Goal: Transaction & Acquisition: Purchase product/service

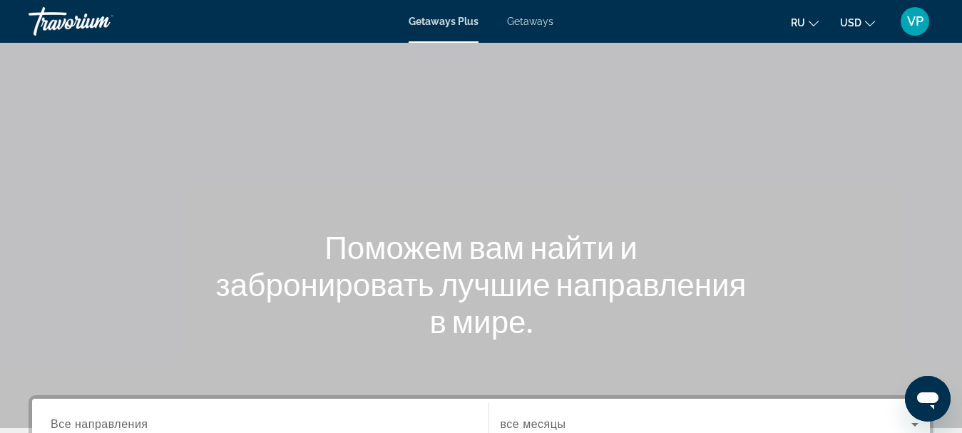
scroll to position [214, 0]
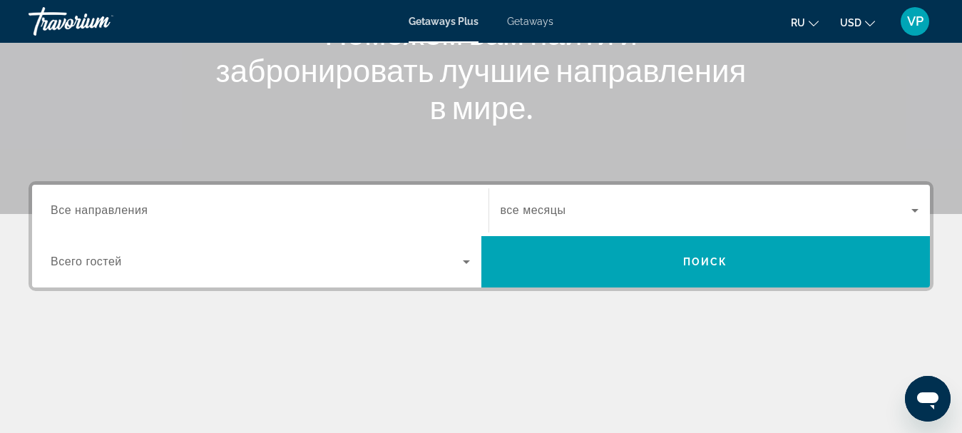
click at [238, 201] on div "Search widget" at bounding box center [260, 210] width 419 height 41
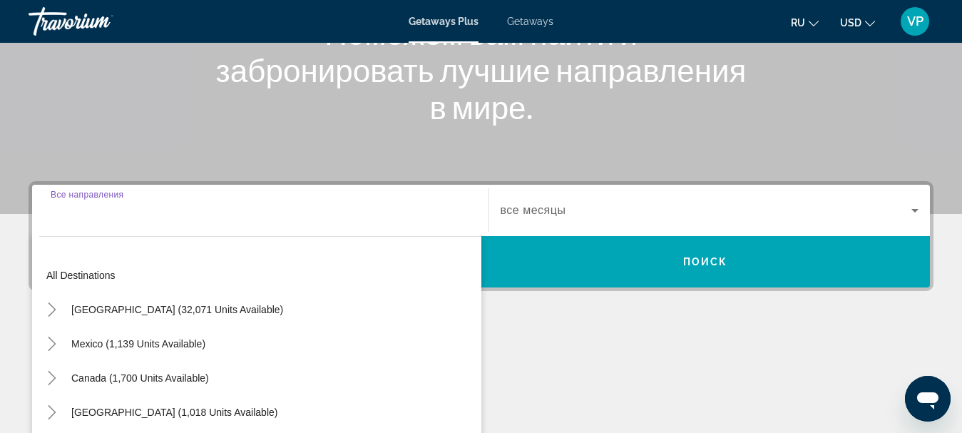
scroll to position [349, 0]
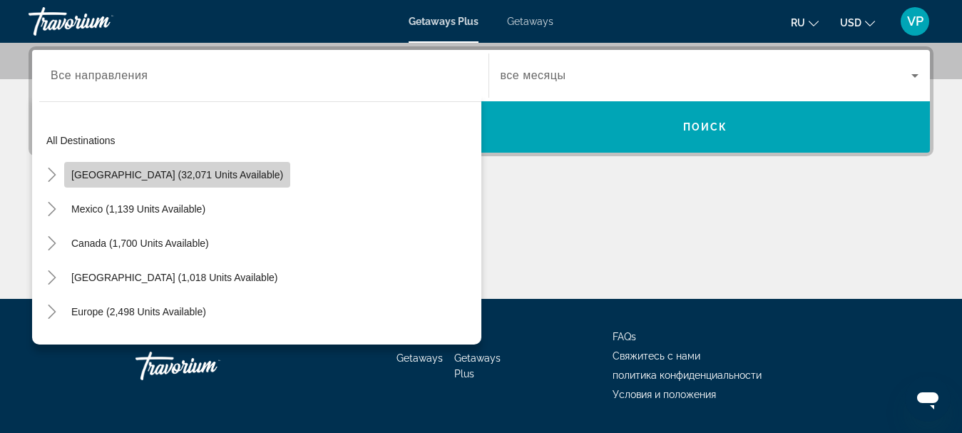
click at [215, 172] on span "United States (32,071 units available)" at bounding box center [177, 174] width 212 height 11
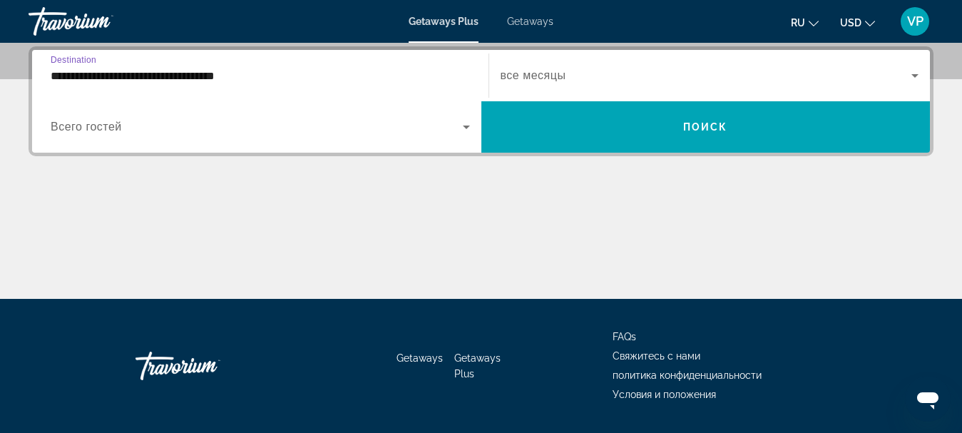
click at [262, 75] on input "**********" at bounding box center [260, 76] width 419 height 17
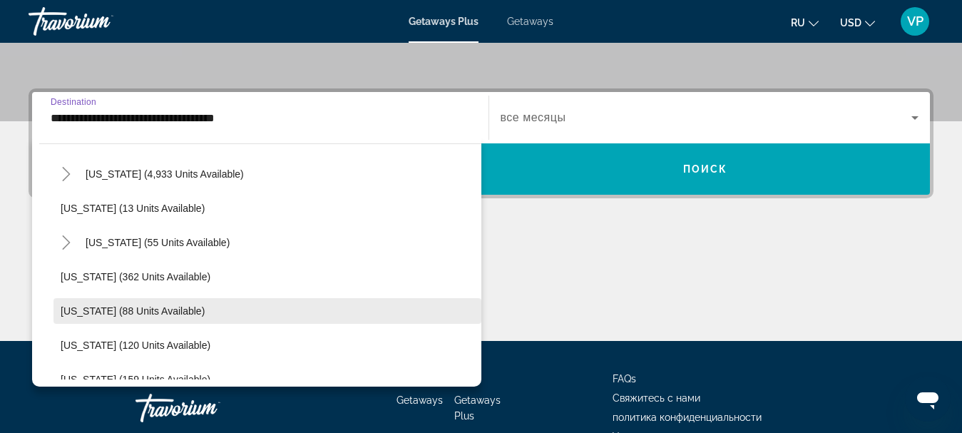
scroll to position [143, 0]
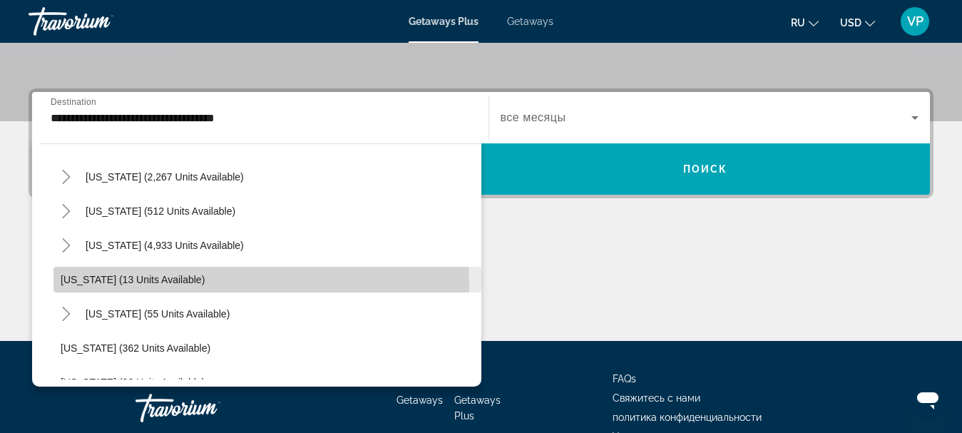
click at [158, 286] on span "Search widget" at bounding box center [268, 280] width 428 height 34
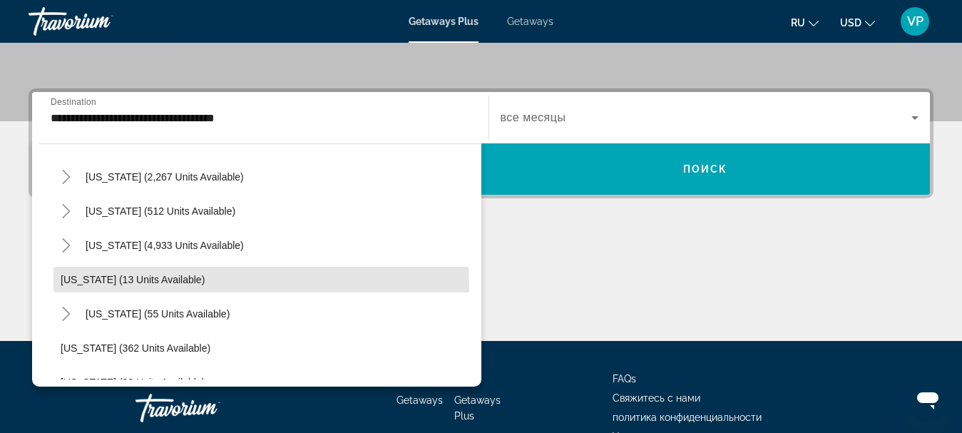
type input "**********"
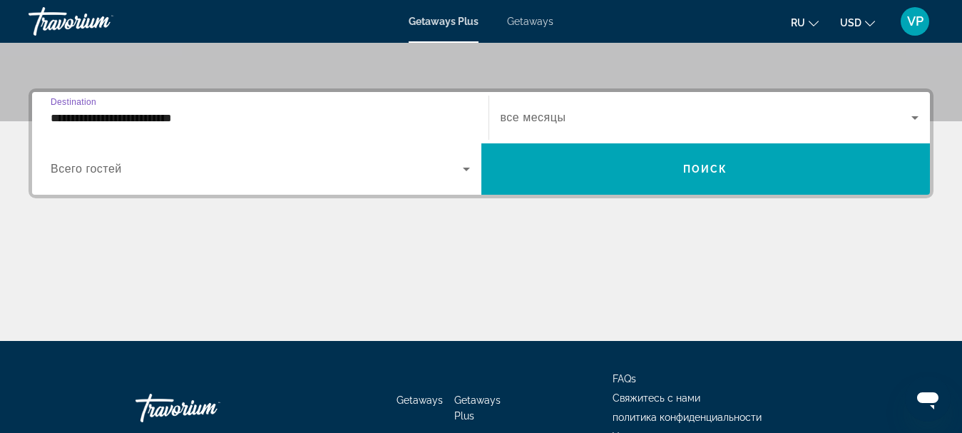
scroll to position [349, 0]
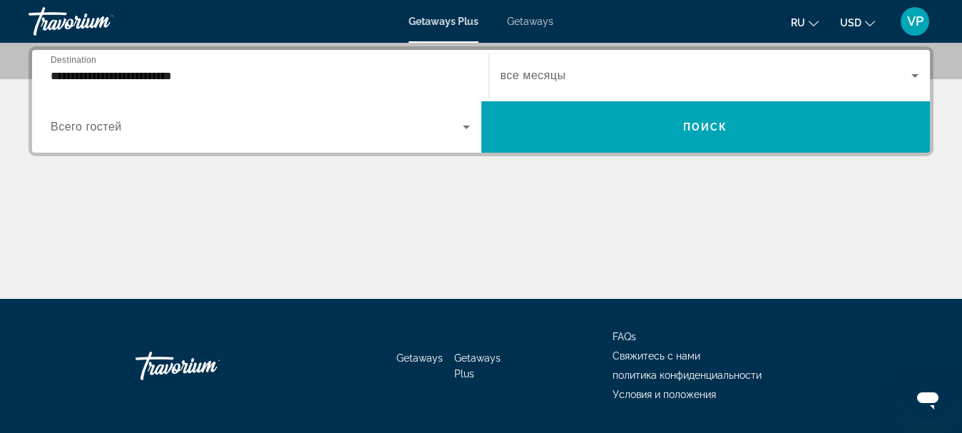
click at [309, 136] on div "Search widget" at bounding box center [260, 127] width 419 height 40
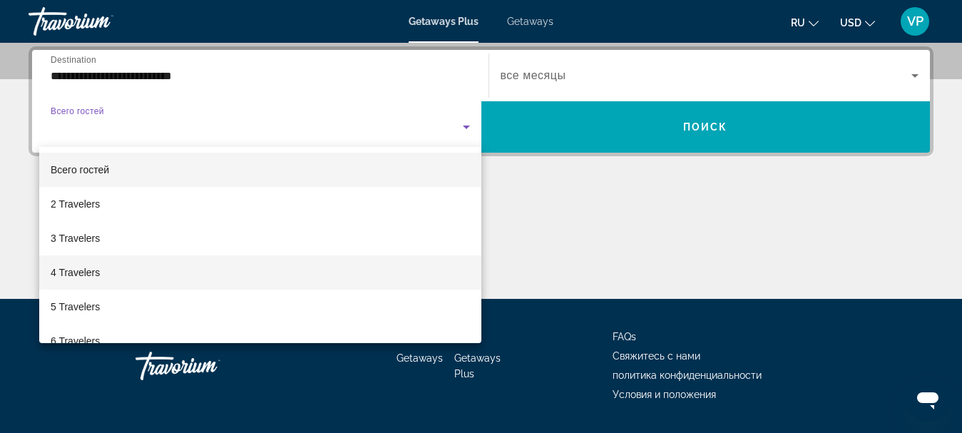
click at [155, 273] on mat-option "4 Travelers" at bounding box center [260, 272] width 442 height 34
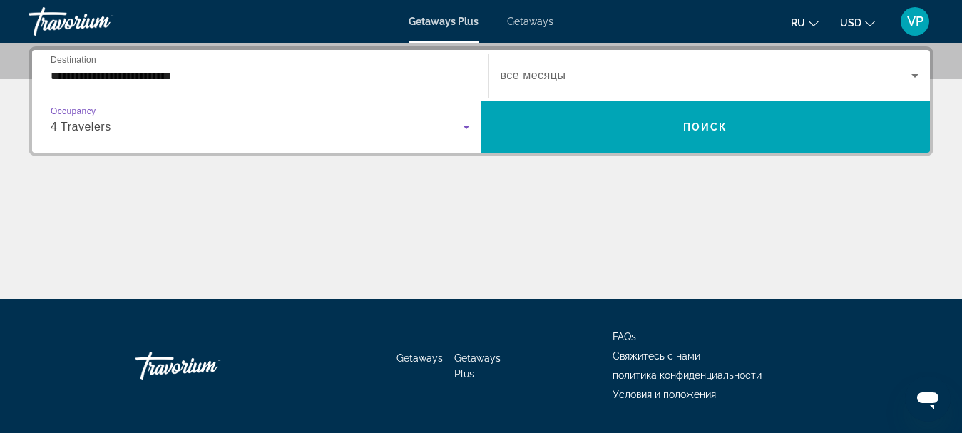
click at [584, 83] on span "Search widget" at bounding box center [707, 75] width 412 height 17
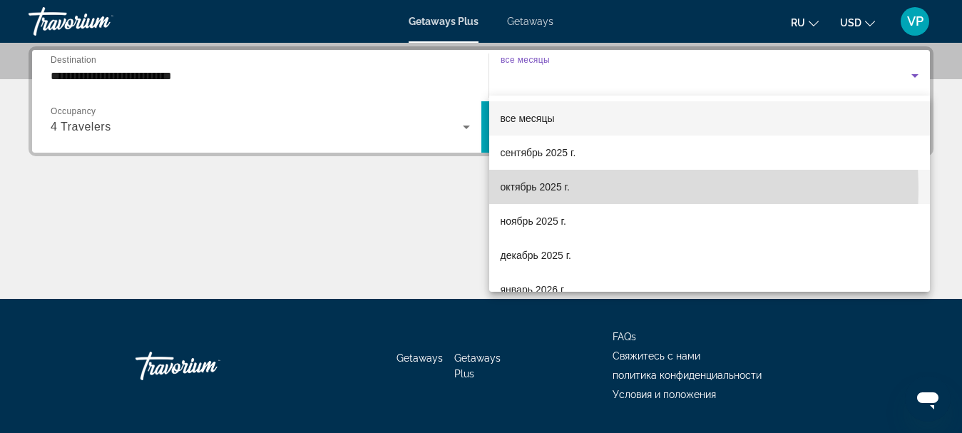
click at [551, 190] on span "октябрь 2025 г." at bounding box center [535, 186] width 69 height 17
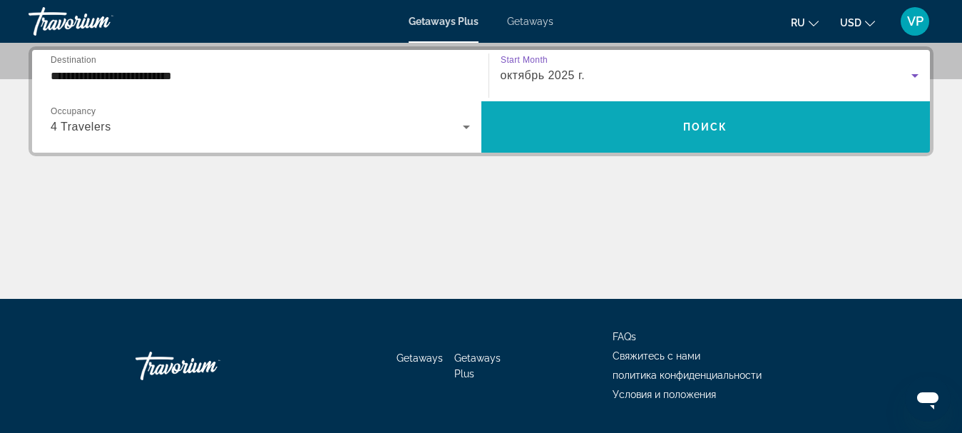
click at [591, 119] on span "Search widget" at bounding box center [706, 127] width 449 height 34
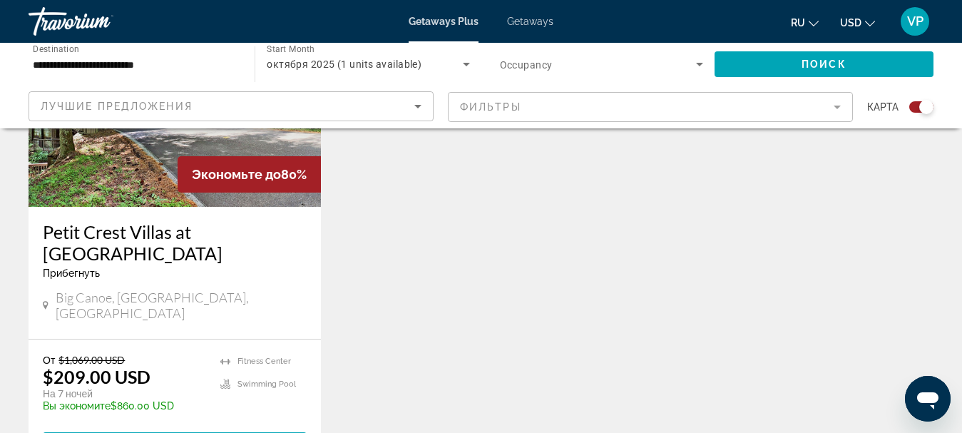
scroll to position [357, 0]
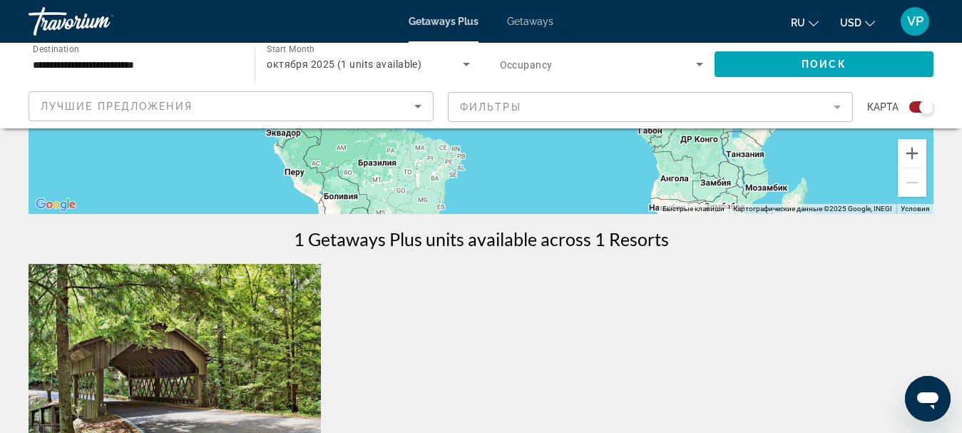
click at [545, 22] on span "Getaways" at bounding box center [530, 21] width 46 height 11
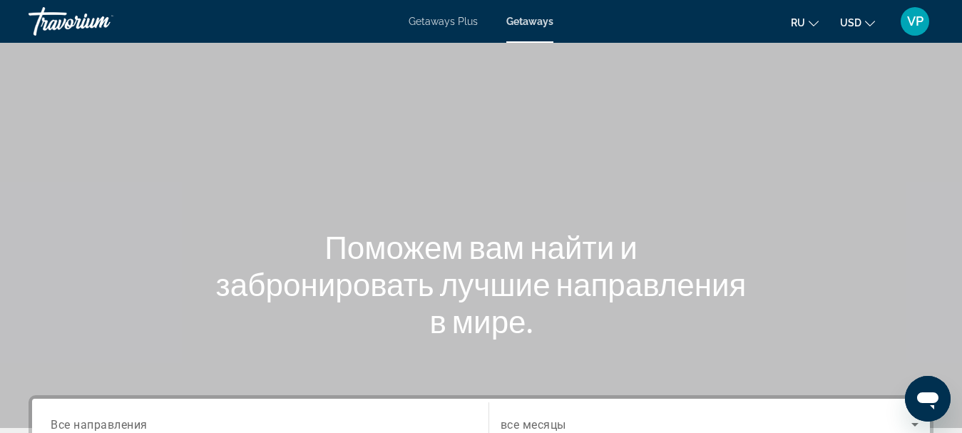
scroll to position [143, 0]
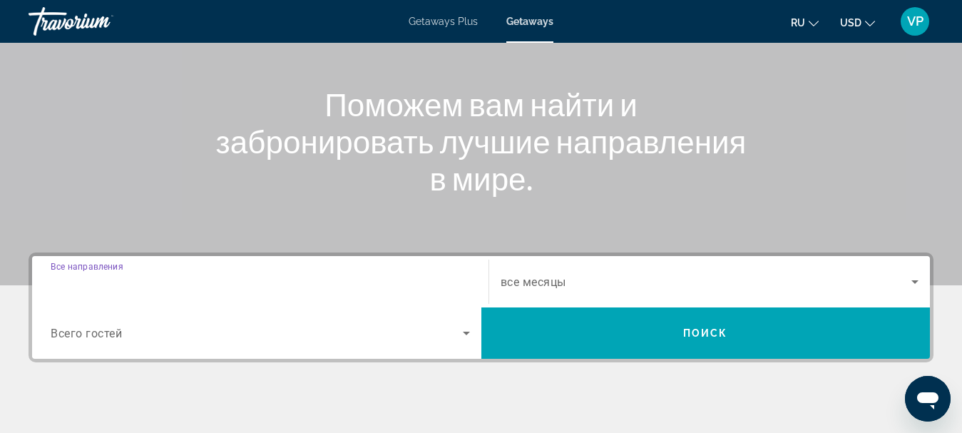
click at [297, 284] on input "Destination Все направления" at bounding box center [260, 282] width 419 height 17
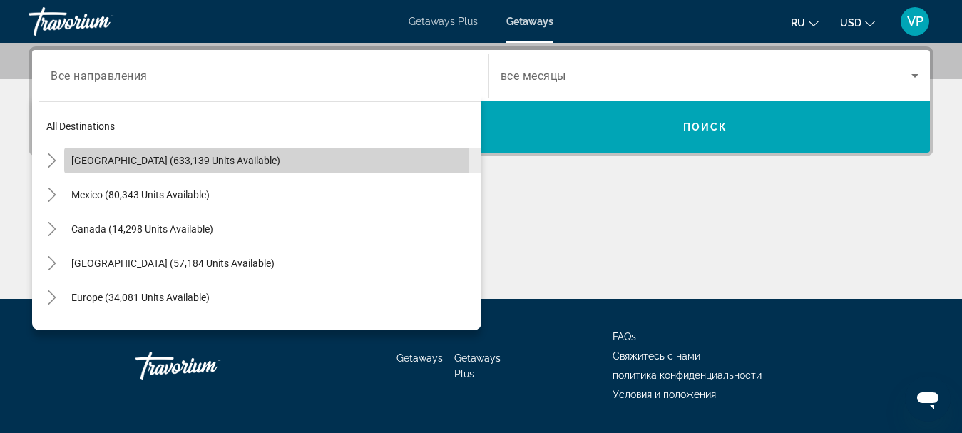
click at [225, 161] on span "United States (633,139 units available)" at bounding box center [175, 160] width 209 height 11
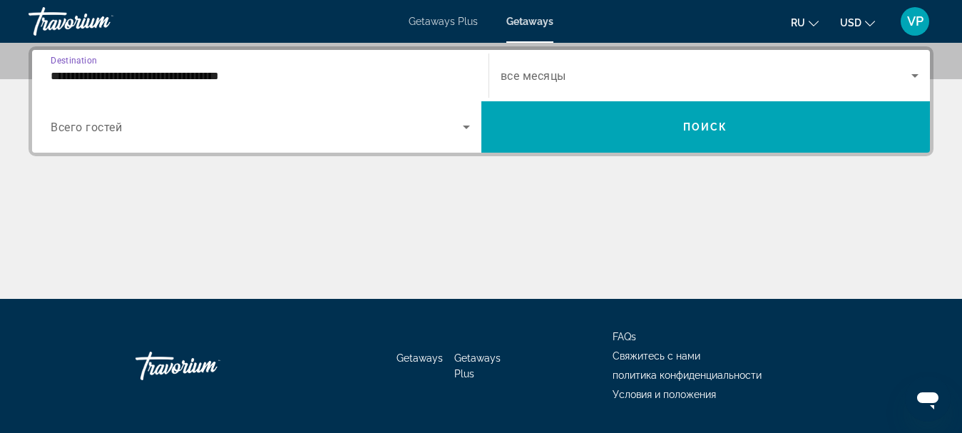
click at [315, 78] on input "**********" at bounding box center [260, 76] width 419 height 17
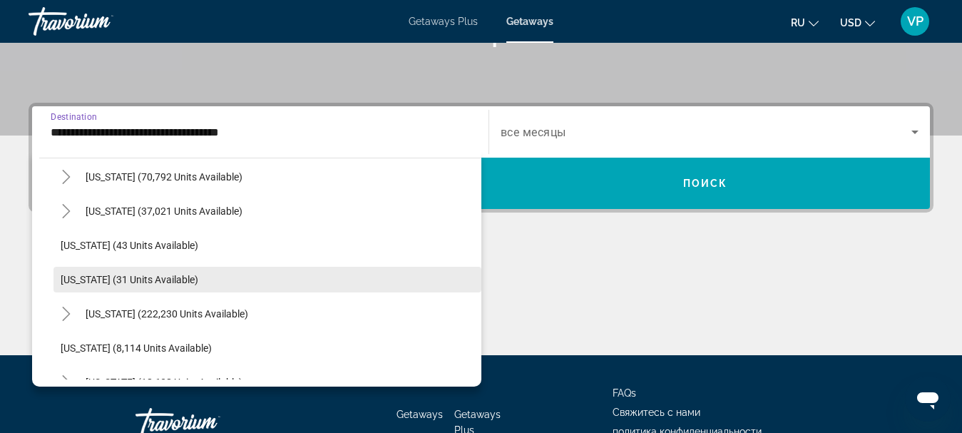
scroll to position [214, 0]
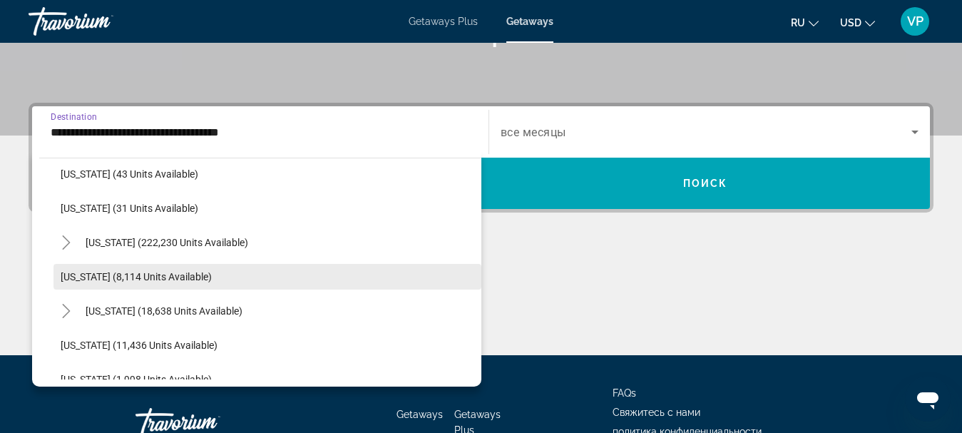
click at [196, 280] on span "Georgia (8,114 units available)" at bounding box center [136, 276] width 151 height 11
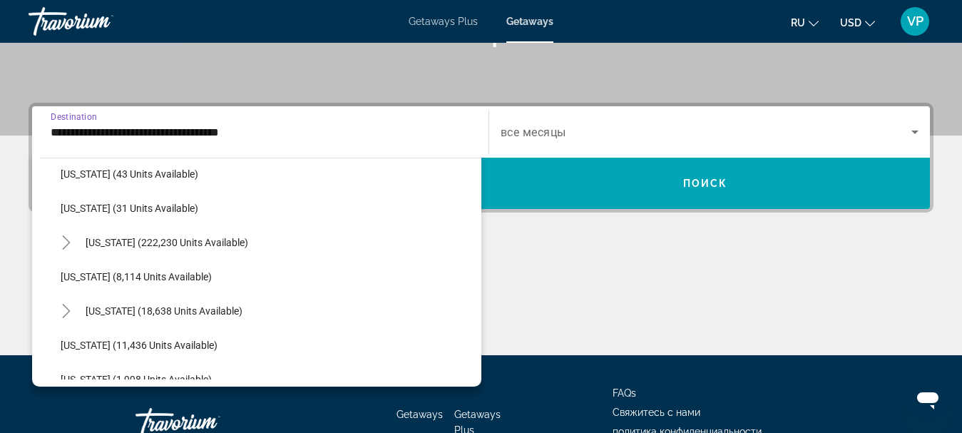
type input "**********"
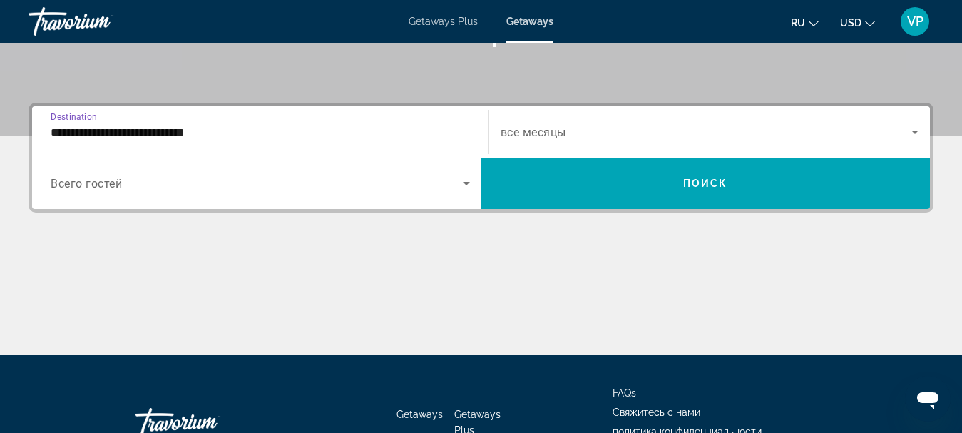
scroll to position [349, 0]
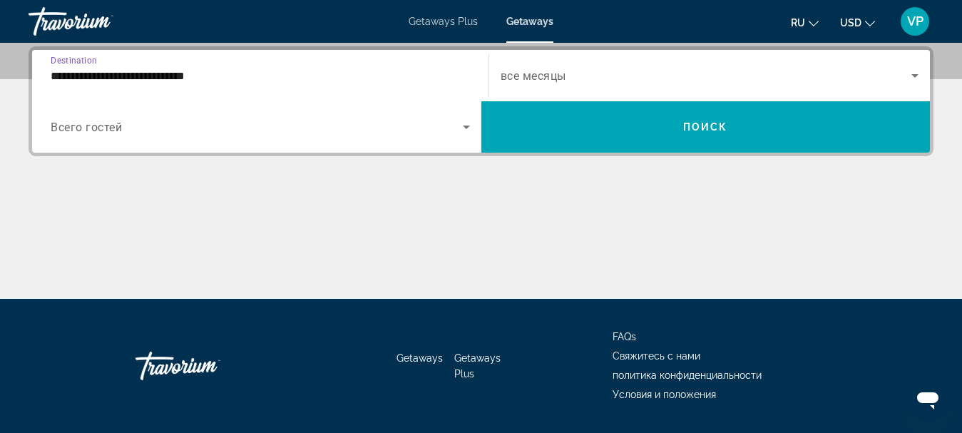
click at [583, 80] on span "Search widget" at bounding box center [707, 75] width 412 height 17
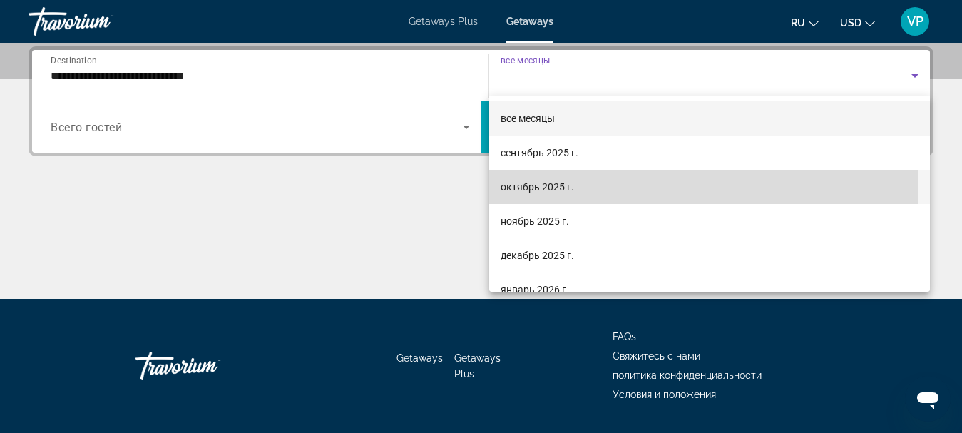
click at [556, 190] on span "октябрь 2025 г." at bounding box center [537, 186] width 73 height 17
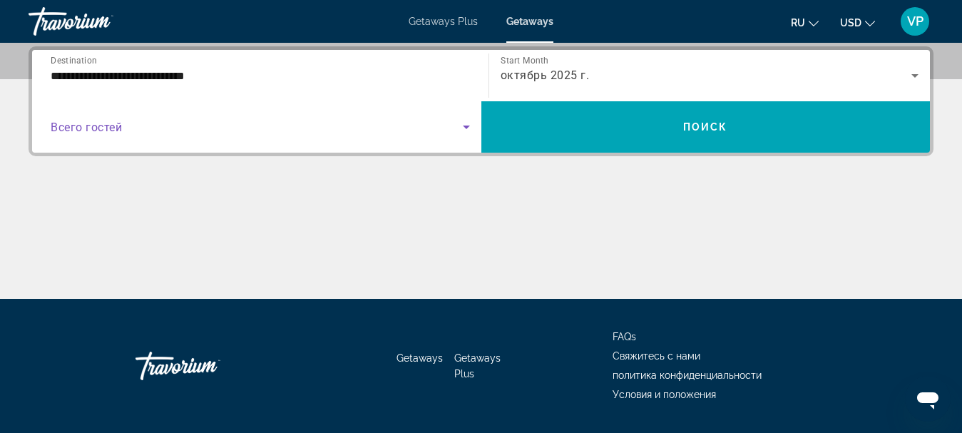
click at [400, 125] on span "Search widget" at bounding box center [257, 126] width 412 height 17
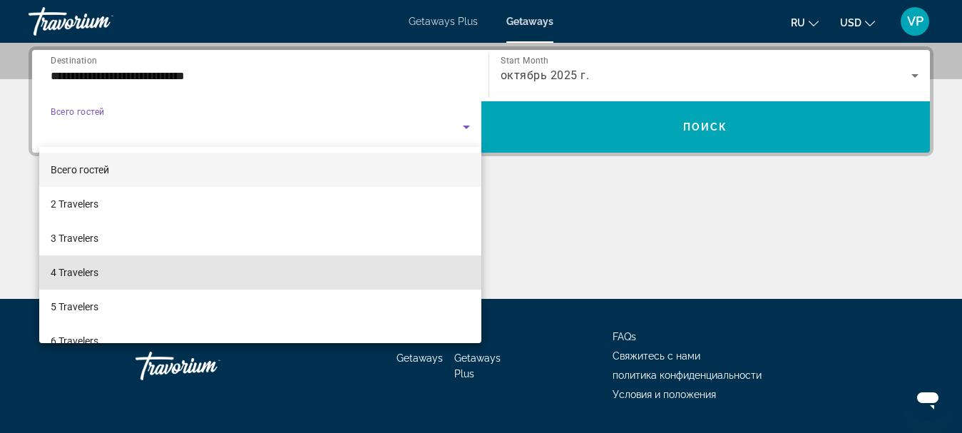
click at [382, 263] on mat-option "4 Travelers" at bounding box center [260, 272] width 442 height 34
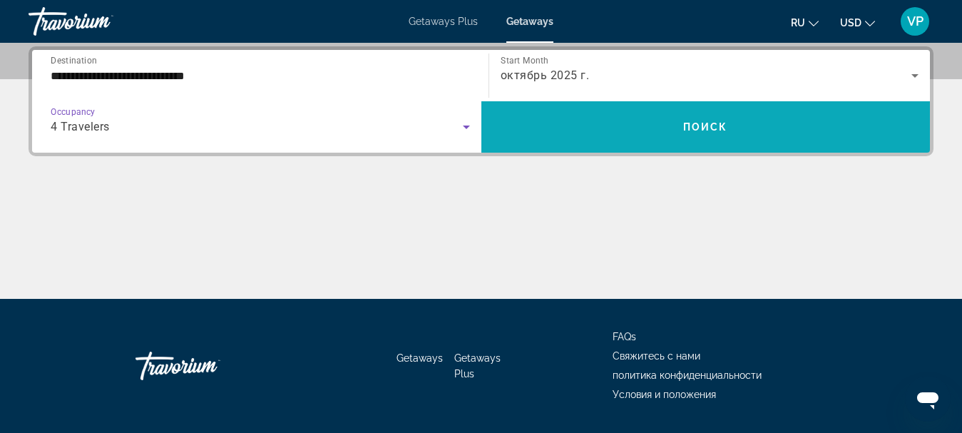
click at [698, 124] on span "Поиск" at bounding box center [705, 126] width 45 height 11
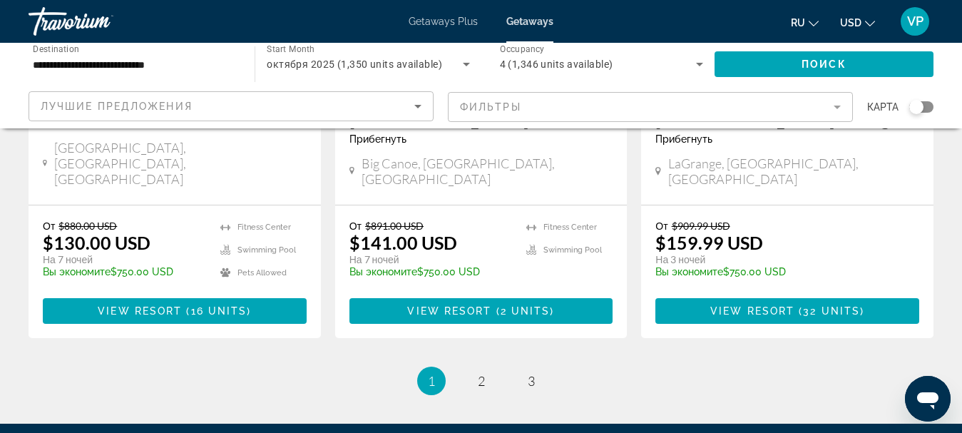
scroll to position [1982, 0]
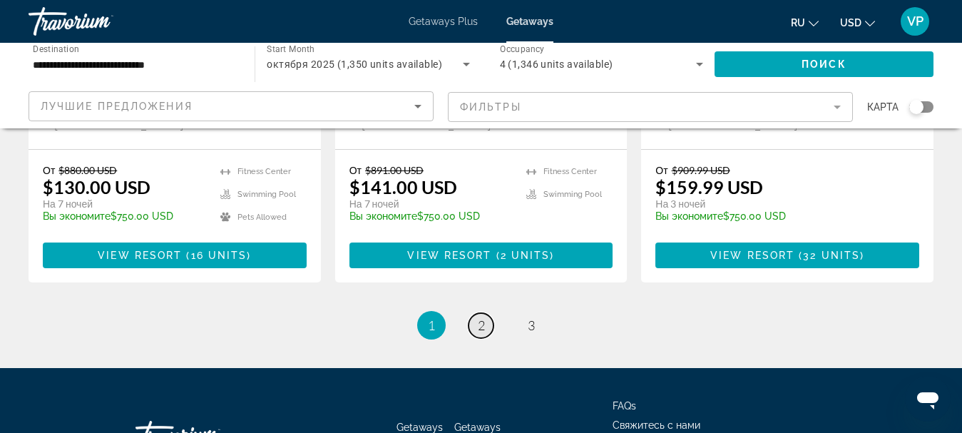
click at [482, 317] on span "2" at bounding box center [481, 325] width 7 height 16
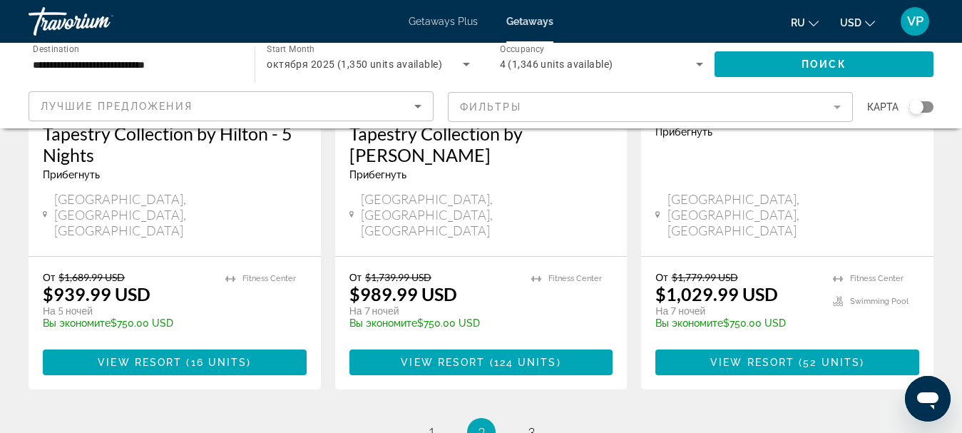
scroll to position [2046, 0]
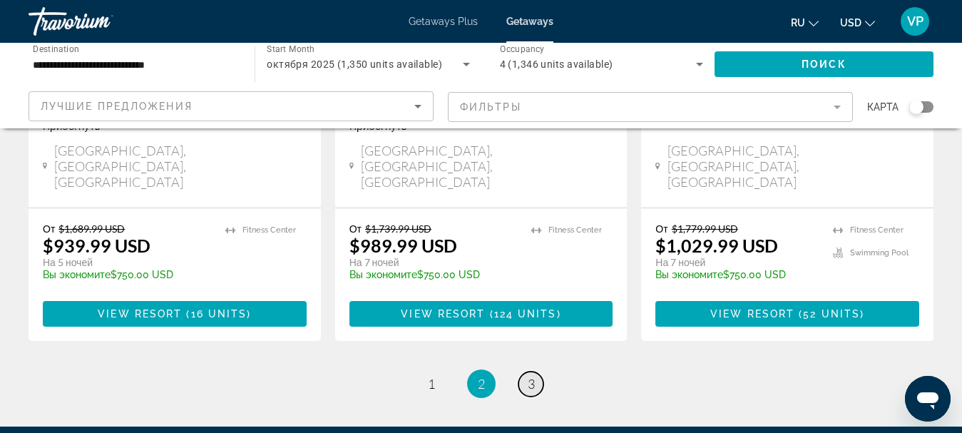
click at [531, 376] on span "3" at bounding box center [531, 384] width 7 height 16
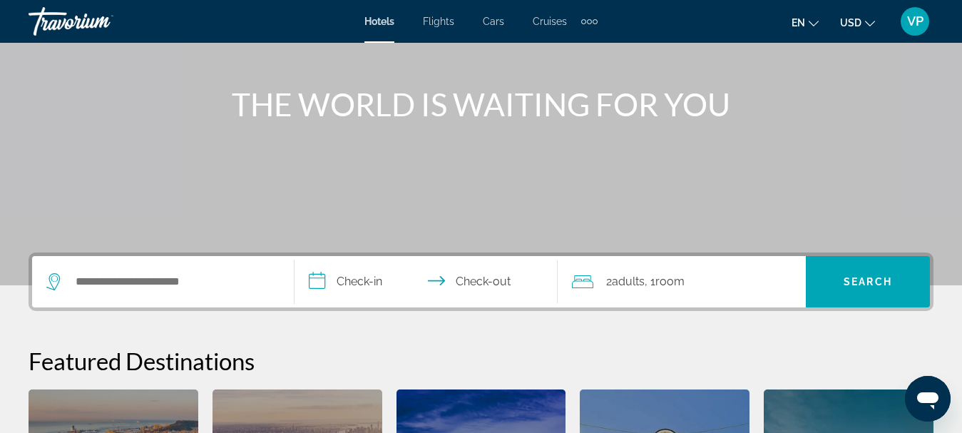
scroll to position [214, 0]
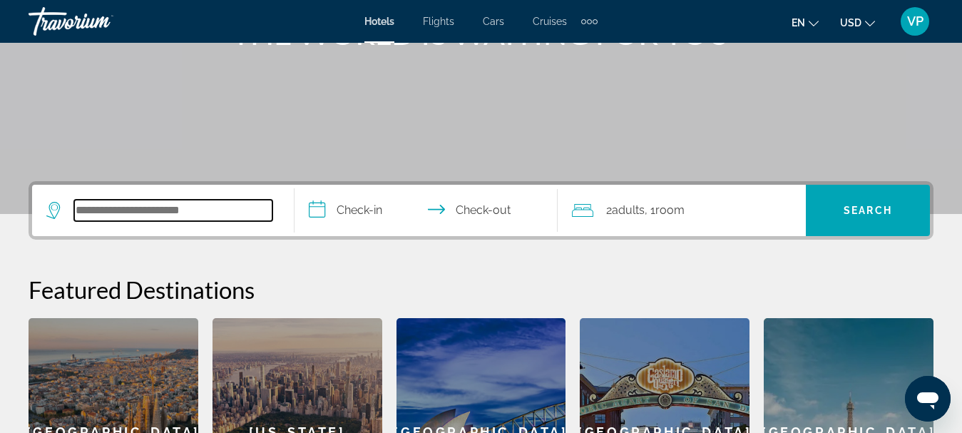
click at [165, 211] on input "Search widget" at bounding box center [173, 210] width 198 height 21
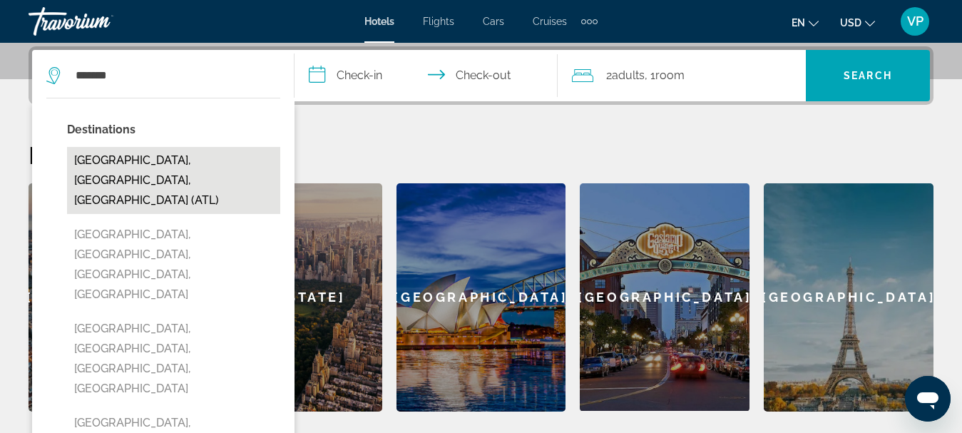
click at [207, 163] on button "[GEOGRAPHIC_DATA], [GEOGRAPHIC_DATA], [GEOGRAPHIC_DATA] (ATL)" at bounding box center [173, 180] width 213 height 67
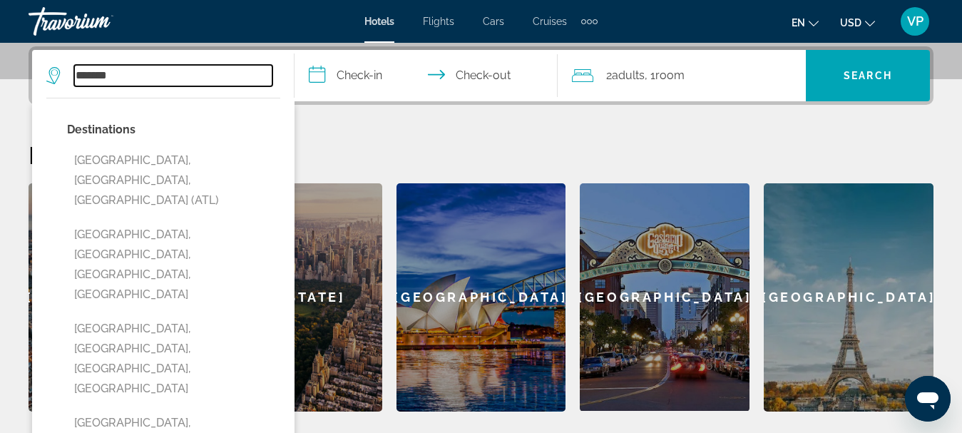
type input "**********"
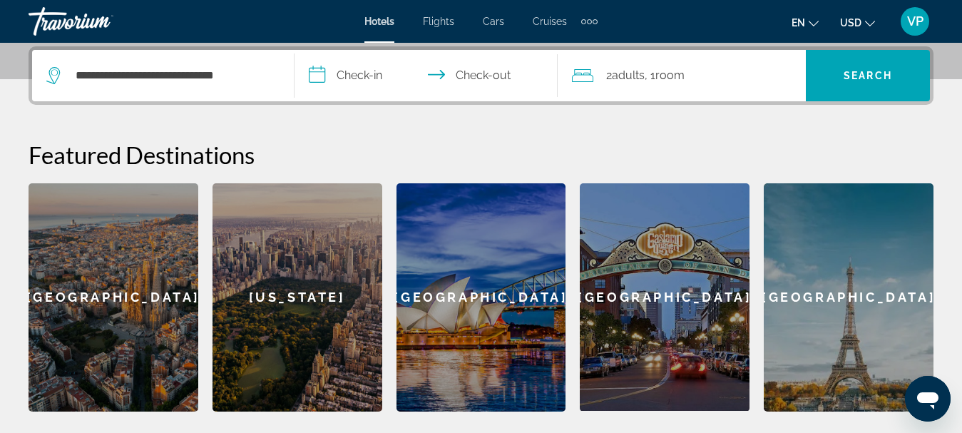
click at [358, 84] on input "**********" at bounding box center [429, 78] width 268 height 56
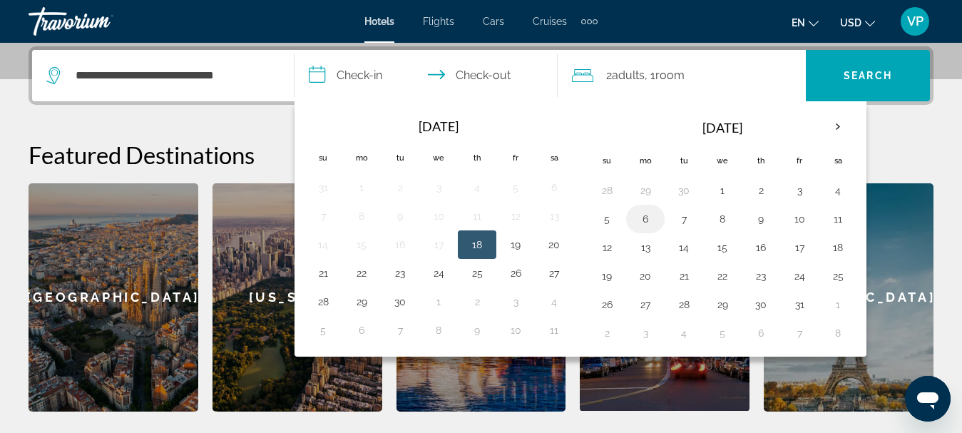
click at [646, 219] on button "6" at bounding box center [645, 219] width 23 height 20
click at [684, 223] on button "7" at bounding box center [684, 219] width 23 height 20
type input "**********"
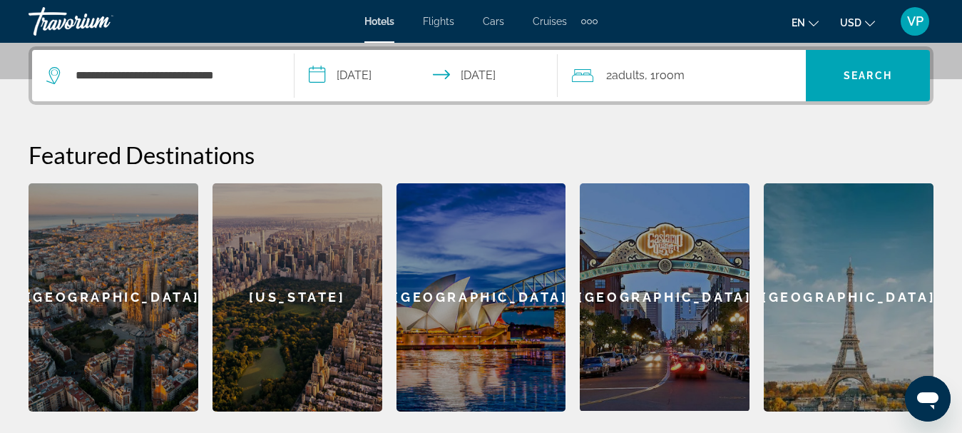
click at [662, 78] on span ", 1 Room rooms" at bounding box center [665, 76] width 40 height 20
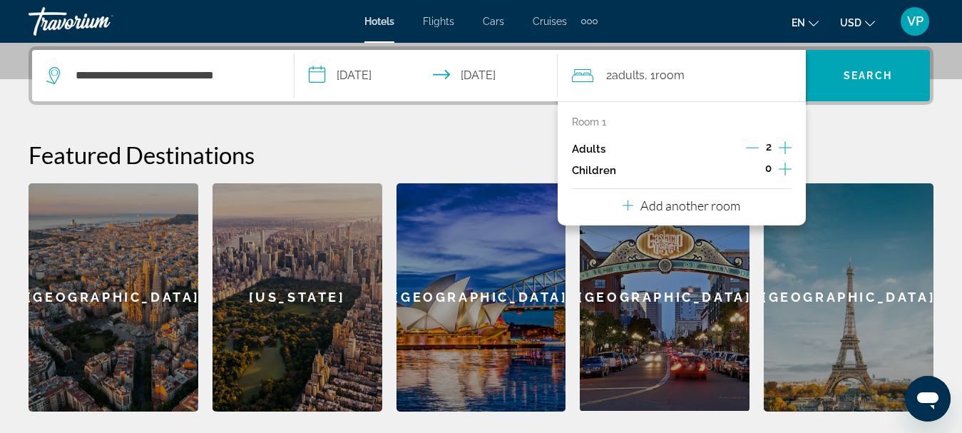
click at [785, 149] on icon "Increment adults" at bounding box center [785, 147] width 13 height 13
click at [787, 148] on icon "Increment adults" at bounding box center [785, 147] width 13 height 17
click at [843, 72] on span "Search widget" at bounding box center [868, 76] width 124 height 34
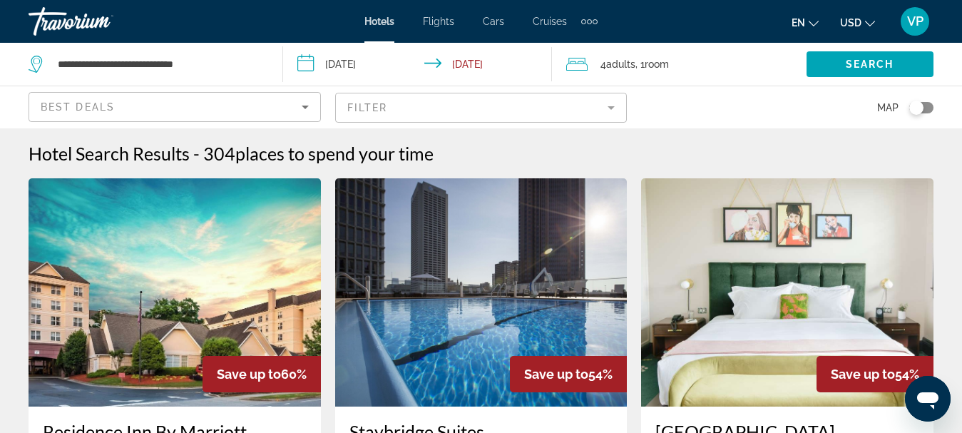
click at [920, 107] on div "Toggle map" at bounding box center [917, 108] width 14 height 14
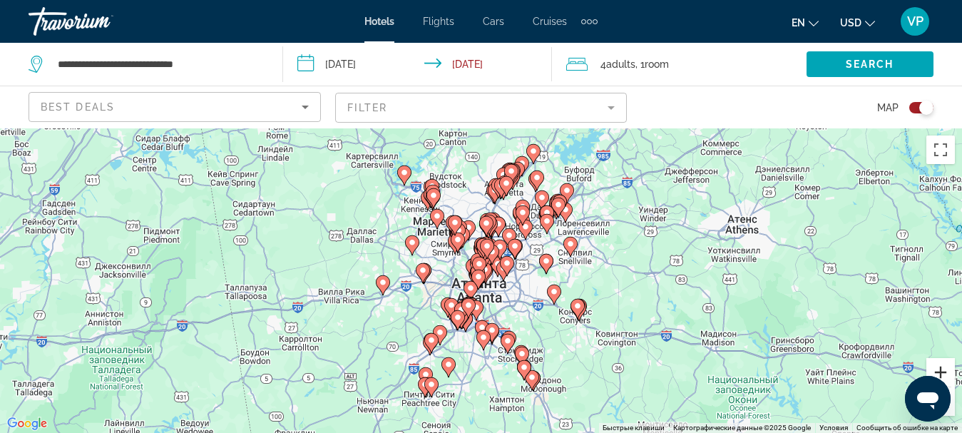
click at [945, 369] on button "Увеличить" at bounding box center [941, 372] width 29 height 29
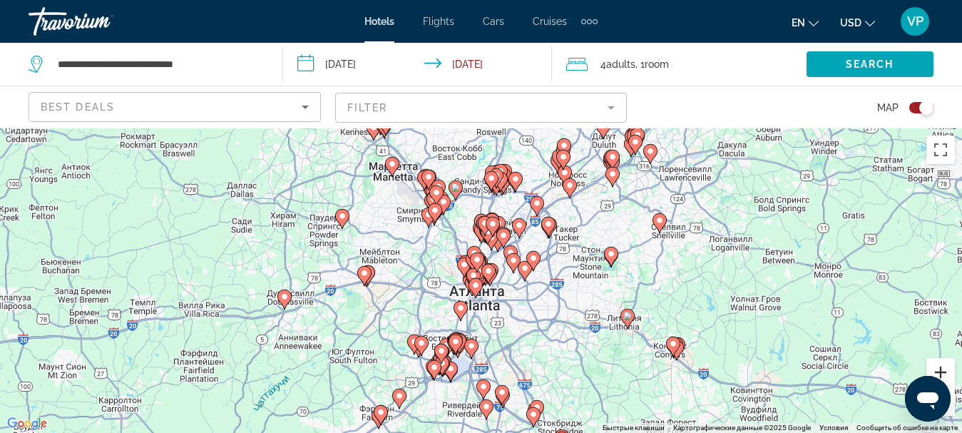
click at [945, 369] on button "Увеличить" at bounding box center [941, 372] width 29 height 29
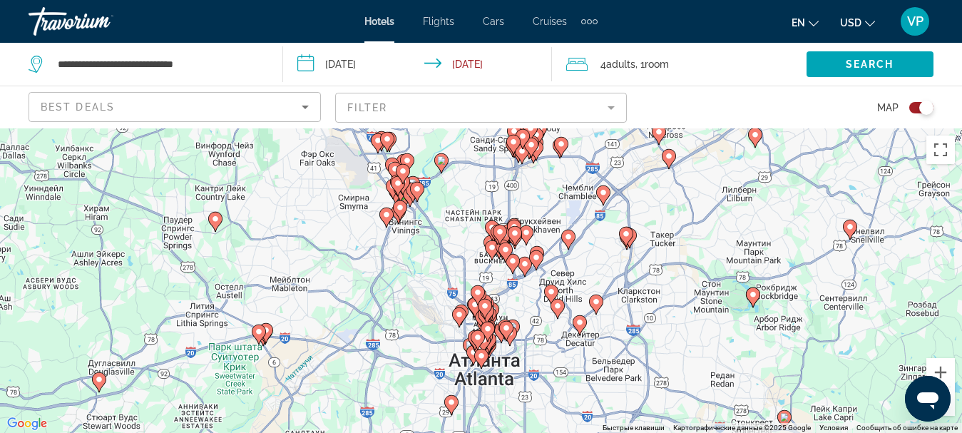
drag, startPoint x: 612, startPoint y: 279, endPoint x: 624, endPoint y: 338, distance: 60.3
click at [624, 338] on div "Чтобы активировать перетаскивание с помощью клавиатуры, нажмите Alt + Ввод. Пос…" at bounding box center [481, 280] width 962 height 305
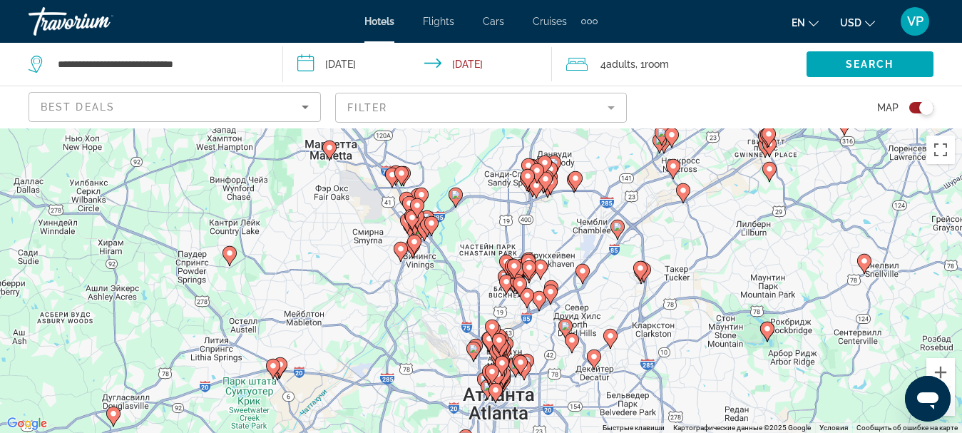
drag, startPoint x: 502, startPoint y: 215, endPoint x: 517, endPoint y: 245, distance: 33.2
click at [517, 245] on div "Чтобы активировать перетаскивание с помощью клавиатуры, нажмите Alt + Ввод. Пос…" at bounding box center [481, 280] width 962 height 305
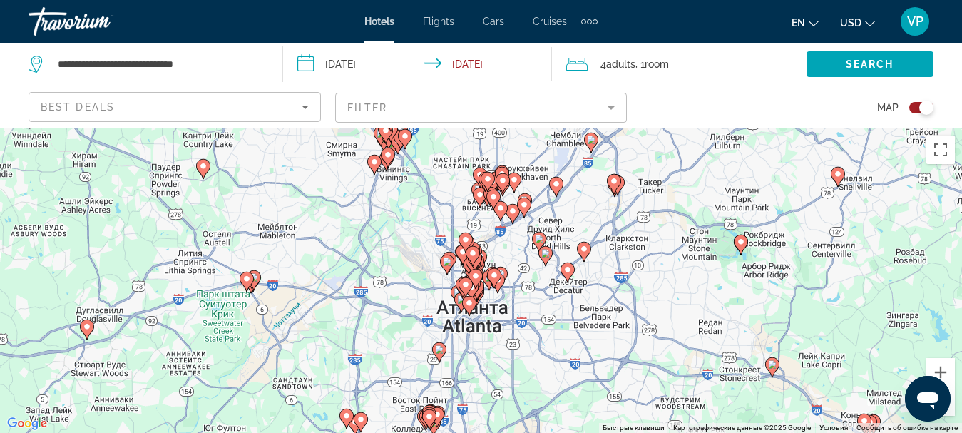
drag, startPoint x: 554, startPoint y: 289, endPoint x: 528, endPoint y: 194, distance: 98.3
click at [529, 197] on g "Main content" at bounding box center [524, 207] width 14 height 20
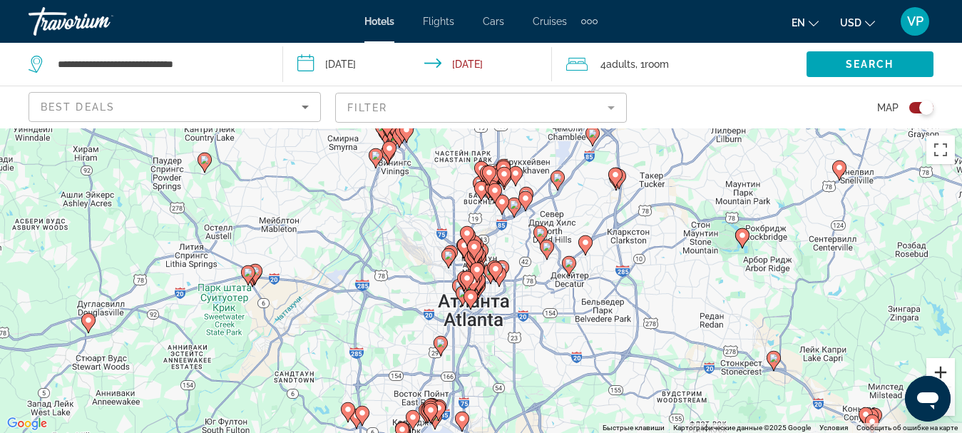
click at [937, 370] on button "Увеличить" at bounding box center [941, 372] width 29 height 29
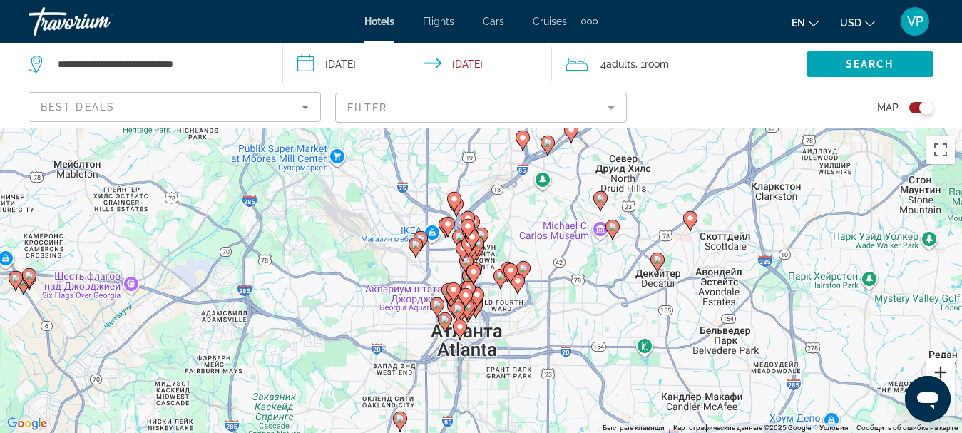
click at [937, 374] on button "Увеличить" at bounding box center [941, 372] width 29 height 29
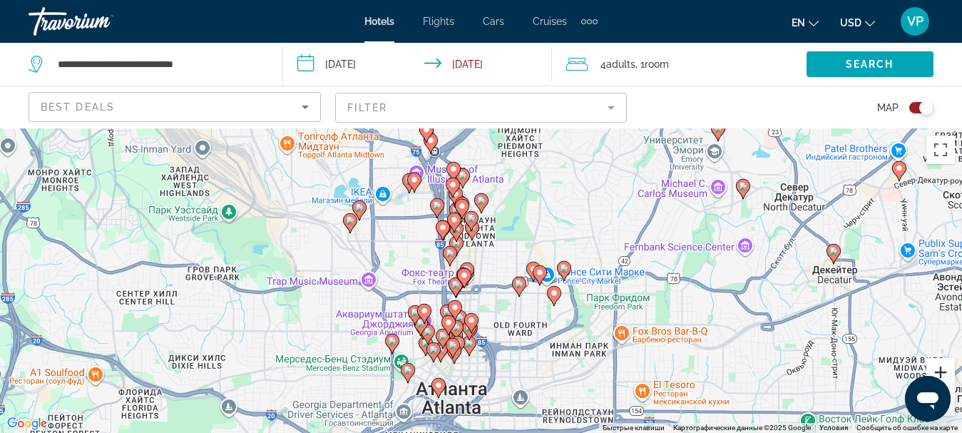
click at [937, 374] on button "Увеличить" at bounding box center [941, 372] width 29 height 29
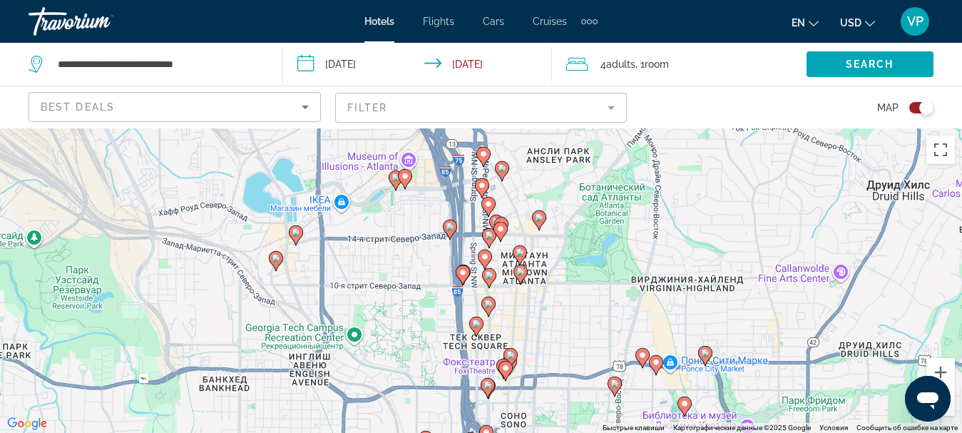
drag, startPoint x: 570, startPoint y: 258, endPoint x: 644, endPoint y: 351, distance: 119.3
click at [648, 361] on div "Чтобы активировать перетаскивание с помощью клавиатуры, нажмите Alt + Ввод. Пос…" at bounding box center [481, 280] width 962 height 305
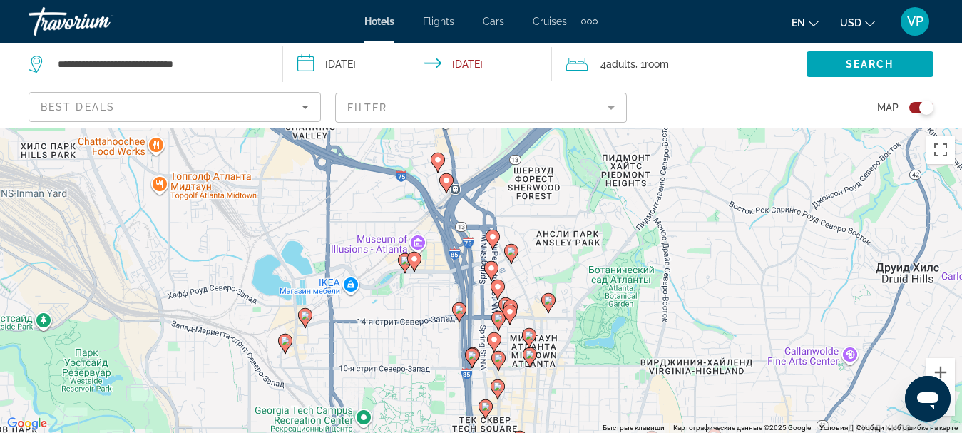
drag, startPoint x: 578, startPoint y: 208, endPoint x: 548, endPoint y: 273, distance: 72.2
click at [549, 274] on div "Чтобы активировать перетаскивание с помощью клавиатуры, нажмите Alt + Ввод. Пос…" at bounding box center [481, 280] width 962 height 305
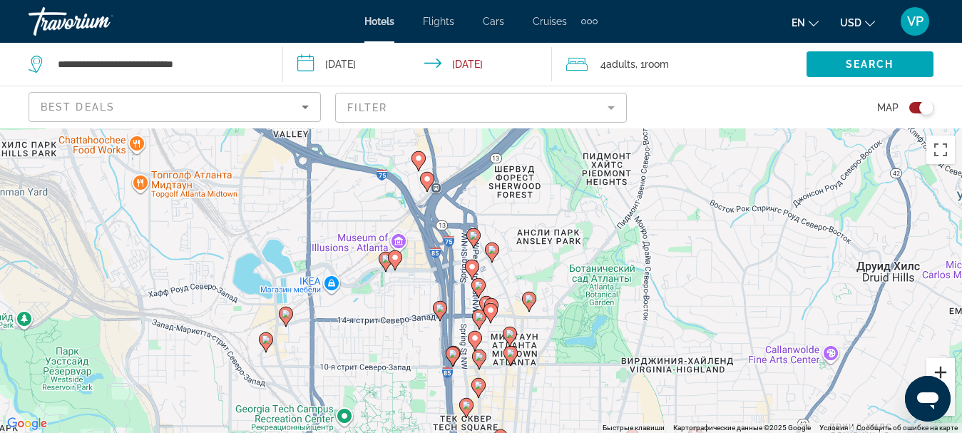
click at [945, 370] on button "Увеличить" at bounding box center [941, 372] width 29 height 29
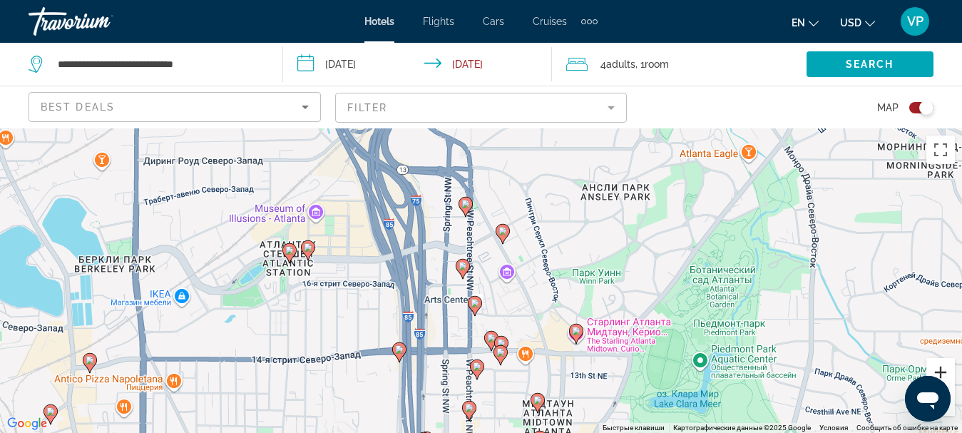
click at [945, 370] on button "Увеличить" at bounding box center [941, 372] width 29 height 29
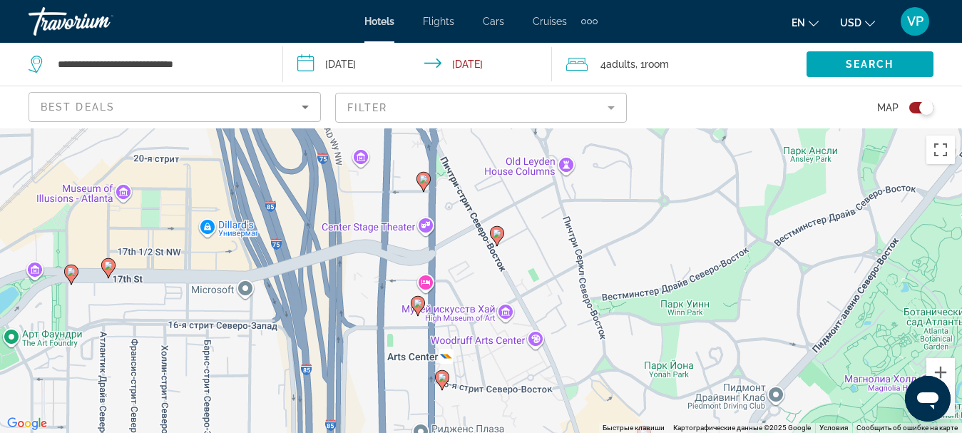
drag, startPoint x: 698, startPoint y: 279, endPoint x: 672, endPoint y: 320, distance: 48.5
click at [672, 320] on div "Чтобы активировать перетаскивание с помощью клавиатуры, нажмите Alt + Ввод. Пос…" at bounding box center [481, 280] width 962 height 305
click at [942, 371] on button "Увеличить" at bounding box center [941, 372] width 29 height 29
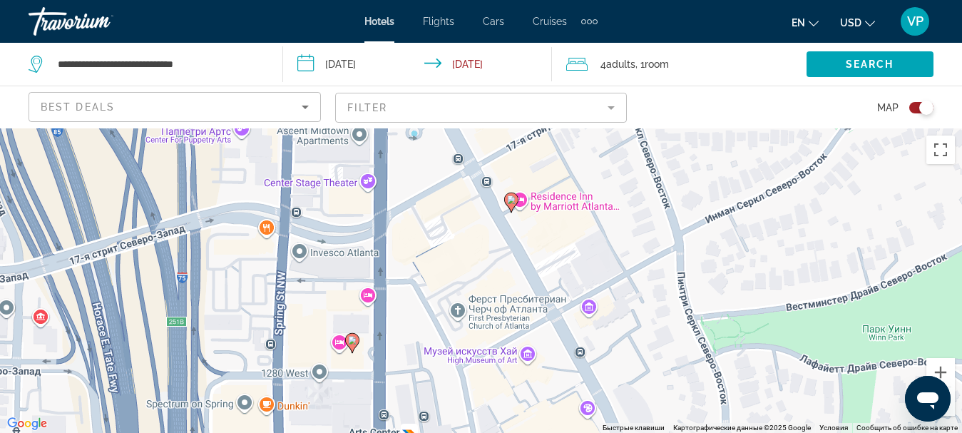
click at [509, 200] on image "Main content" at bounding box center [511, 199] width 9 height 9
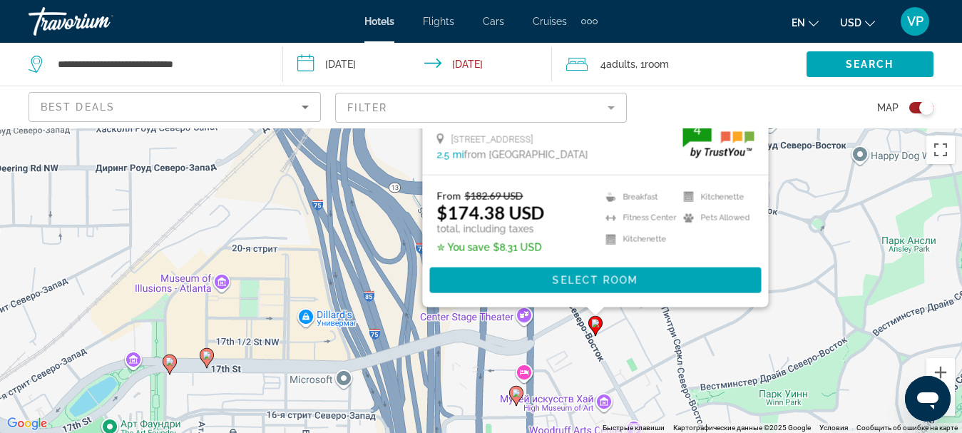
drag, startPoint x: 383, startPoint y: 343, endPoint x: 346, endPoint y: 218, distance: 130.2
click at [346, 218] on div "Чтобы активировать перетаскивание с помощью клавиатуры, нажмите Alt + Ввод. Пос…" at bounding box center [481, 280] width 962 height 305
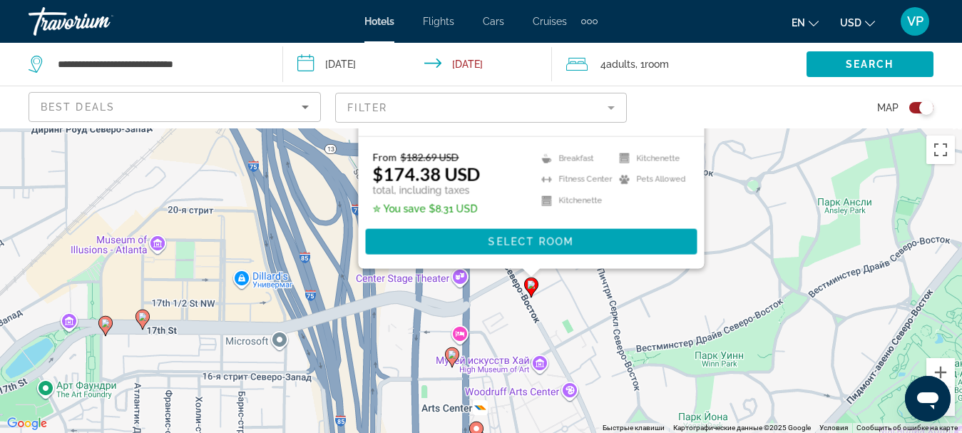
drag, startPoint x: 442, startPoint y: 348, endPoint x: 372, endPoint y: 306, distance: 81.6
click at [372, 320] on div "Чтобы активировать перетаскивание с помощью клавиатуры, нажмите Alt + Ввод. Пос…" at bounding box center [481, 280] width 962 height 305
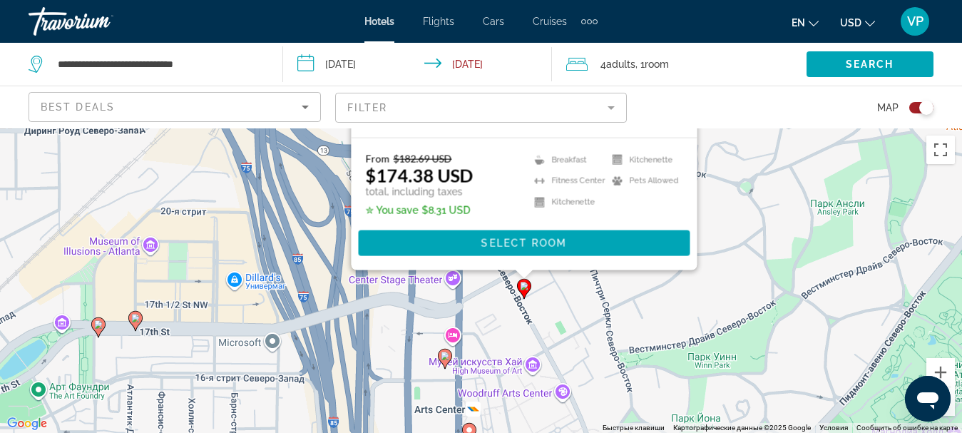
click at [445, 355] on image "Main content" at bounding box center [445, 356] width 9 height 9
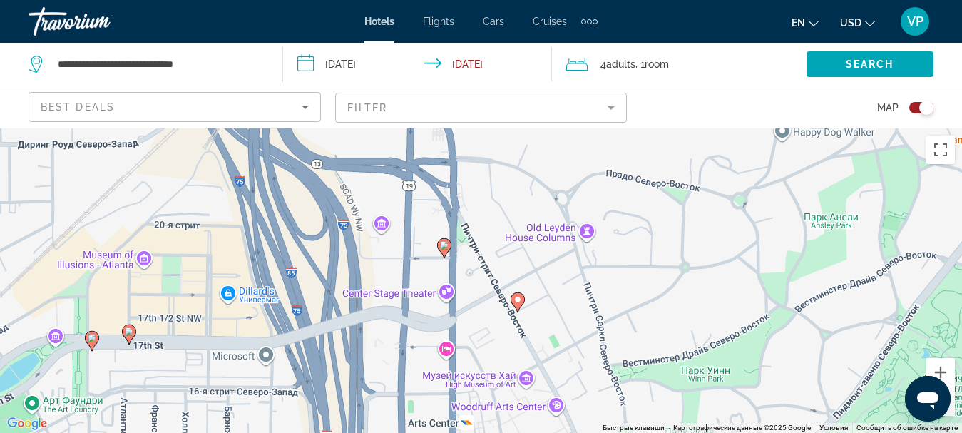
drag, startPoint x: 483, startPoint y: 418, endPoint x: 471, endPoint y: 270, distance: 148.9
click at [471, 268] on div "Чтобы активировать перетаскивание с помощью клавиатуры, нажмите Alt + Ввод. Пос…" at bounding box center [481, 280] width 962 height 305
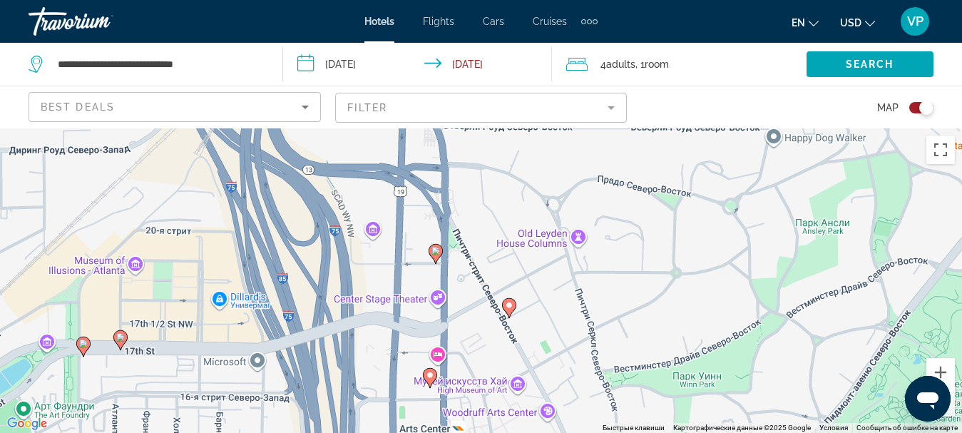
click at [429, 375] on image "Main content" at bounding box center [430, 375] width 9 height 9
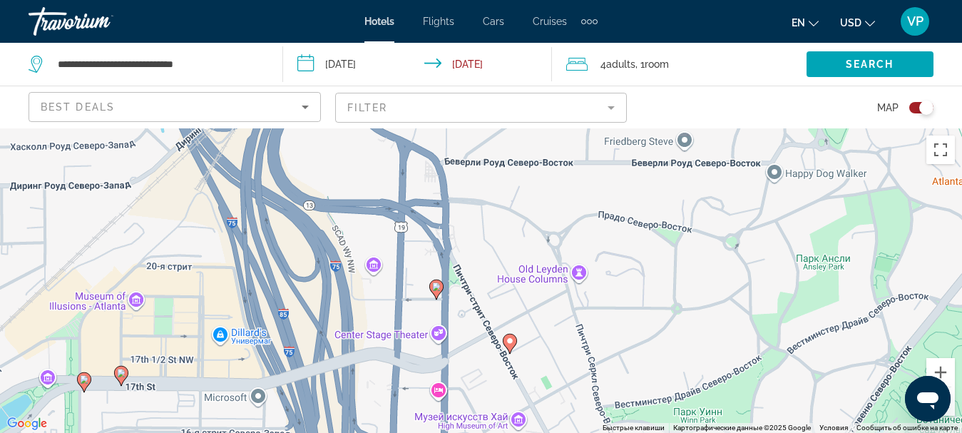
drag, startPoint x: 484, startPoint y: 423, endPoint x: 483, endPoint y: 291, distance: 132.0
click at [484, 295] on div "Чтобы активировать перетаскивание с помощью клавиатуры, нажмите Alt + Ввод. Пос…" at bounding box center [481, 280] width 962 height 305
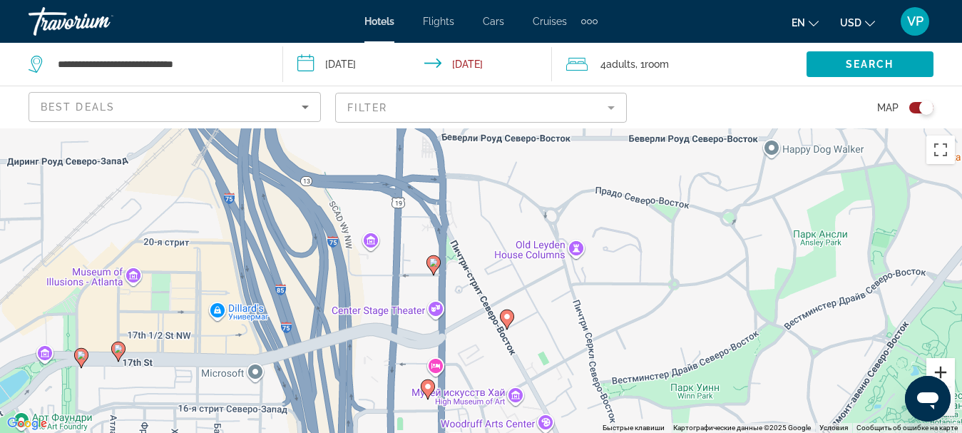
click at [937, 370] on button "Увеличить" at bounding box center [941, 372] width 29 height 29
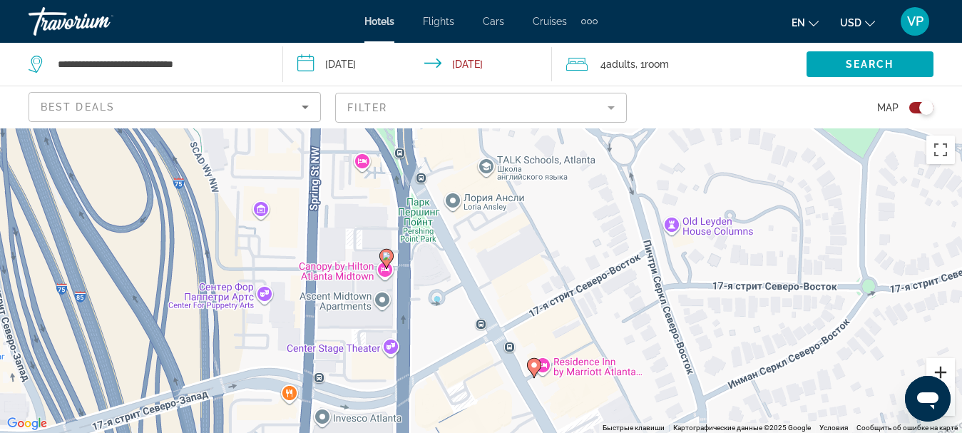
click at [937, 370] on button "Увеличить" at bounding box center [941, 372] width 29 height 29
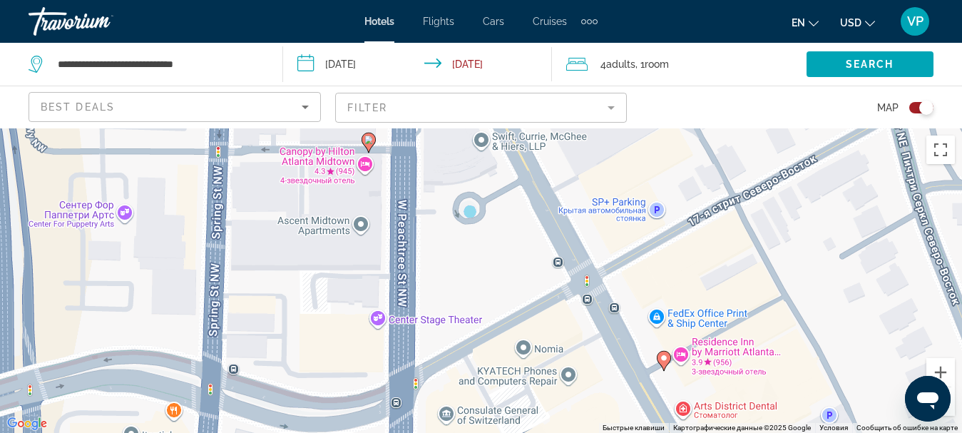
drag, startPoint x: 631, startPoint y: 403, endPoint x: 648, endPoint y: 340, distance: 65.3
click at [691, 310] on div "Чтобы активировать перетаскивание с помощью клавиатуры, нажмите Alt + Ввод. Пос…" at bounding box center [481, 280] width 962 height 305
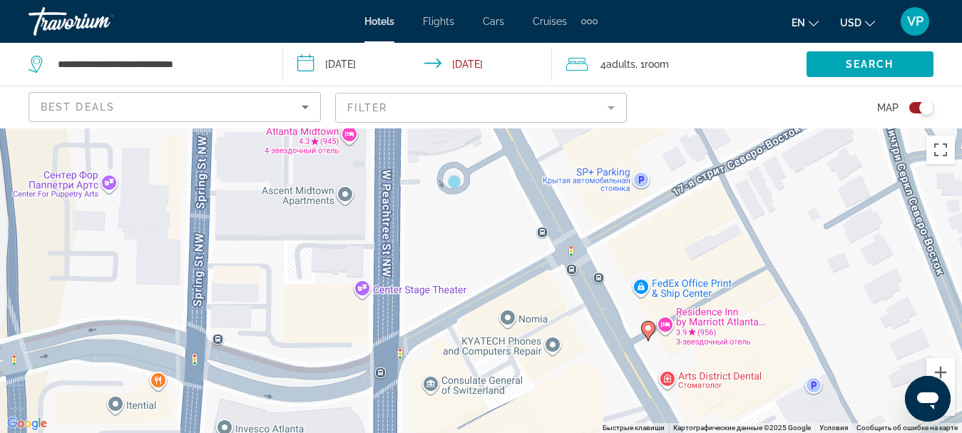
drag, startPoint x: 527, startPoint y: 377, endPoint x: 539, endPoint y: 337, distance: 41.1
click at [539, 337] on div "Чтобы активировать перетаскивание с помощью клавиатуры, нажмите Alt + Ввод. Пос…" at bounding box center [481, 280] width 962 height 305
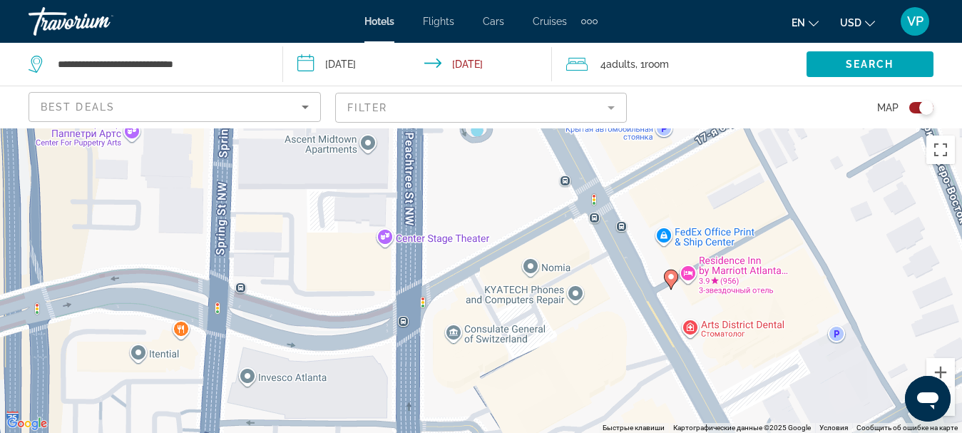
drag, startPoint x: 538, startPoint y: 365, endPoint x: 555, endPoint y: 304, distance: 63.7
click at [558, 304] on div "Чтобы активировать перетаскивание с помощью клавиатуры, нажмите Alt + Ввод. Пос…" at bounding box center [481, 280] width 962 height 305
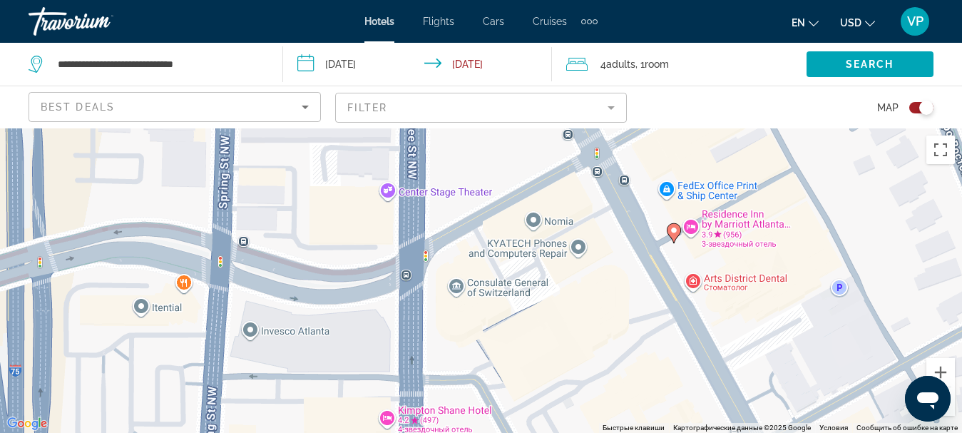
drag, startPoint x: 517, startPoint y: 376, endPoint x: 569, endPoint y: 255, distance: 131.3
click at [569, 255] on div "Чтобы активировать перетаскивание с помощью клавиатуры, нажмите Alt + Ввод. Пос…" at bounding box center [481, 280] width 962 height 305
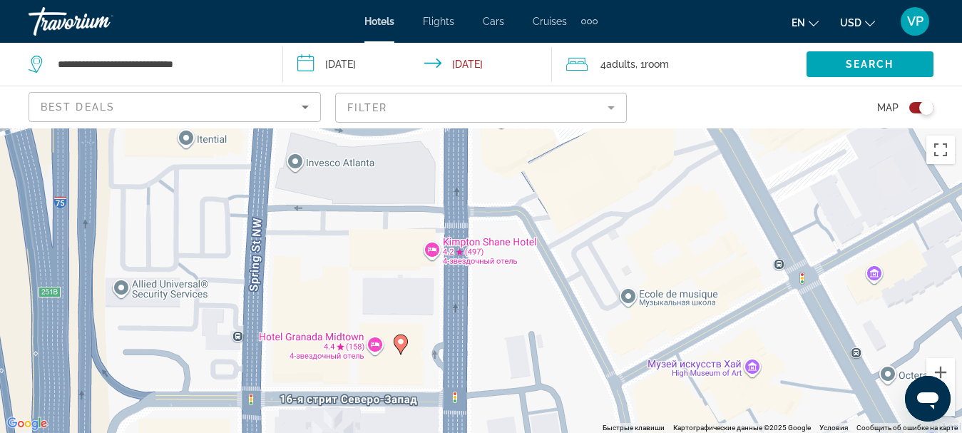
drag, startPoint x: 541, startPoint y: 370, endPoint x: 524, endPoint y: 310, distance: 62.3
click at [532, 309] on div "Чтобы активировать перетаскивание с помощью клавиатуры, нажмите Alt + Ввод. Пос…" at bounding box center [481, 280] width 962 height 305
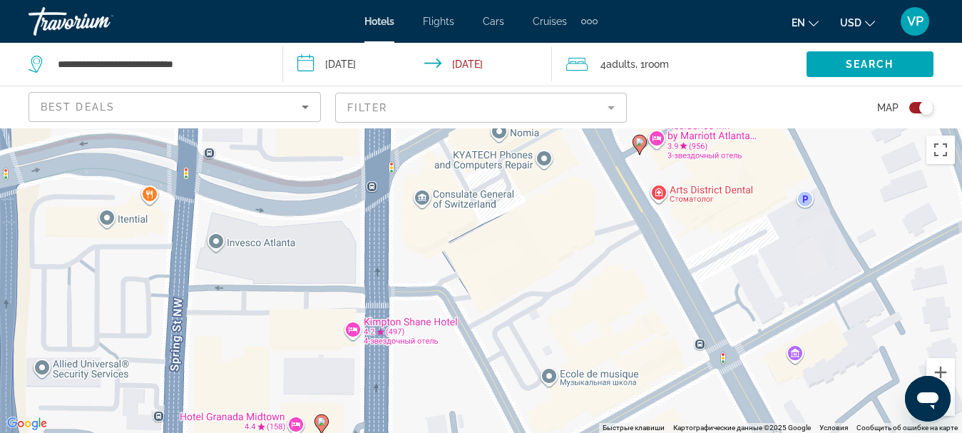
drag, startPoint x: 539, startPoint y: 293, endPoint x: 424, endPoint y: 414, distance: 168.0
click at [425, 414] on div "Чтобы активировать перетаскивание с помощью клавиатуры, нажмите Alt + Ввод. Пос…" at bounding box center [481, 280] width 962 height 305
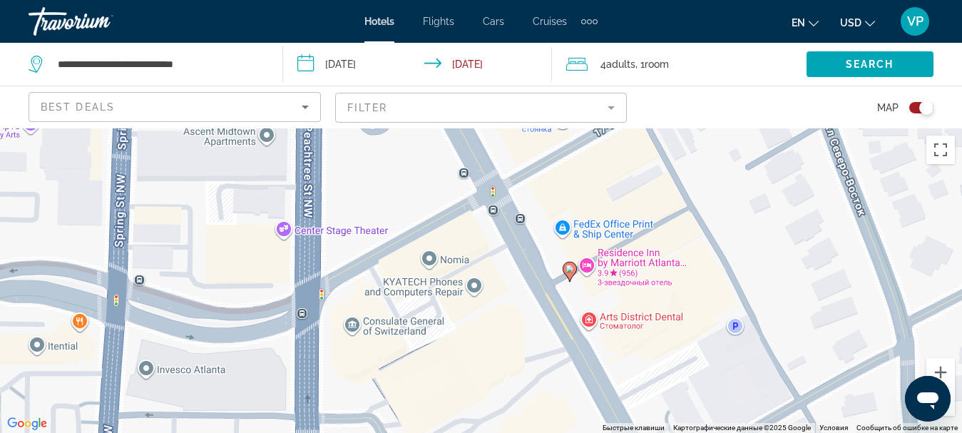
drag, startPoint x: 502, startPoint y: 325, endPoint x: 489, endPoint y: 390, distance: 67.0
click at [489, 390] on div "Чтобы активировать перетаскивание с помощью клавиатуры, нажмите Alt + Ввод. Пос…" at bounding box center [481, 280] width 962 height 305
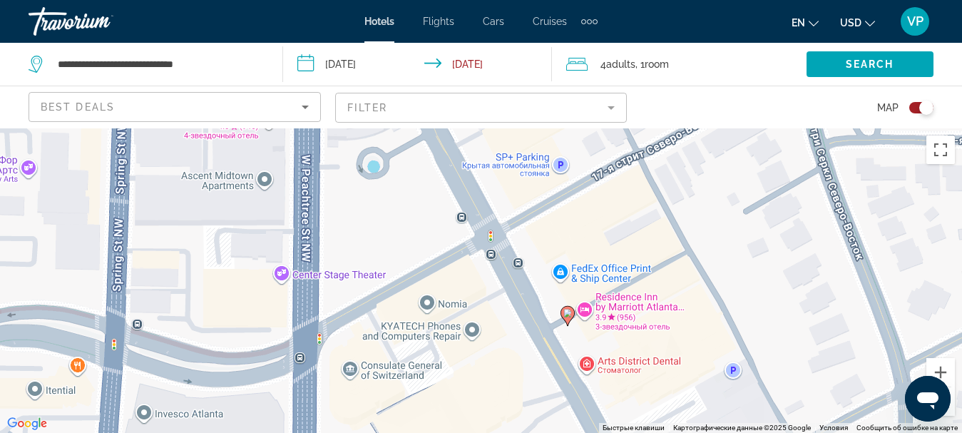
drag, startPoint x: 468, startPoint y: 310, endPoint x: 464, endPoint y: 356, distance: 45.8
click at [465, 356] on div "Чтобы активировать перетаскивание с помощью клавиатуры, нажмите Alt + Ввод. Пос…" at bounding box center [481, 280] width 962 height 305
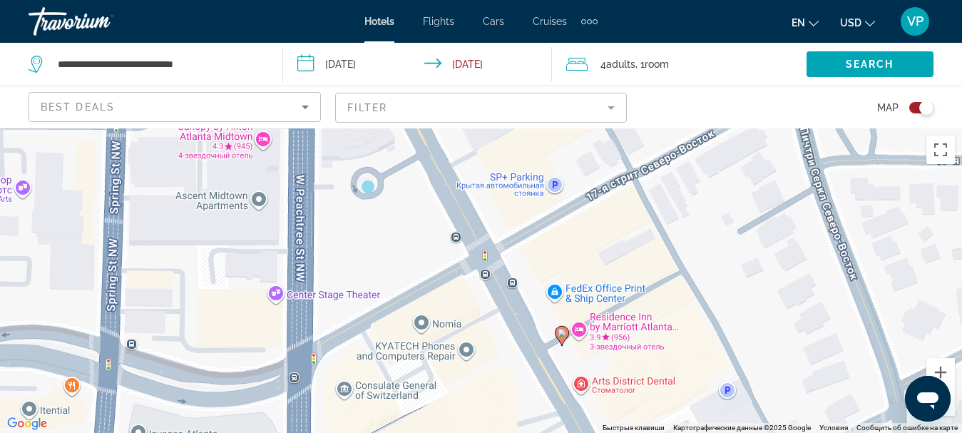
drag, startPoint x: 492, startPoint y: 320, endPoint x: 484, endPoint y: 342, distance: 23.5
click at [484, 342] on div "Чтобы активировать перетаскивание с помощью клавиатуры, нажмите Alt + Ввод. Пос…" at bounding box center [481, 280] width 962 height 305
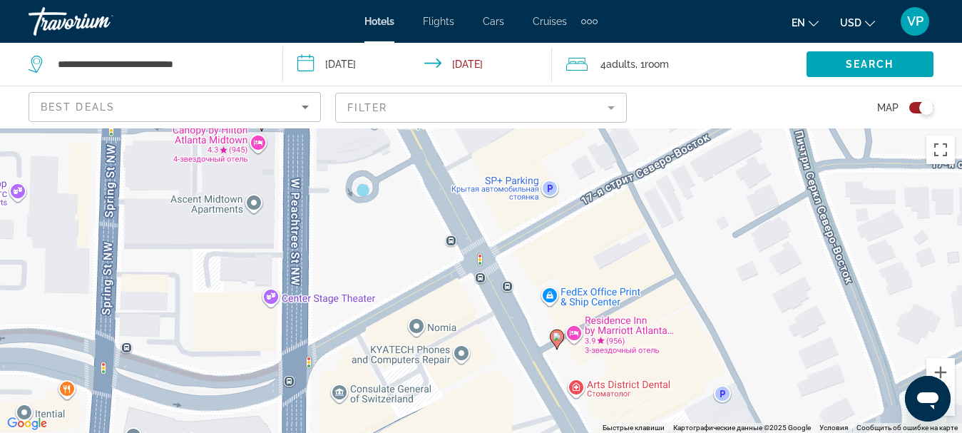
click at [556, 337] on image "Main content" at bounding box center [557, 336] width 9 height 9
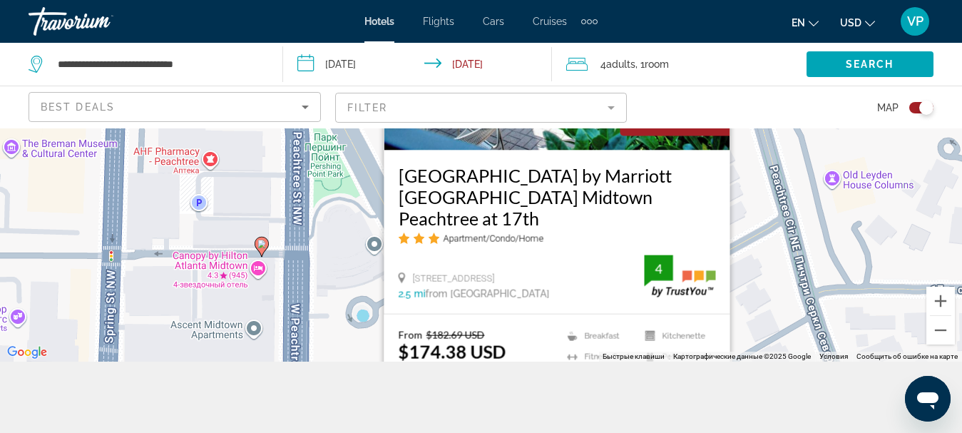
scroll to position [128, 0]
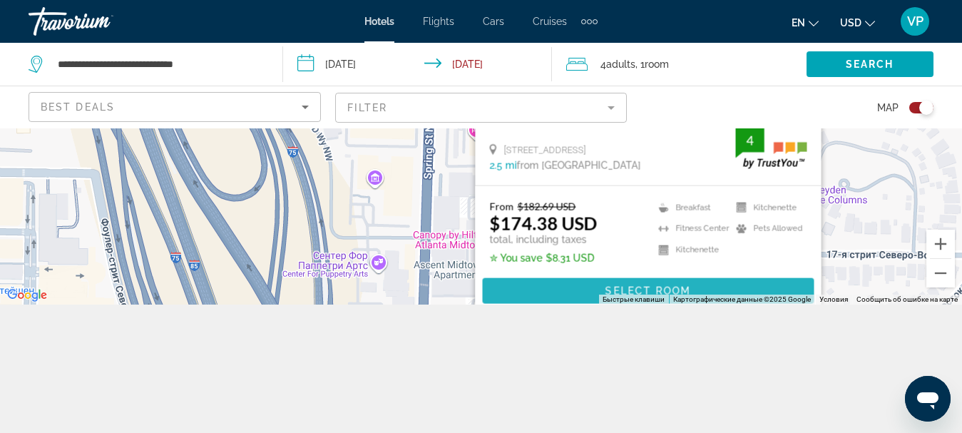
click at [696, 287] on span "Main content" at bounding box center [648, 291] width 332 height 34
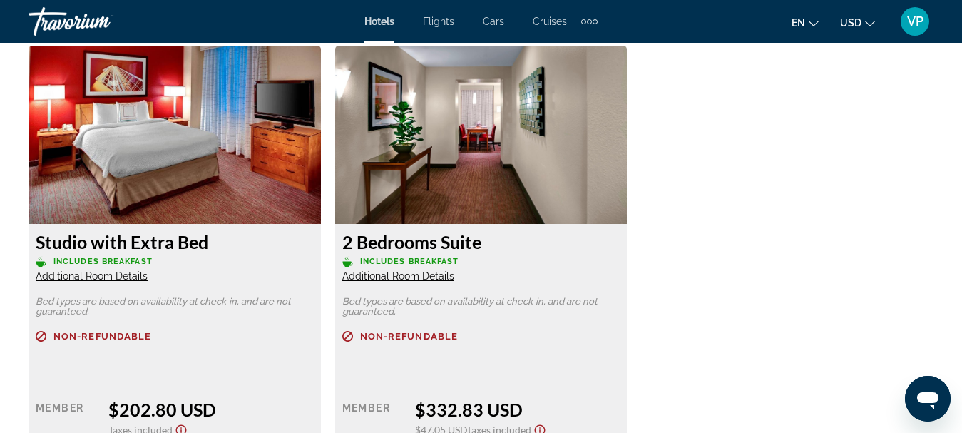
scroll to position [2854, 0]
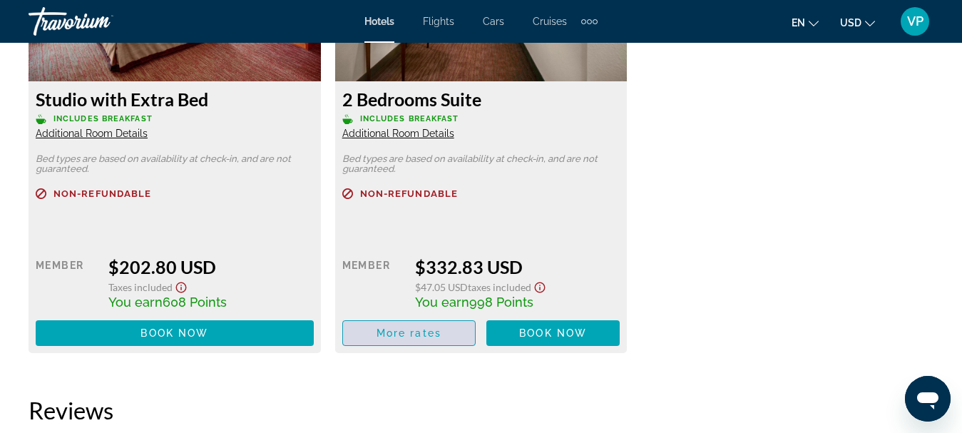
click at [419, 335] on span "More rates" at bounding box center [409, 332] width 65 height 11
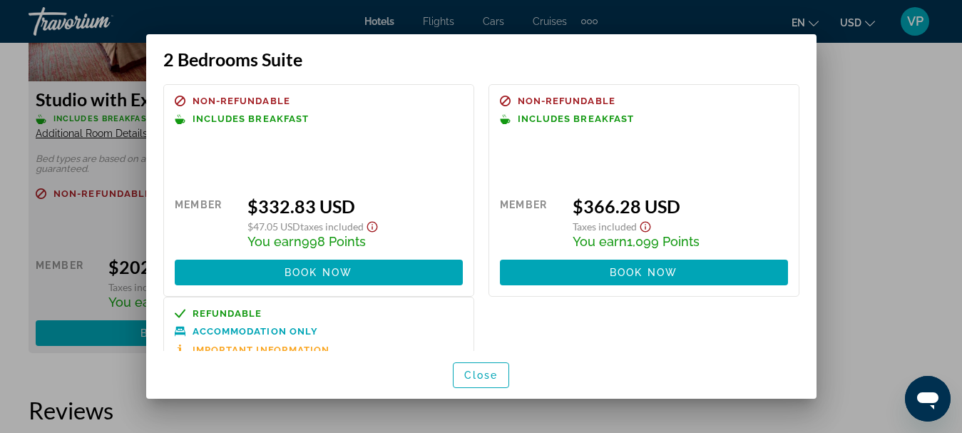
scroll to position [71, 0]
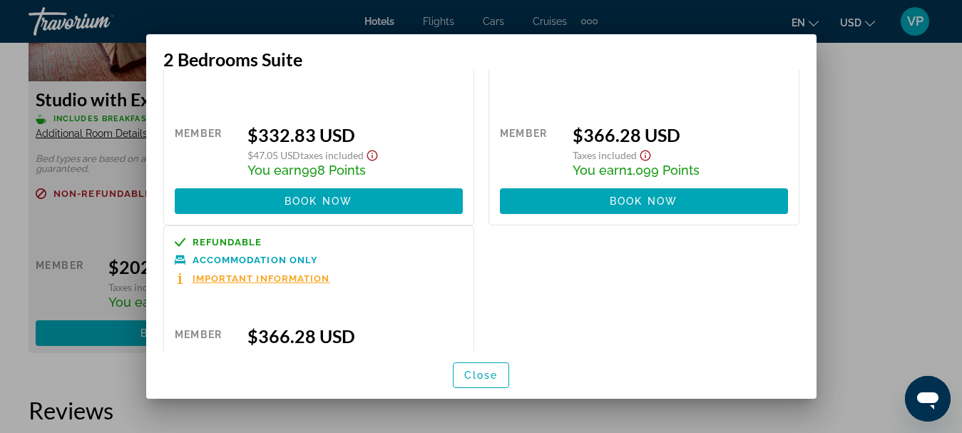
click at [905, 218] on div at bounding box center [481, 216] width 962 height 433
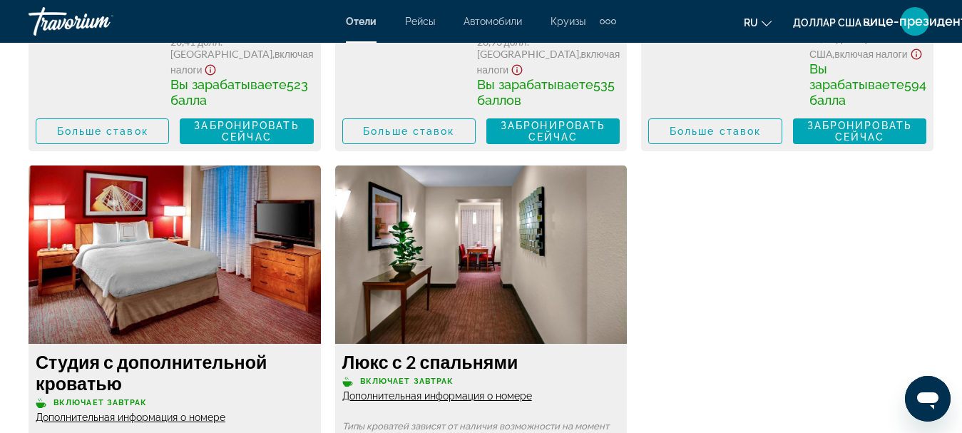
scroll to position [2806, 0]
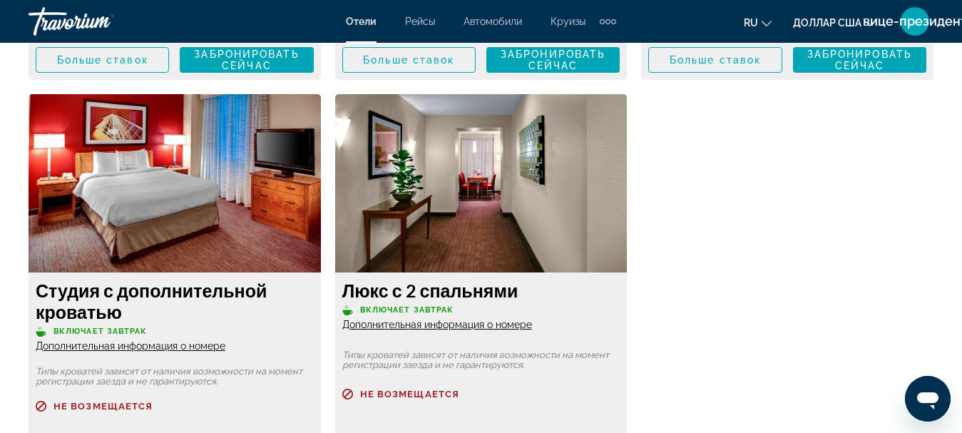
click at [510, 227] on img "Основное содержание" at bounding box center [481, 183] width 293 height 178
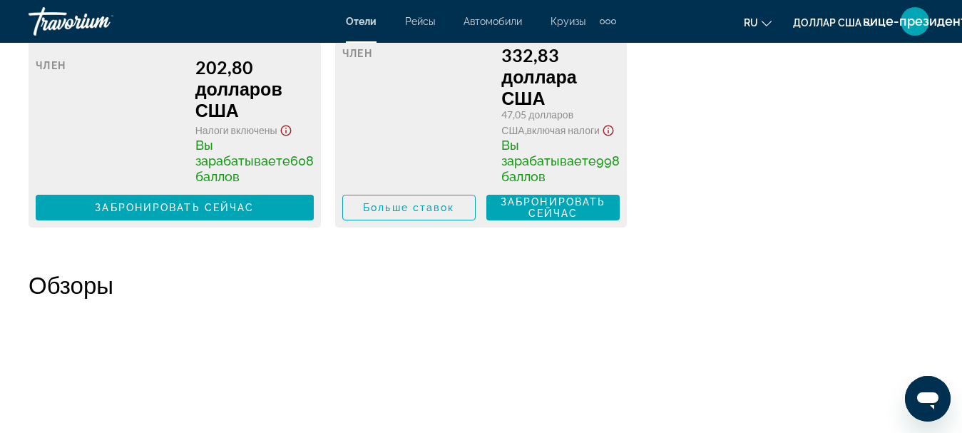
scroll to position [3305, 0]
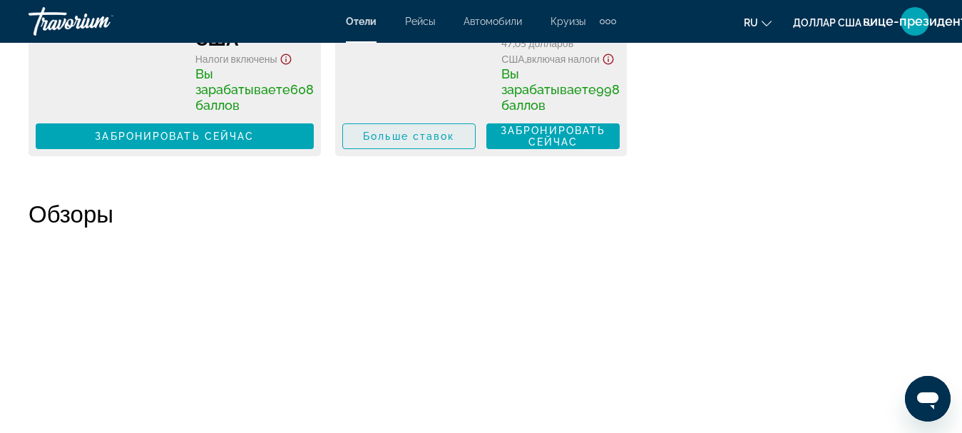
click at [441, 150] on span "Основное содержание" at bounding box center [409, 136] width 132 height 34
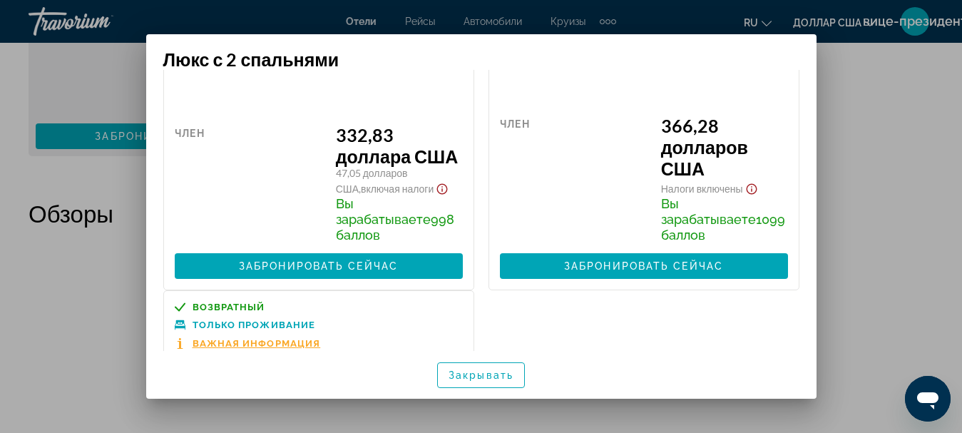
scroll to position [143, 0]
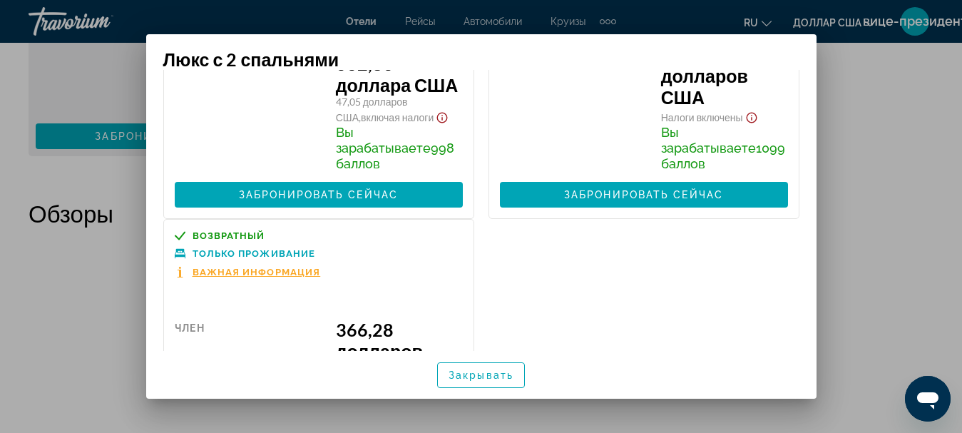
click at [206, 278] on font "Важная информация" at bounding box center [257, 272] width 128 height 11
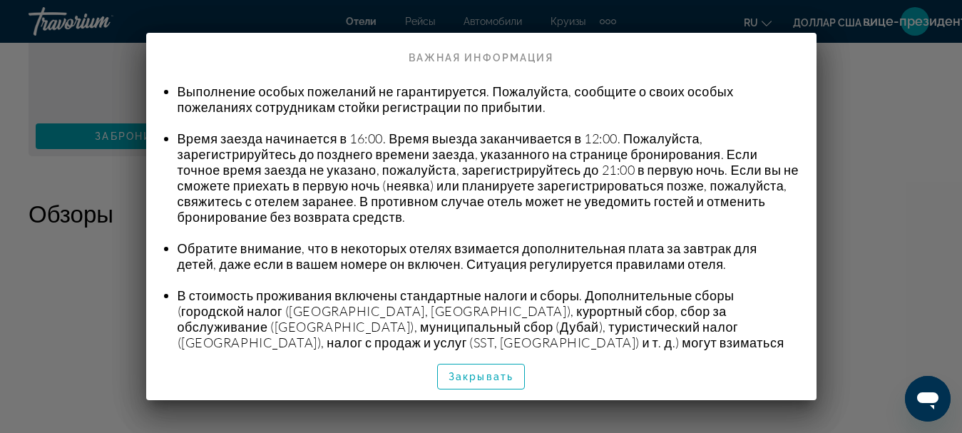
scroll to position [214, 0]
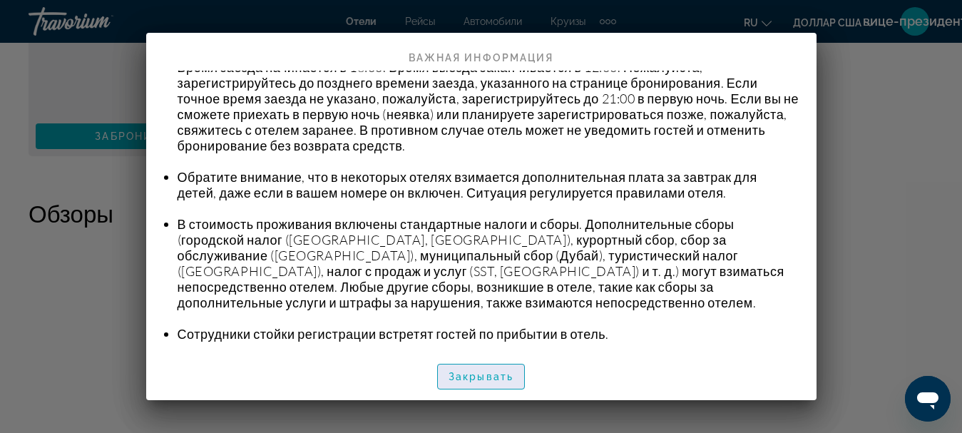
click at [488, 372] on font "Закрывать" at bounding box center [481, 376] width 65 height 11
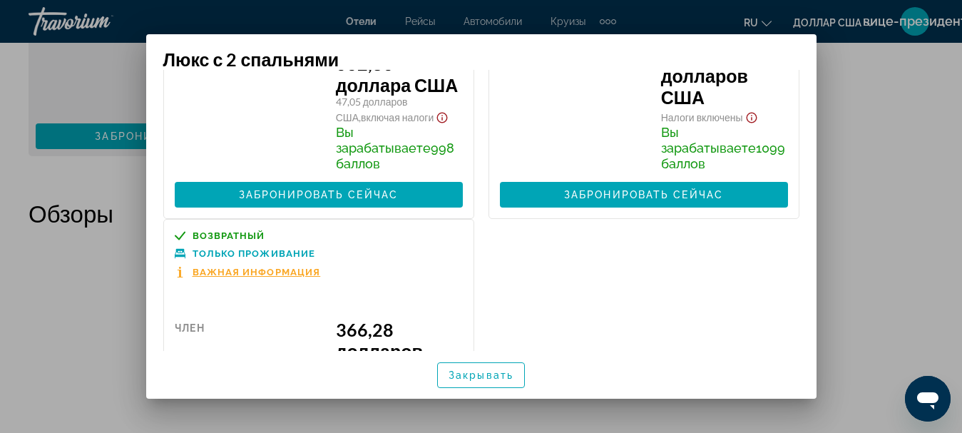
click at [867, 161] on div at bounding box center [481, 216] width 962 height 433
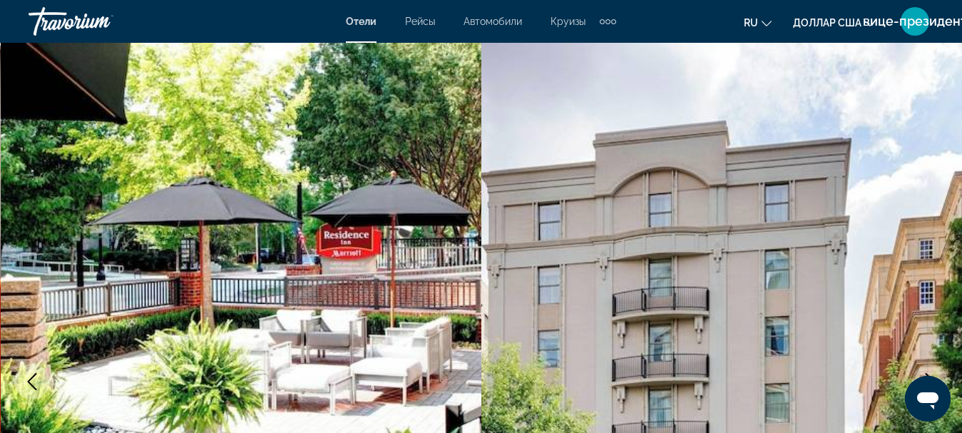
scroll to position [3305, 0]
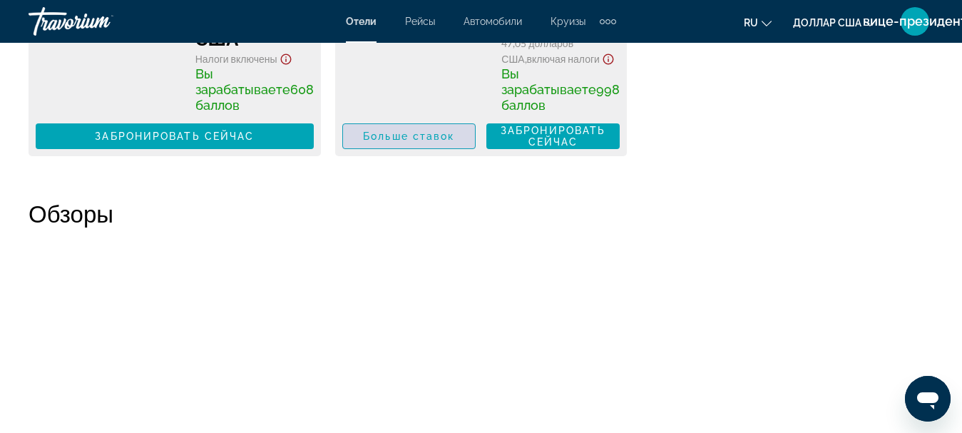
click at [429, 142] on font "Больше ставок" at bounding box center [408, 136] width 91 height 11
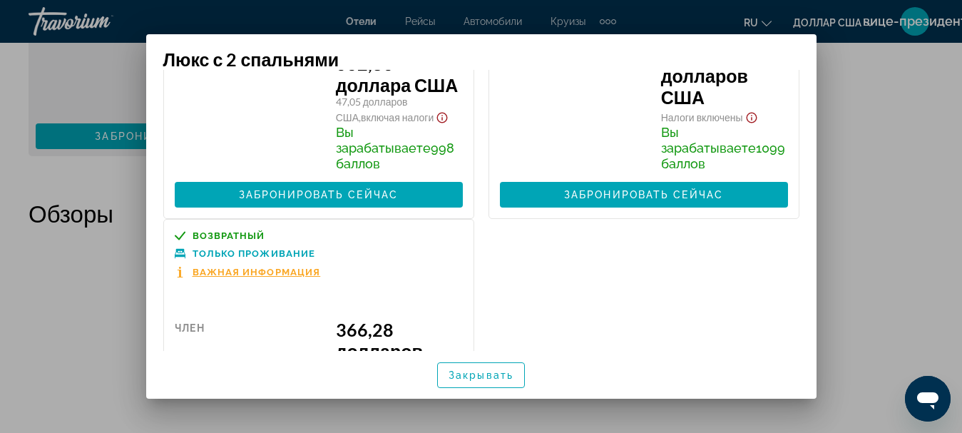
scroll to position [0, 0]
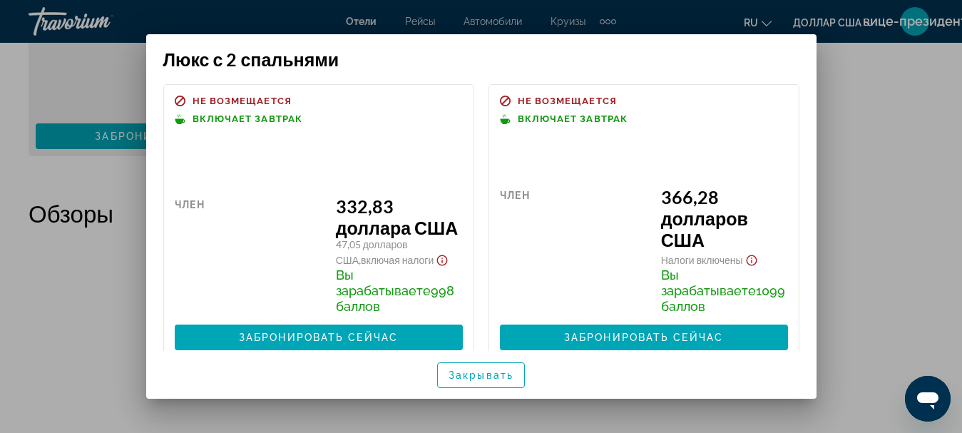
click at [891, 203] on div at bounding box center [481, 216] width 962 height 433
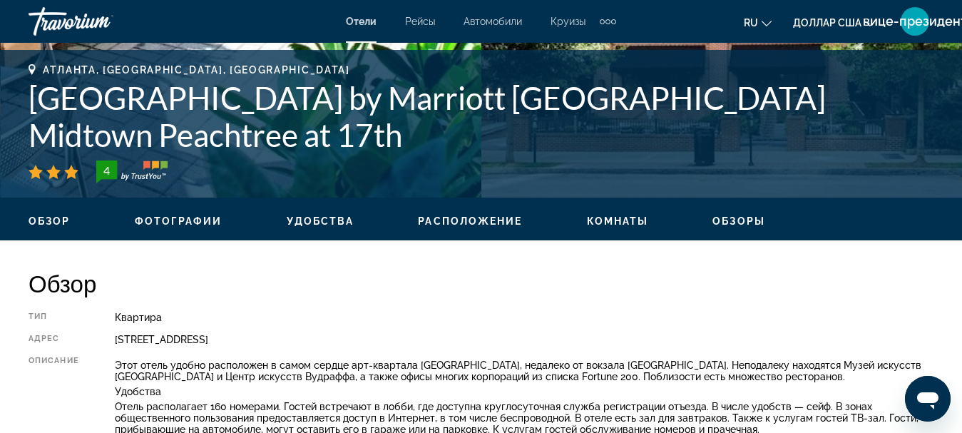
scroll to position [452, 0]
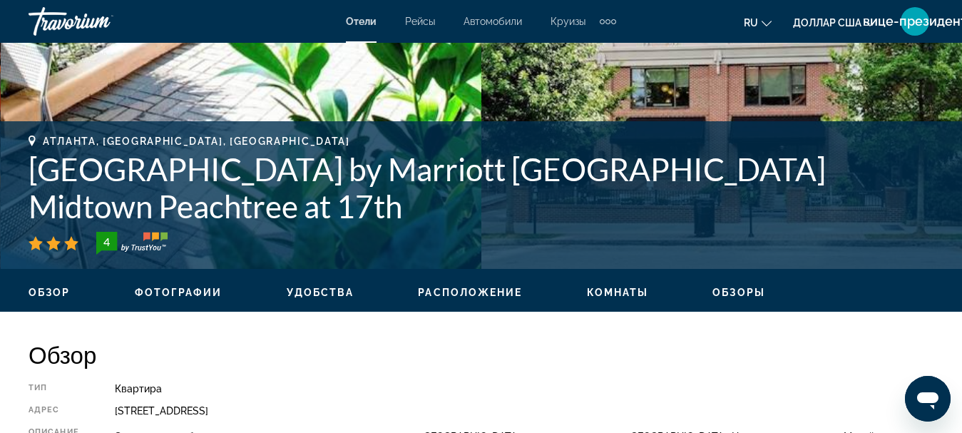
click at [176, 296] on font "Фотографии" at bounding box center [179, 292] width 88 height 11
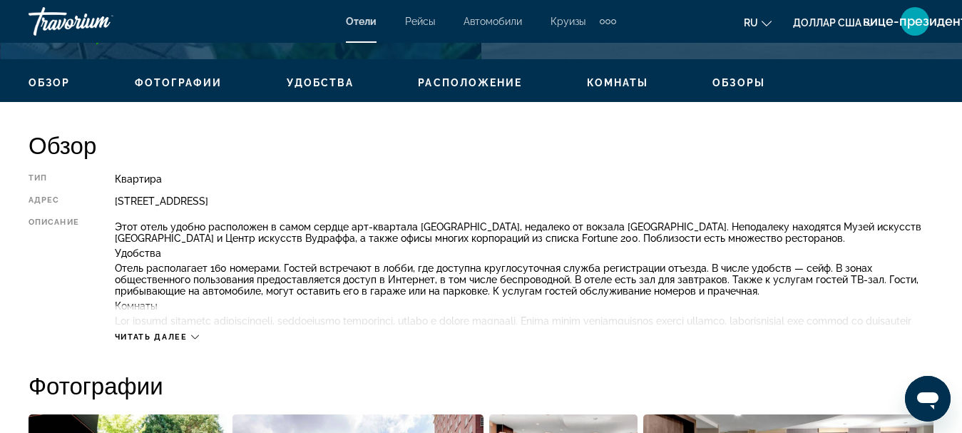
scroll to position [590, 0]
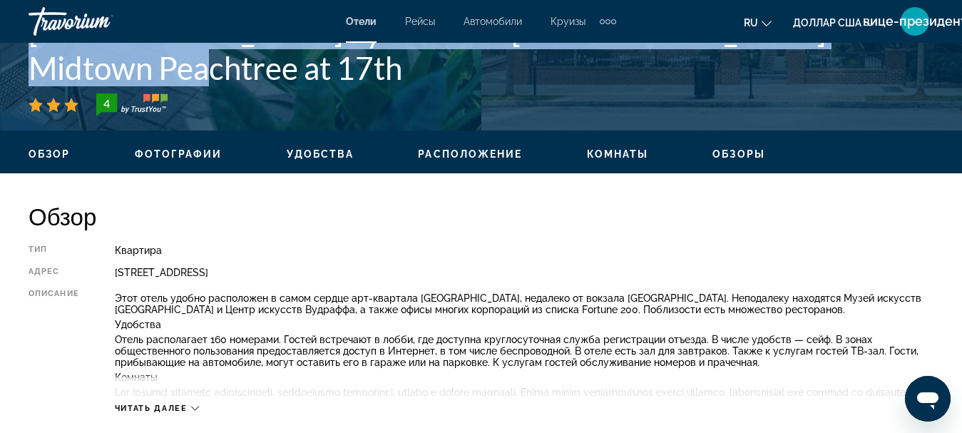
drag, startPoint x: 32, startPoint y: 73, endPoint x: 868, endPoint y: 70, distance: 836.1
click at [826, 70] on font "Residence Inn by Marriott Atlanta Midtown Peachtree at 17th" at bounding box center [428, 49] width 798 height 74
copy font "Residence Inn by Marriott Atlanta Midtown Peachtree at 17th"
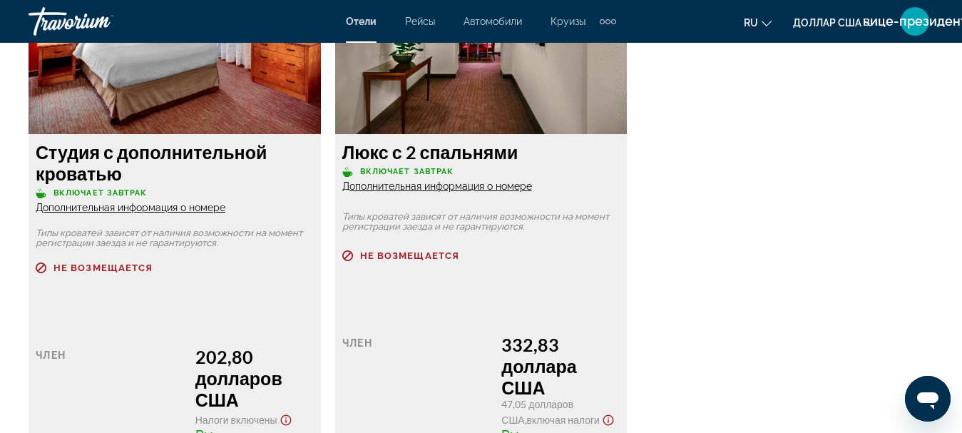
scroll to position [3016, 0]
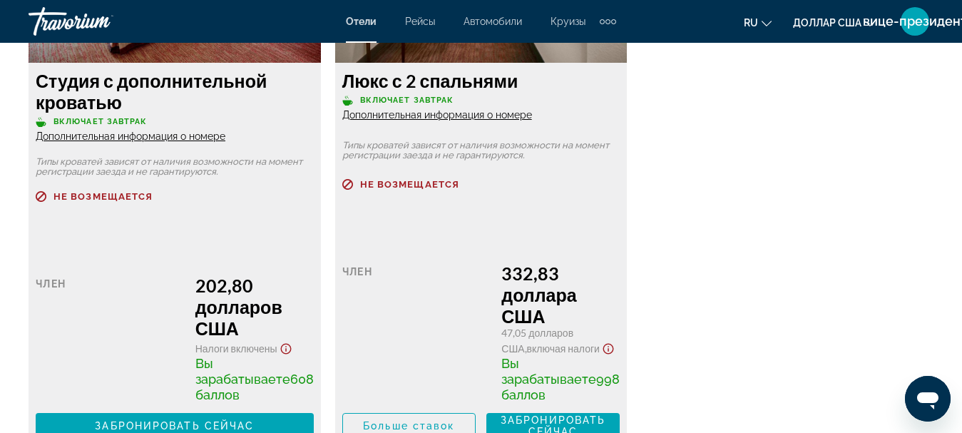
click at [460, 121] on font "Дополнительная информация о номере" at bounding box center [437, 114] width 190 height 11
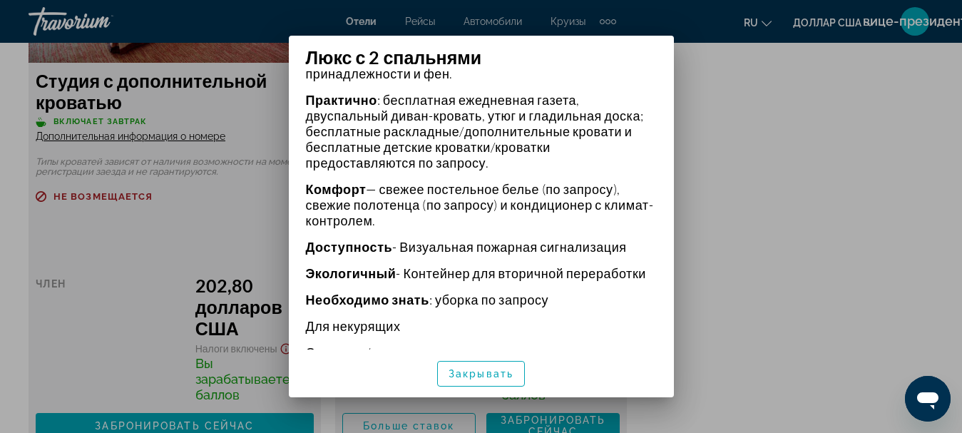
scroll to position [630, 0]
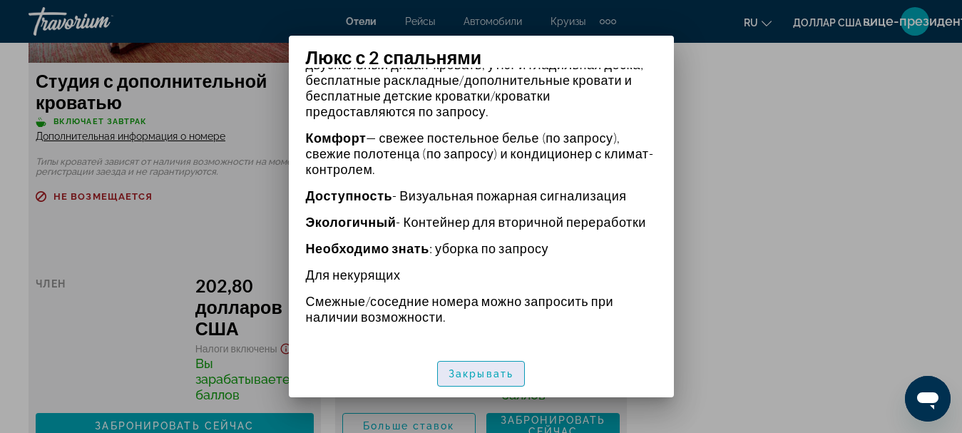
click at [510, 374] on font "Закрывать" at bounding box center [481, 373] width 65 height 11
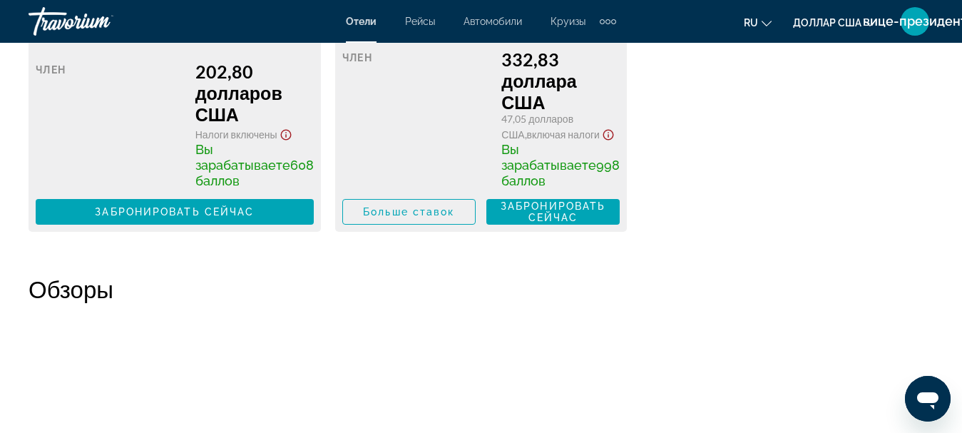
scroll to position [3372, 0]
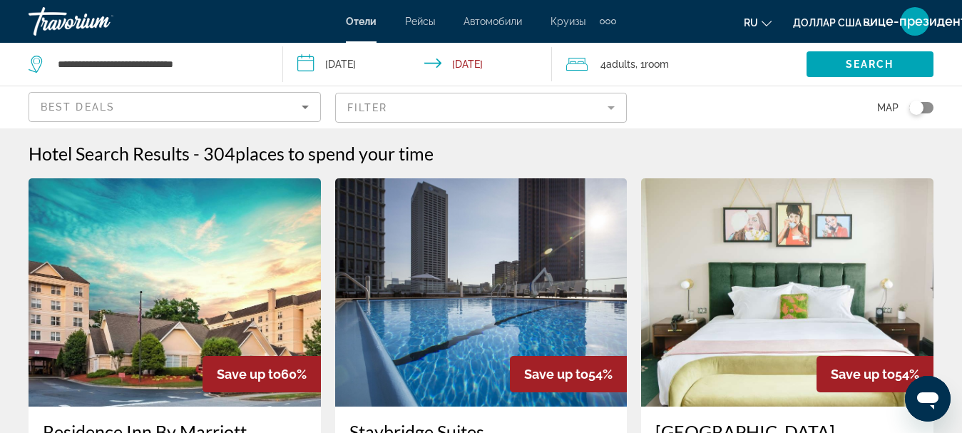
click at [921, 110] on div "Toggle map" at bounding box center [917, 108] width 14 height 14
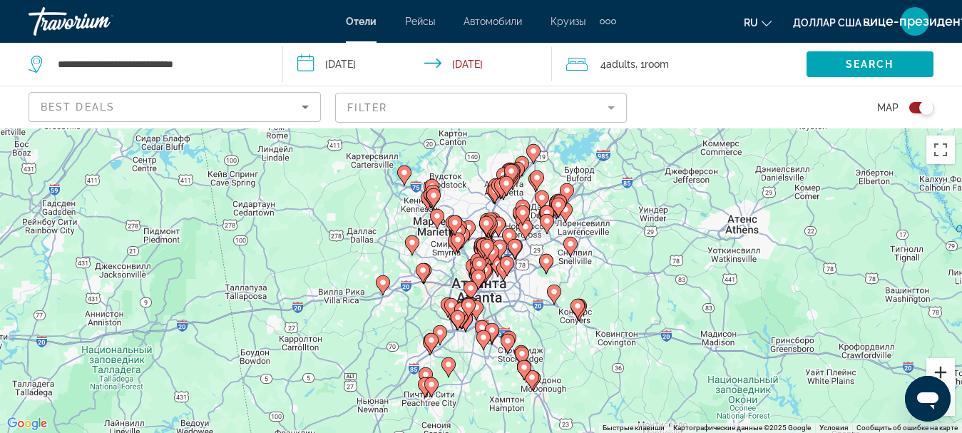
click at [947, 370] on button "Увеличить" at bounding box center [941, 372] width 29 height 29
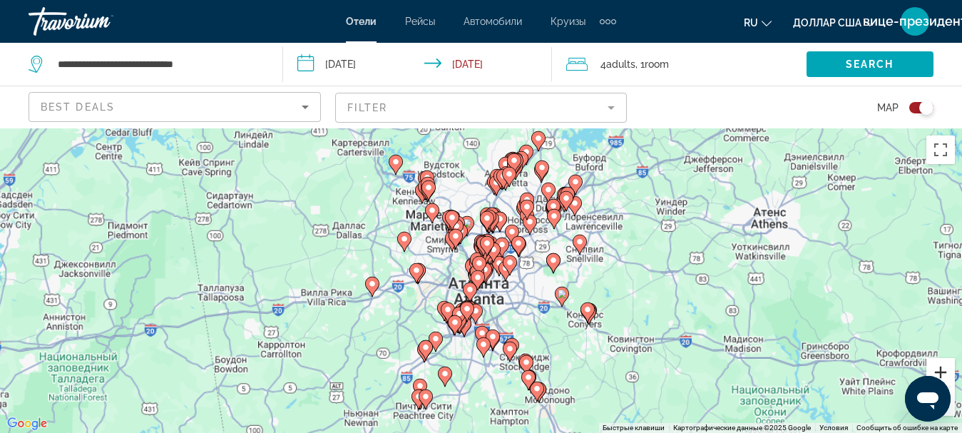
click at [947, 370] on button "Увеличить" at bounding box center [941, 372] width 29 height 29
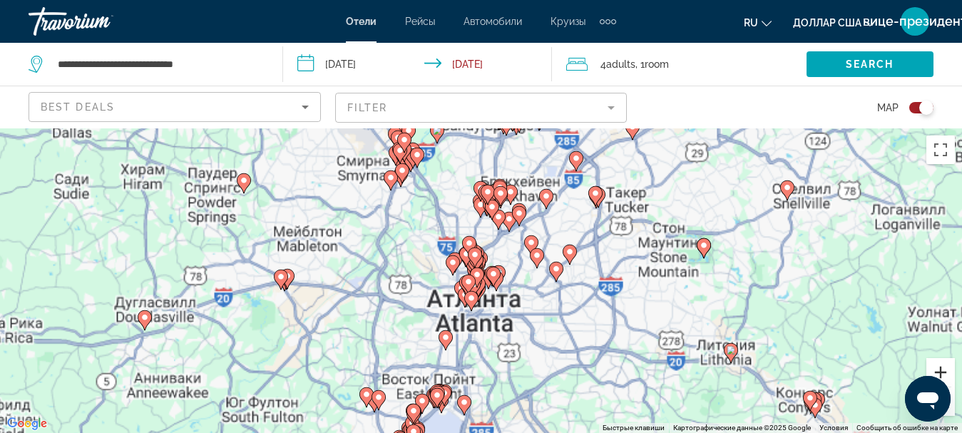
click at [947, 370] on button "Увеличить" at bounding box center [941, 372] width 29 height 29
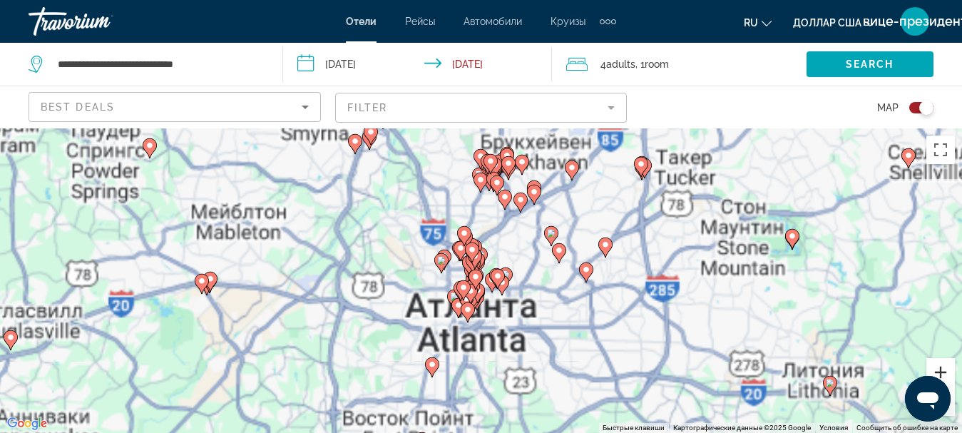
click at [947, 370] on button "Увеличить" at bounding box center [941, 372] width 29 height 29
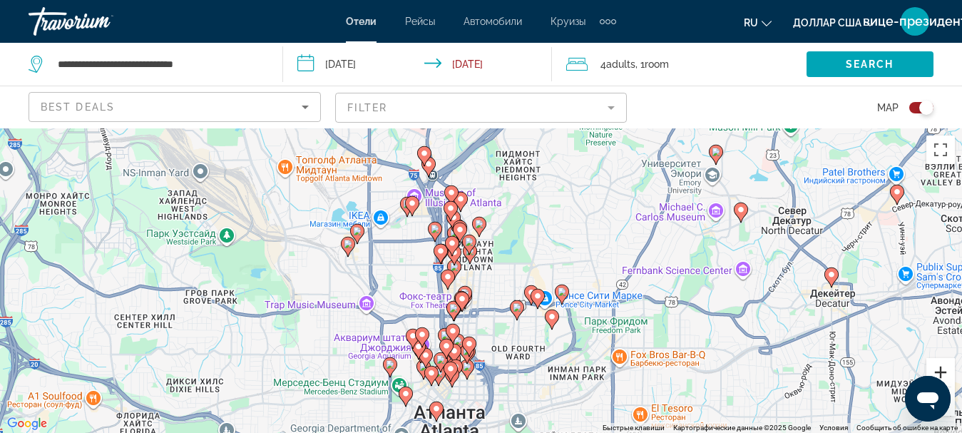
click at [947, 370] on button "Увеличить" at bounding box center [941, 372] width 29 height 29
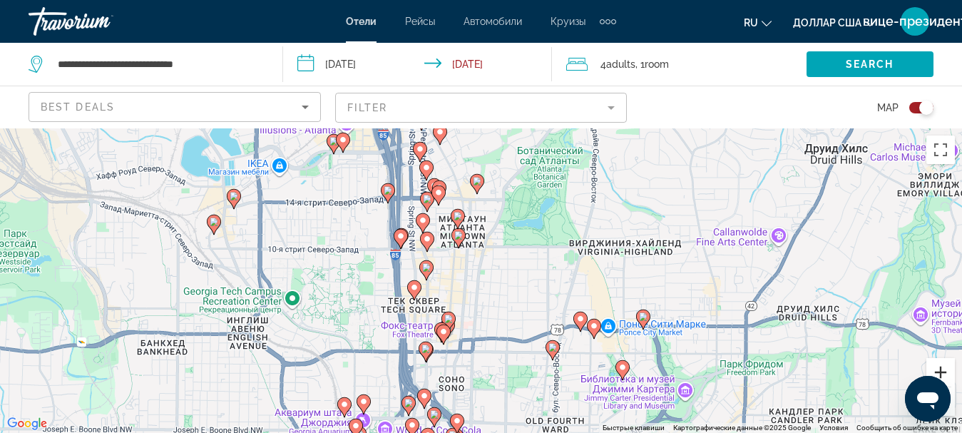
click at [947, 370] on button "Увеличить" at bounding box center [941, 372] width 29 height 29
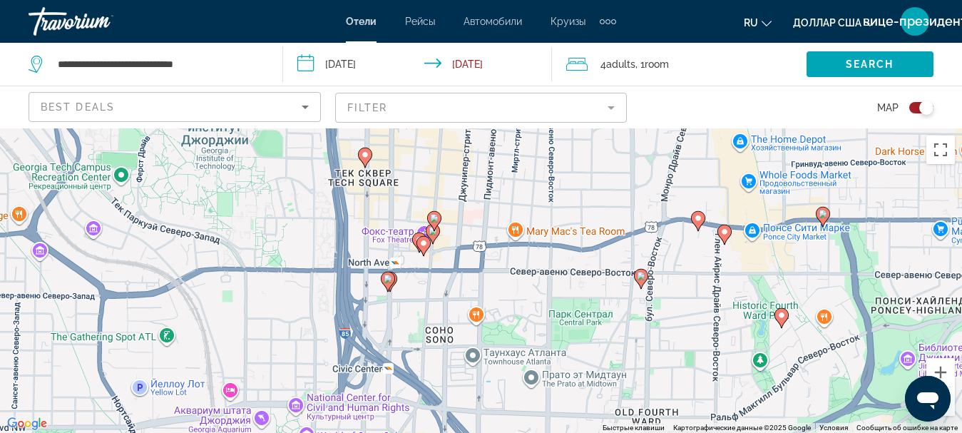
drag, startPoint x: 537, startPoint y: 355, endPoint x: 566, endPoint y: 193, distance: 165.1
click at [566, 193] on div "Чтобы активировать перетаскивание с помощью клавиатуры, нажмите Alt + Ввод. Пос…" at bounding box center [481, 280] width 962 height 305
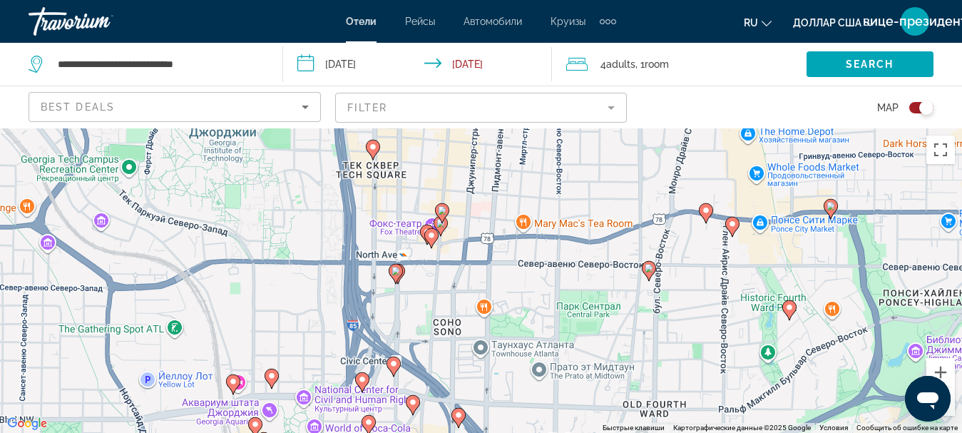
drag, startPoint x: 462, startPoint y: 285, endPoint x: 533, endPoint y: 443, distance: 172.8
click at [533, 432] on html "**********" at bounding box center [481, 216] width 962 height 433
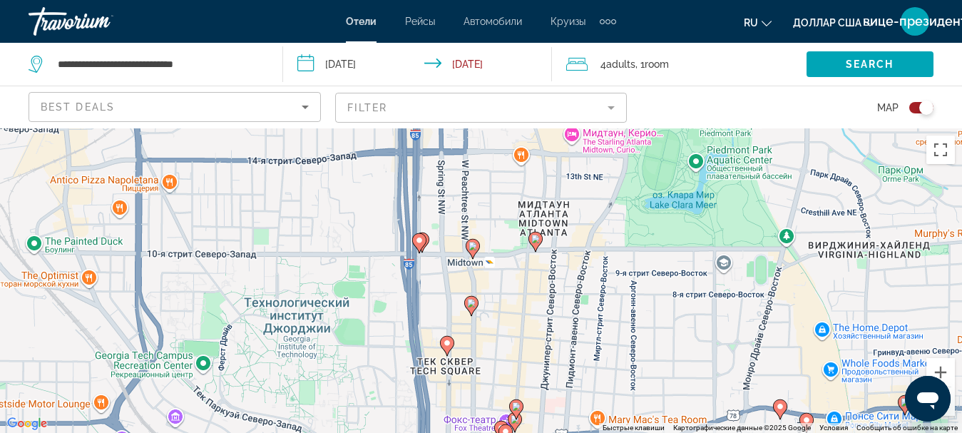
scroll to position [19, 0]
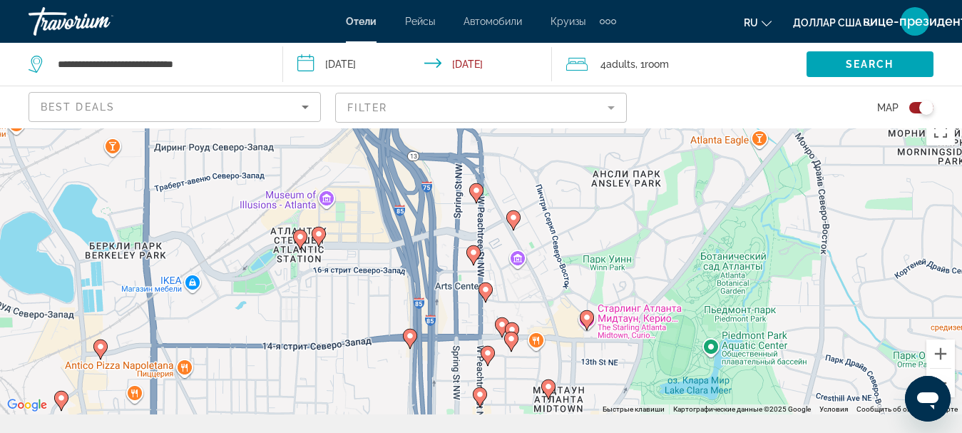
drag, startPoint x: 509, startPoint y: 268, endPoint x: 507, endPoint y: 373, distance: 105.6
click at [507, 373] on div "Чтобы активировать перетаскивание с помощью клавиатуры, нажмите Alt + Ввод. Пос…" at bounding box center [481, 262] width 962 height 305
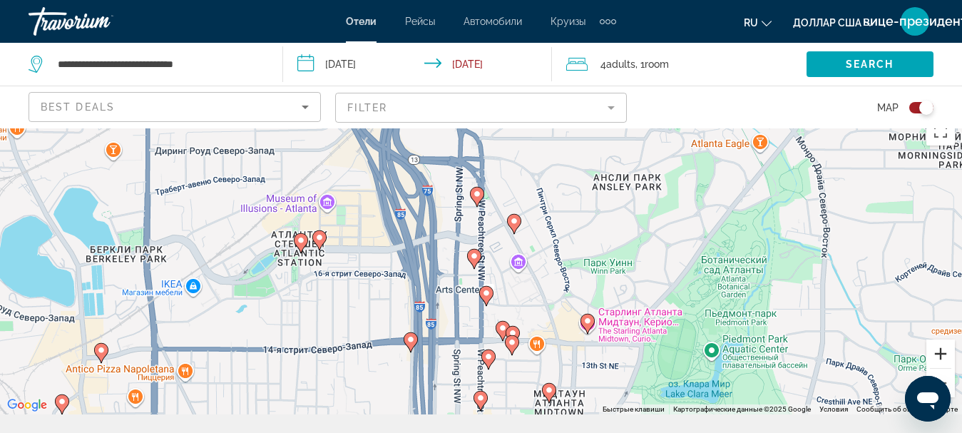
click at [945, 355] on button "Увеличить" at bounding box center [941, 354] width 29 height 29
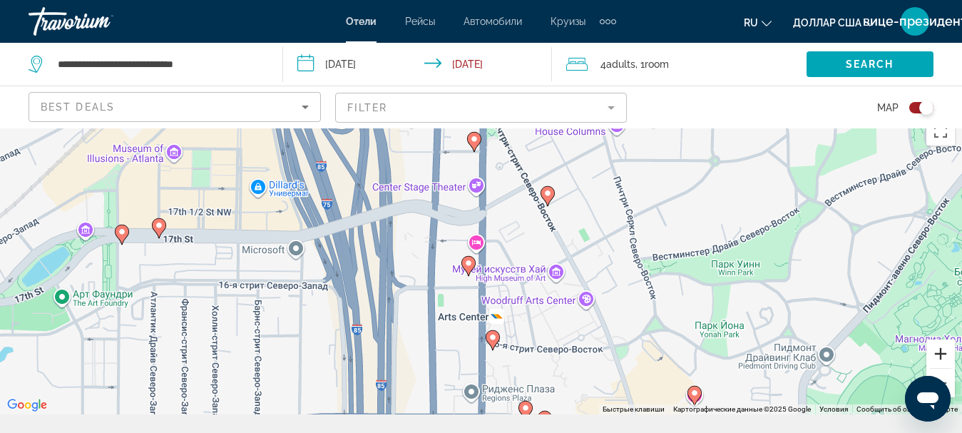
click at [944, 355] on button "Увеличить" at bounding box center [941, 354] width 29 height 29
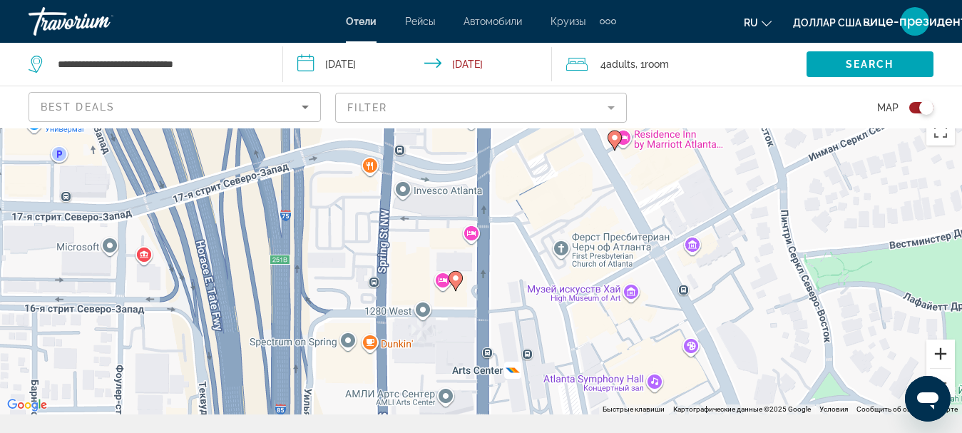
click at [944, 356] on button "Увеличить" at bounding box center [941, 354] width 29 height 29
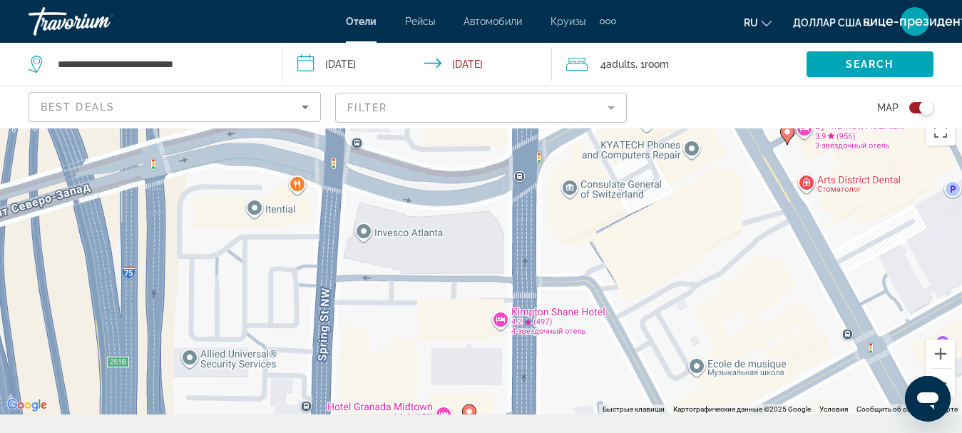
drag, startPoint x: 671, startPoint y: 301, endPoint x: 713, endPoint y: 417, distance: 123.7
click at [713, 417] on div "**********" at bounding box center [481, 326] width 962 height 433
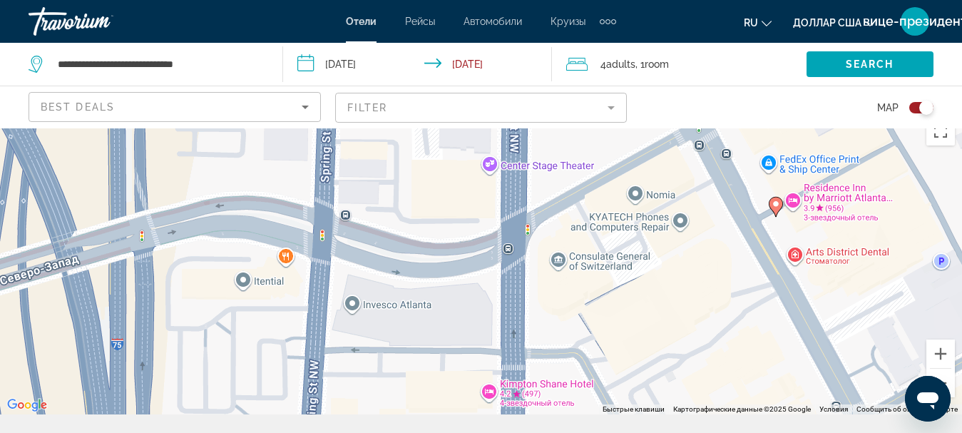
drag, startPoint x: 684, startPoint y: 285, endPoint x: 668, endPoint y: 314, distance: 32.6
click at [668, 314] on div "Чтобы активировать перетаскивание с помощью клавиатуры, нажмите Alt + Ввод. Пос…" at bounding box center [481, 262] width 962 height 305
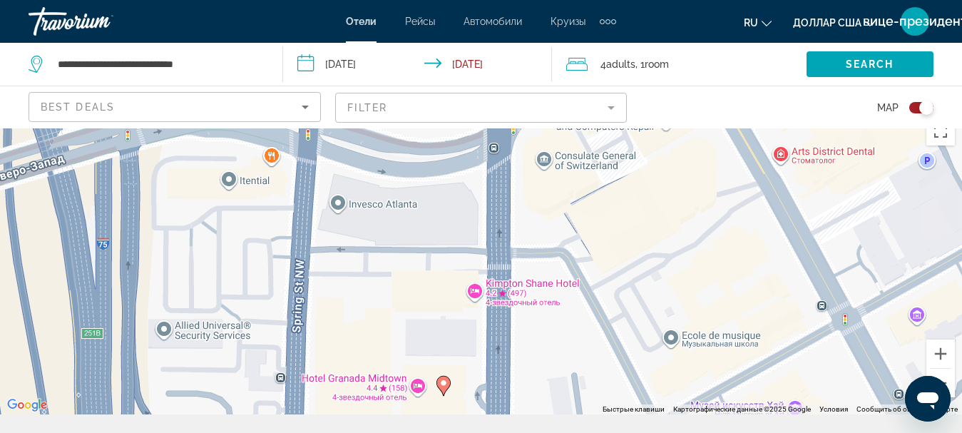
drag, startPoint x: 688, startPoint y: 386, endPoint x: 685, endPoint y: 268, distance: 117.8
click at [685, 268] on div "Чтобы активировать перетаскивание с помощью клавиатуры, нажмите Alt + Ввод. Пос…" at bounding box center [481, 262] width 962 height 305
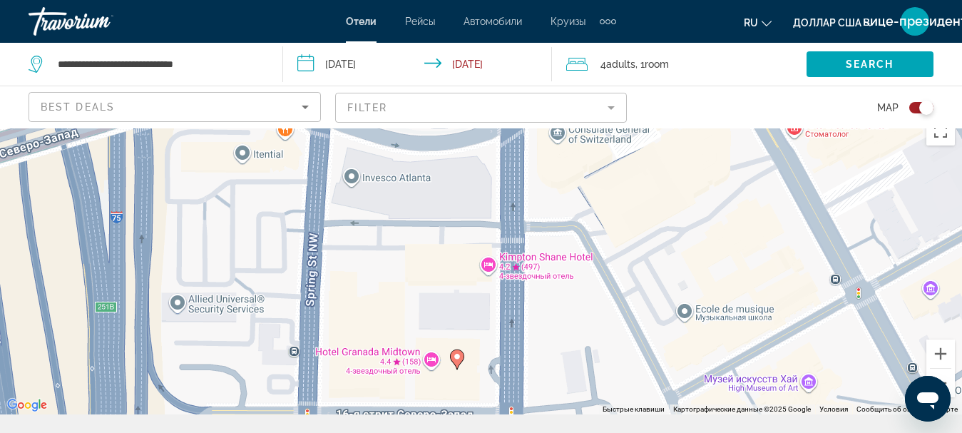
click at [457, 357] on image "Основное содержание" at bounding box center [457, 356] width 9 height 9
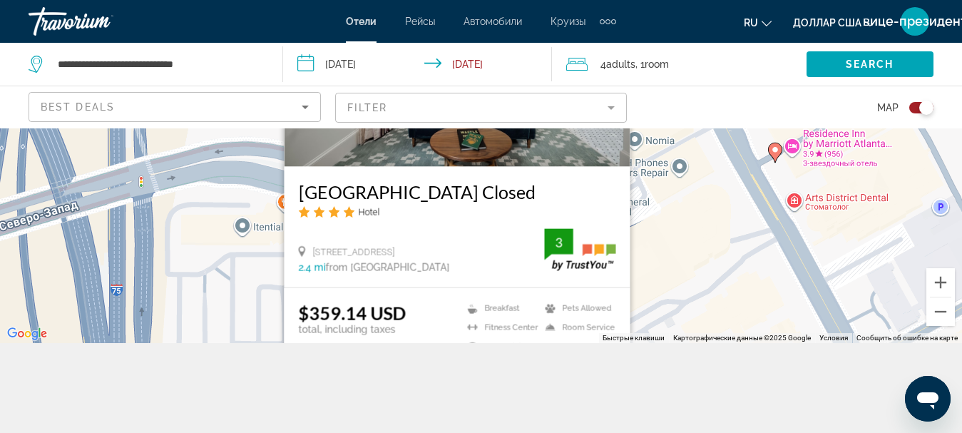
scroll to position [128, 0]
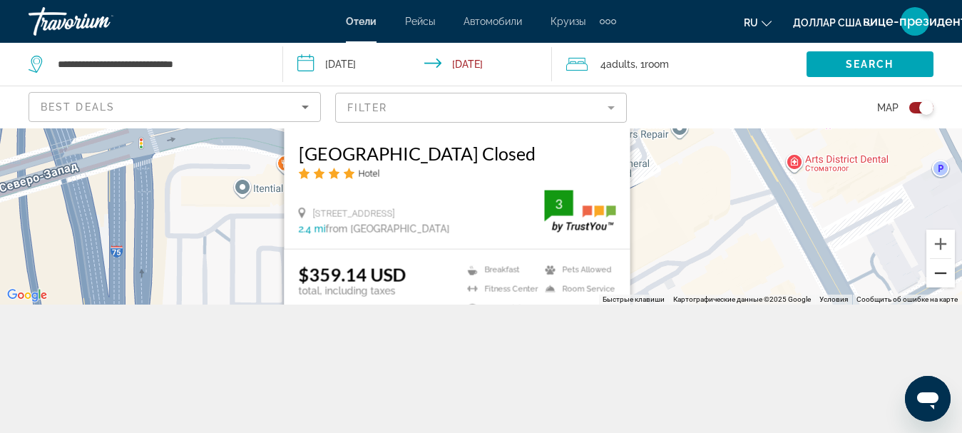
click at [943, 282] on button "Уменьшить" at bounding box center [941, 273] width 29 height 29
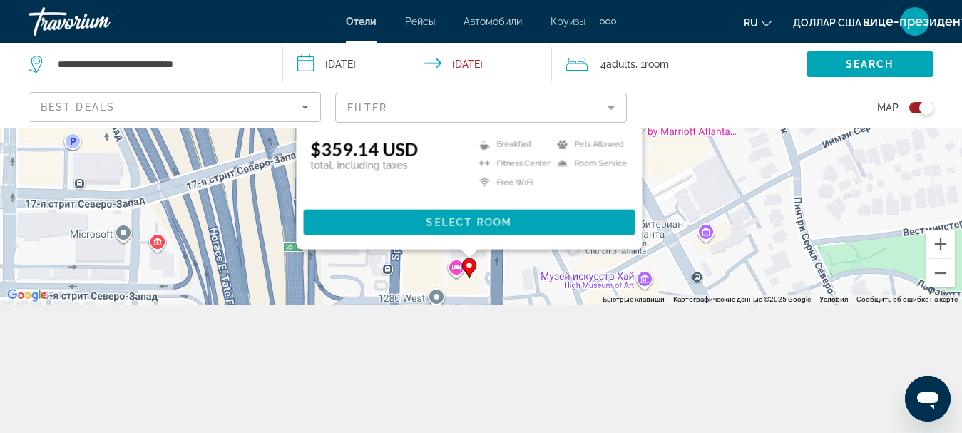
click at [540, 222] on span "Основное содержание" at bounding box center [469, 222] width 332 height 34
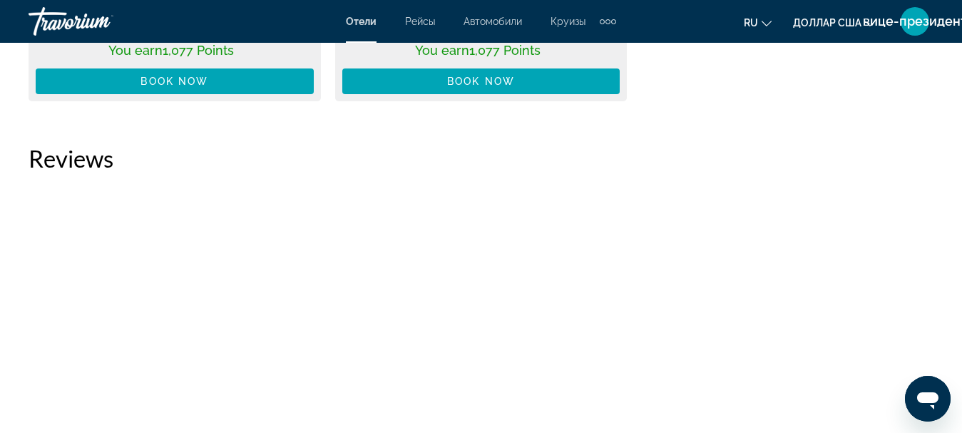
scroll to position [2283, 0]
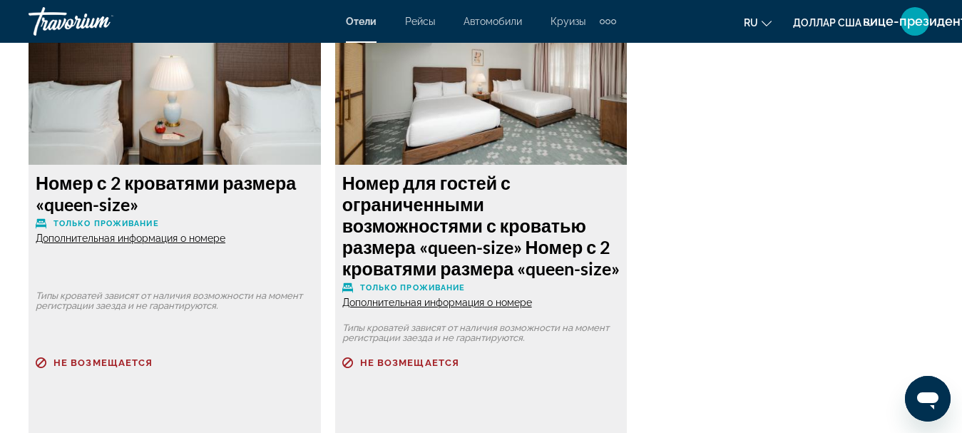
click at [706, 148] on div "Номер с 2 кроватями размера «queen-size» Только проживание Дополнительная инфор…" at bounding box center [481, 309] width 920 height 647
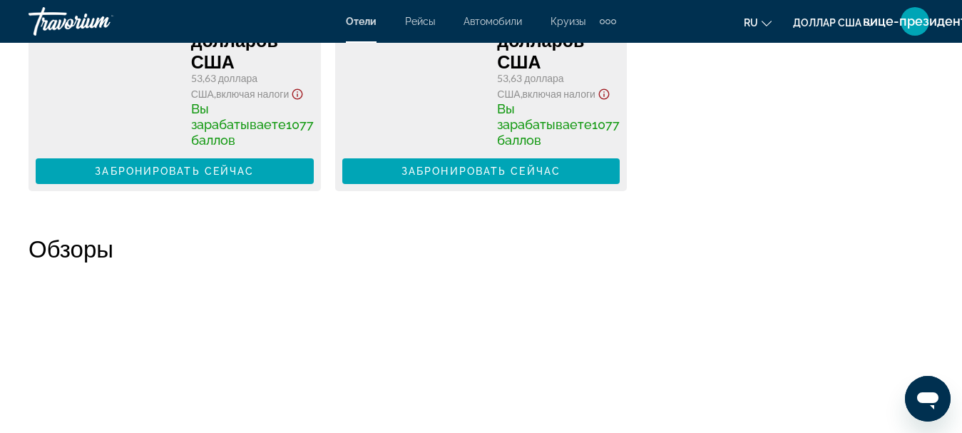
scroll to position [2996, 0]
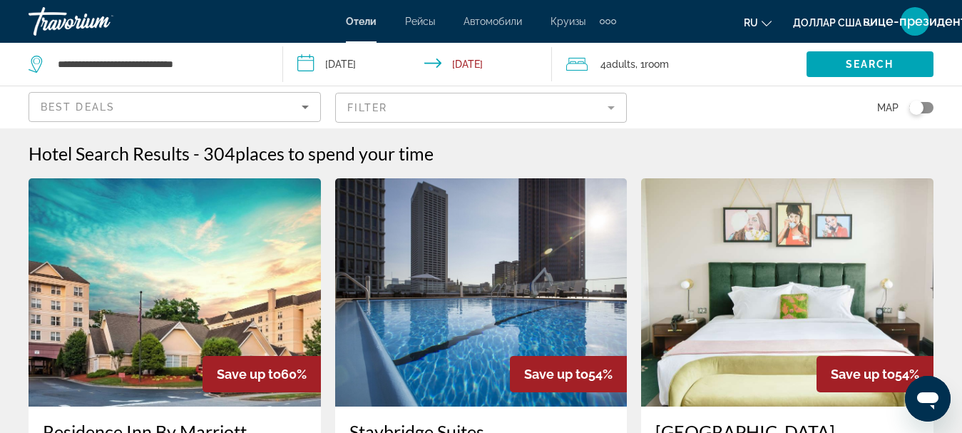
scroll to position [143, 0]
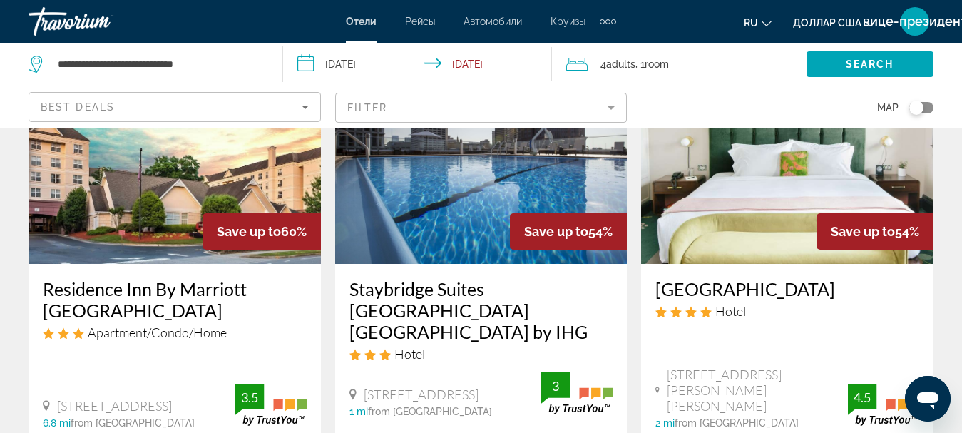
click at [928, 108] on div "Toggle map" at bounding box center [922, 107] width 24 height 11
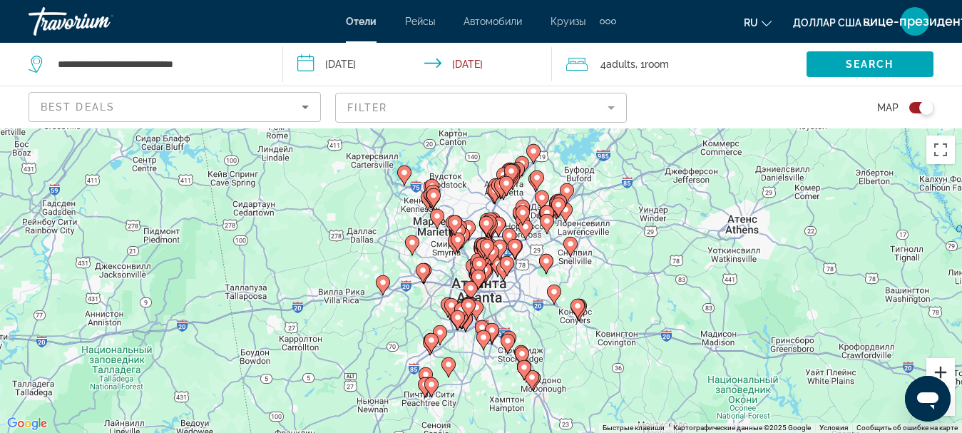
click at [942, 365] on button "Увеличить" at bounding box center [941, 372] width 29 height 29
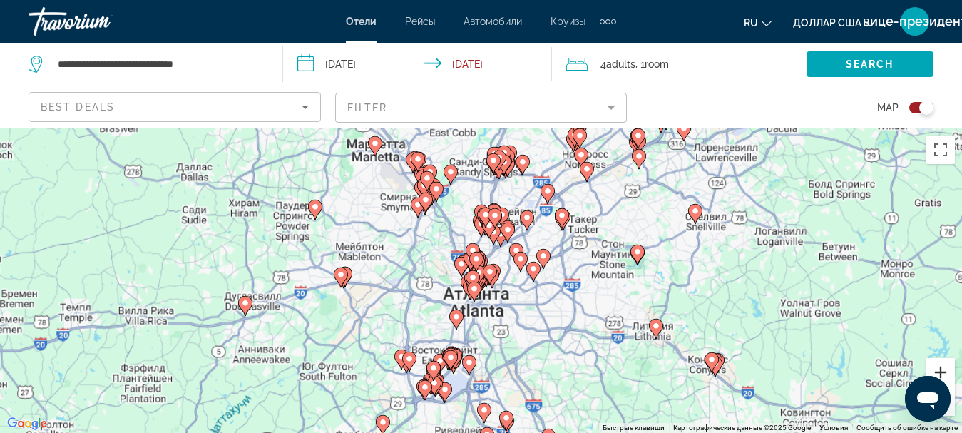
click at [942, 365] on button "Увеличить" at bounding box center [941, 372] width 29 height 29
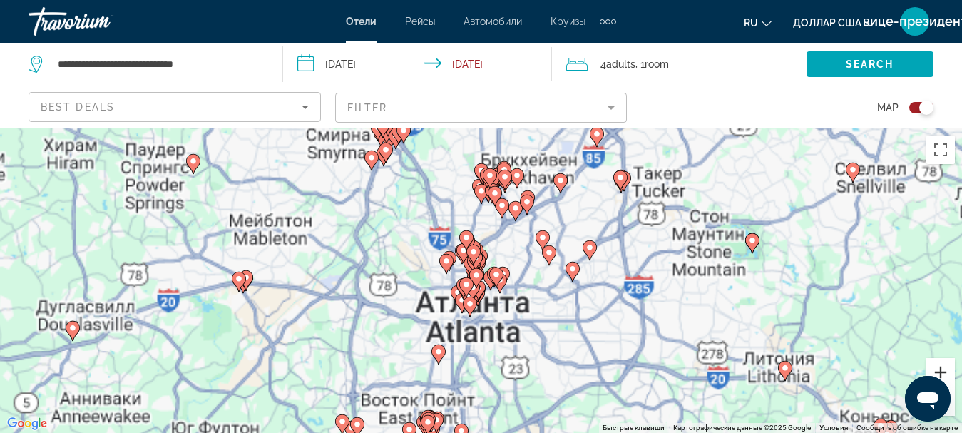
click at [942, 365] on button "Увеличить" at bounding box center [941, 372] width 29 height 29
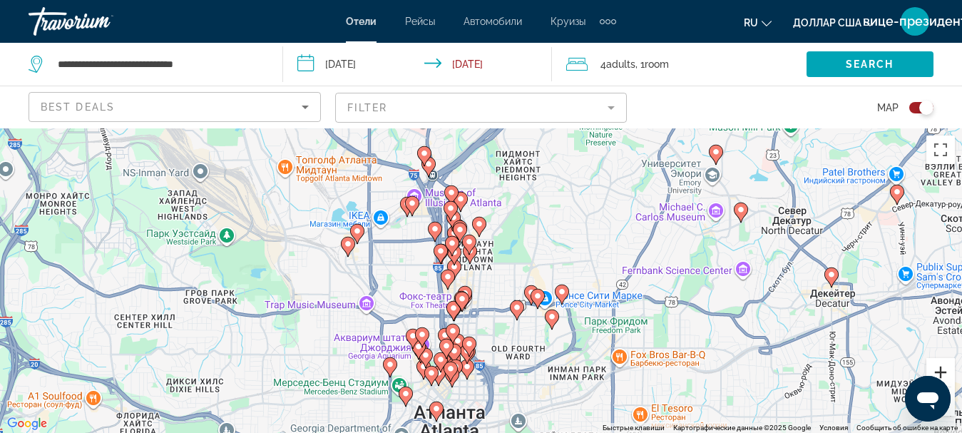
click at [942, 365] on button "Увеличить" at bounding box center [941, 372] width 29 height 29
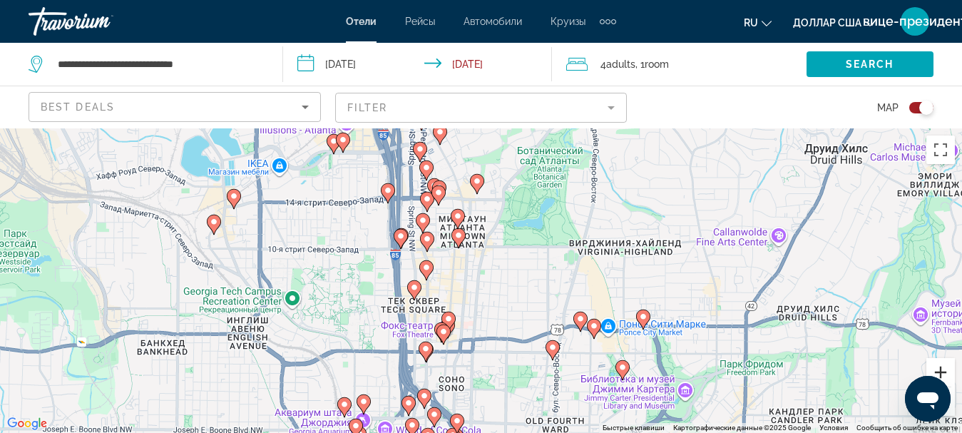
click at [942, 365] on button "Увеличить" at bounding box center [941, 372] width 29 height 29
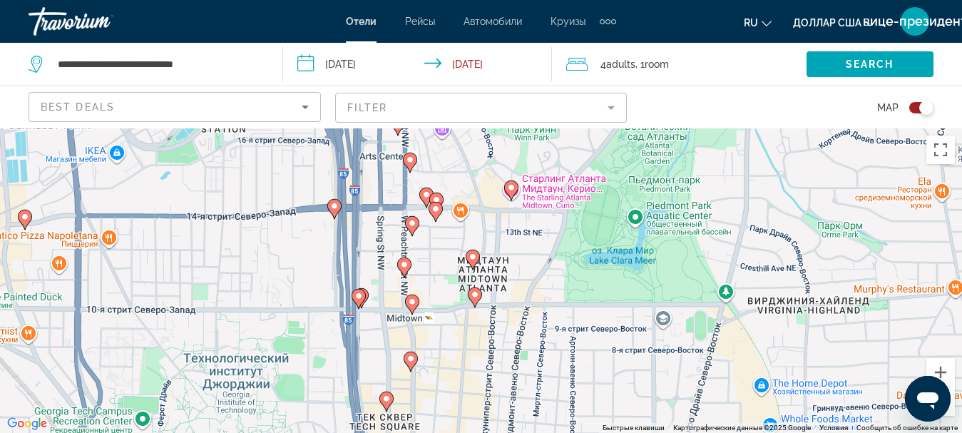
drag, startPoint x: 631, startPoint y: 249, endPoint x: 744, endPoint y: 405, distance: 193.1
click at [715, 385] on div "Чтобы активировать перетаскивание с помощью клавиатуры, нажмите Alt + Ввод. Пос…" at bounding box center [481, 280] width 962 height 305
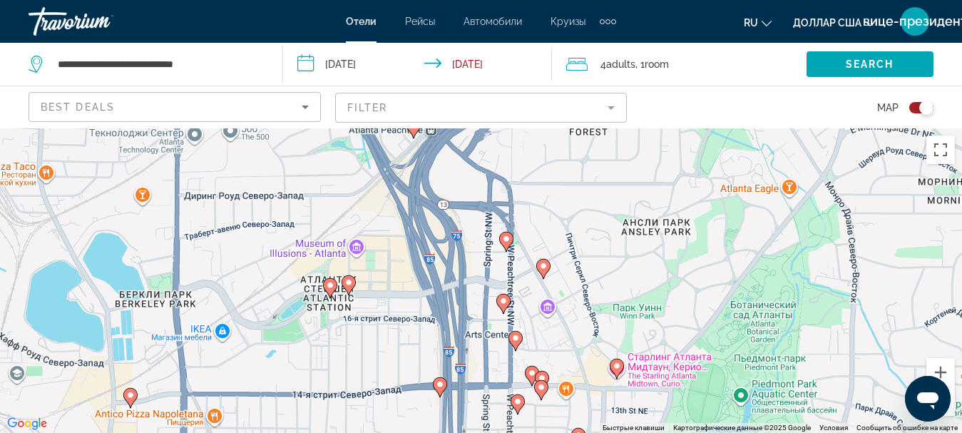
drag, startPoint x: 648, startPoint y: 251, endPoint x: 606, endPoint y: 297, distance: 62.1
click at [606, 295] on div "Чтобы активировать перетаскивание с помощью клавиатуры, нажмите Alt + Ввод. Пос…" at bounding box center [481, 280] width 962 height 305
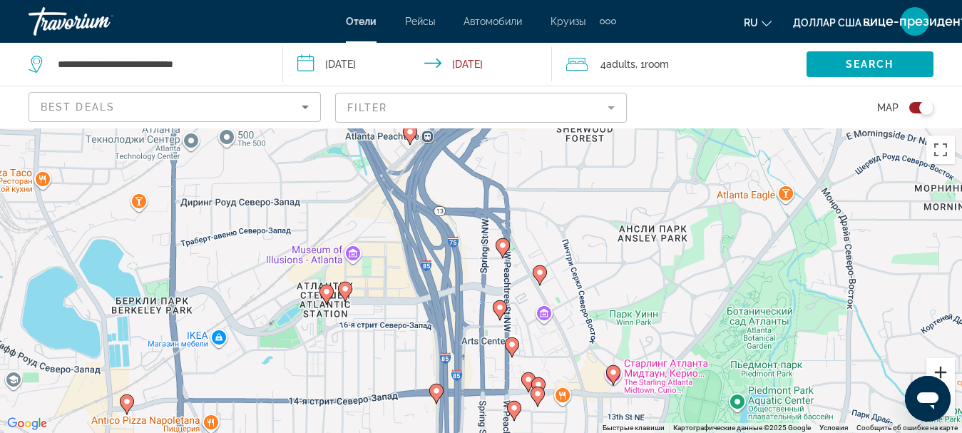
click at [942, 370] on button "Увеличить" at bounding box center [941, 372] width 29 height 29
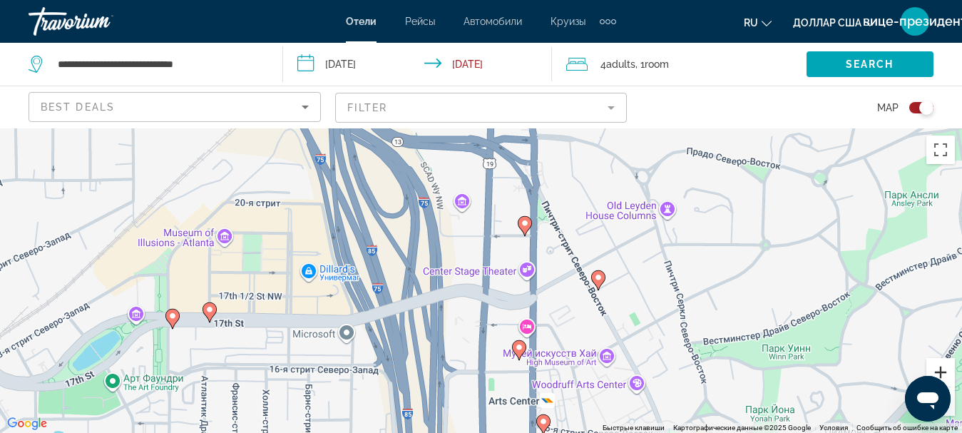
click at [942, 370] on button "Увеличить" at bounding box center [941, 372] width 29 height 29
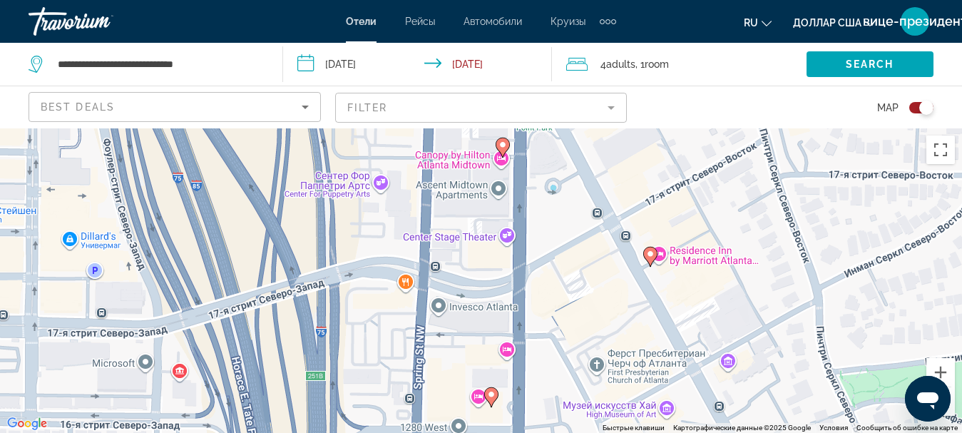
drag, startPoint x: 665, startPoint y: 232, endPoint x: 596, endPoint y: 199, distance: 75.9
click at [597, 199] on div "Чтобы активировать перетаскивание с помощью клавиатуры, нажмите Alt + Ввод. Пос…" at bounding box center [481, 280] width 962 height 305
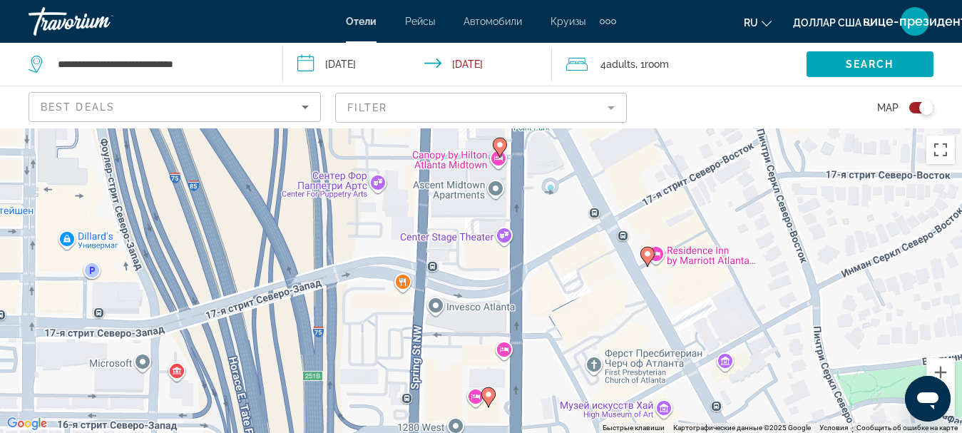
click at [499, 144] on image "Основное содержание" at bounding box center [500, 145] width 9 height 9
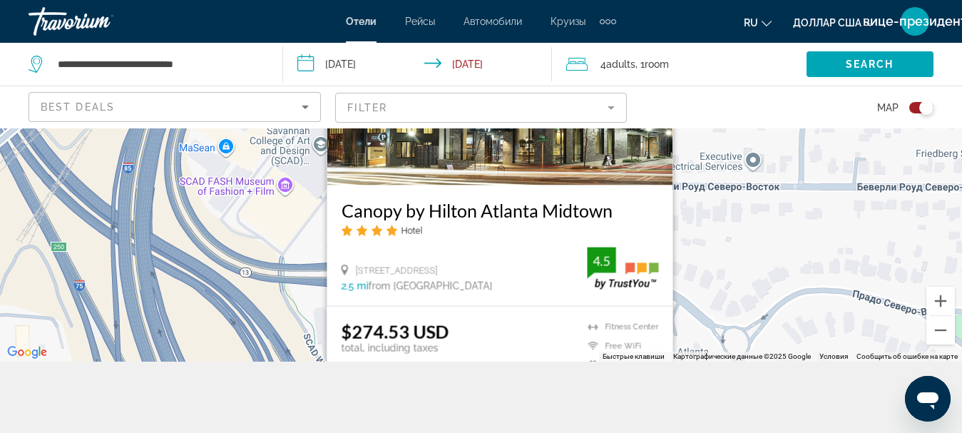
scroll to position [128, 0]
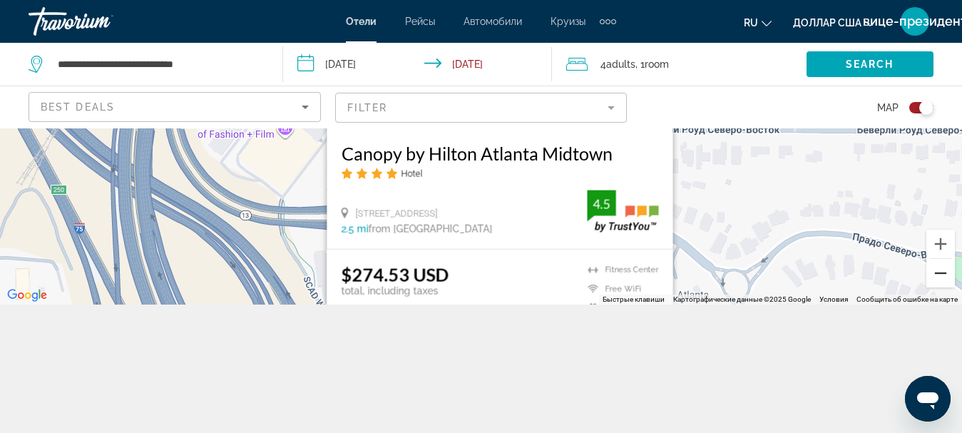
click at [938, 276] on button "Уменьшить" at bounding box center [941, 273] width 29 height 29
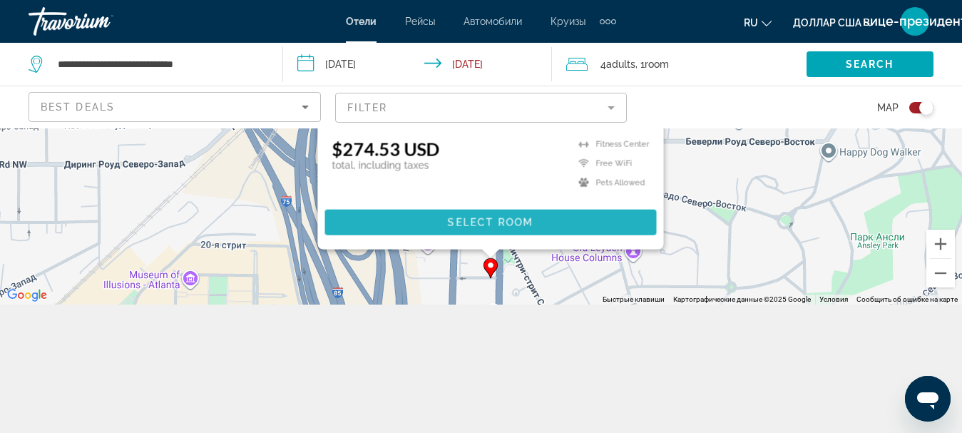
click at [511, 215] on span "Основное содержание" at bounding box center [491, 222] width 332 height 34
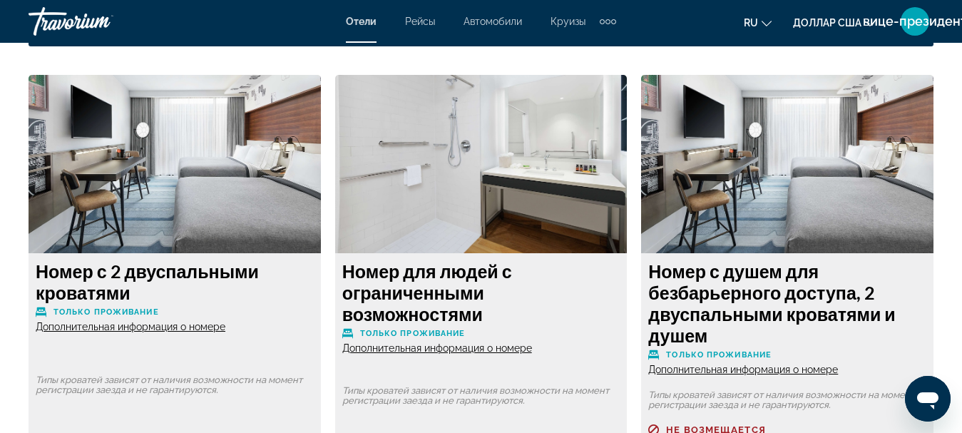
scroll to position [2152, 0]
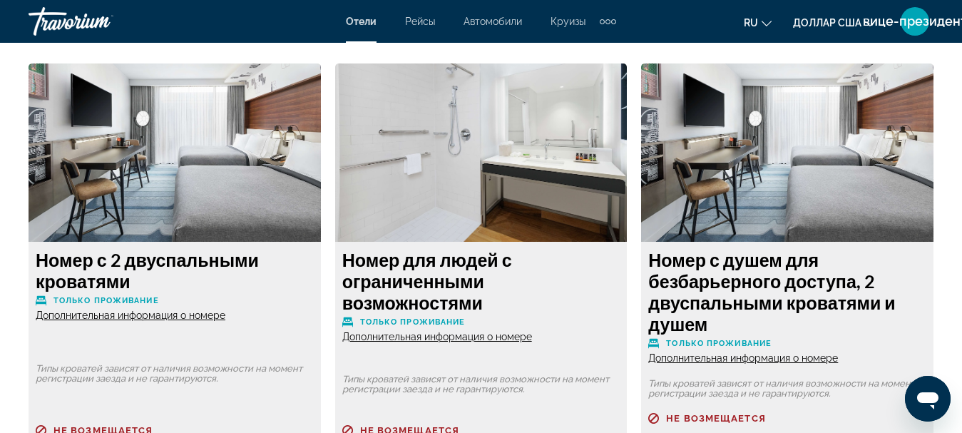
click at [631, 265] on div "Номер для людей с ограниченными возможностями Только проживание Дополнительная …" at bounding box center [481, 371] width 307 height 616
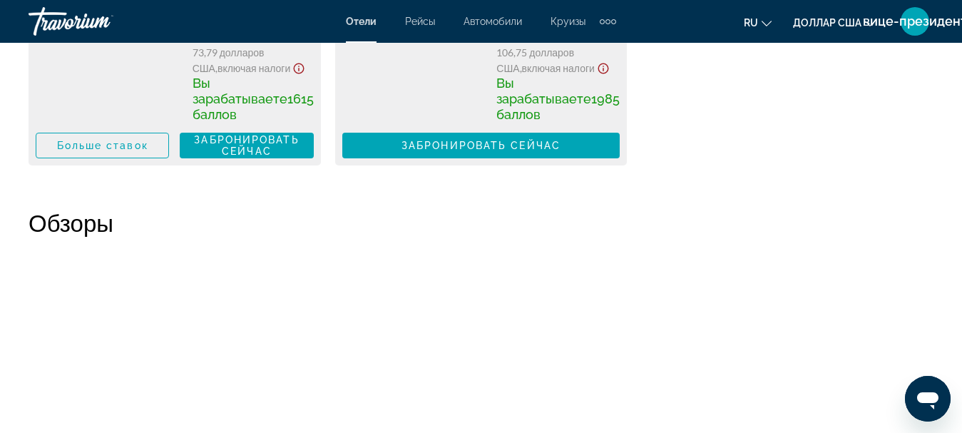
scroll to position [5147, 0]
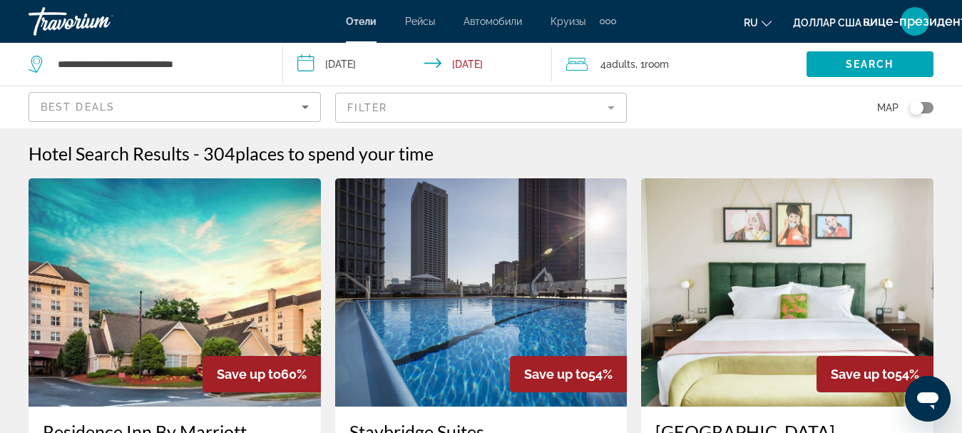
click at [917, 108] on div "Toggle map" at bounding box center [917, 108] width 14 height 14
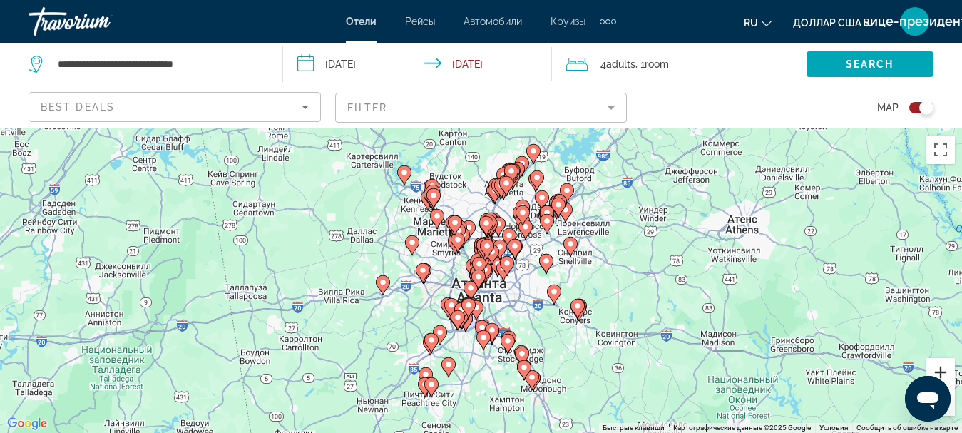
click at [935, 370] on button "Увеличить" at bounding box center [941, 372] width 29 height 29
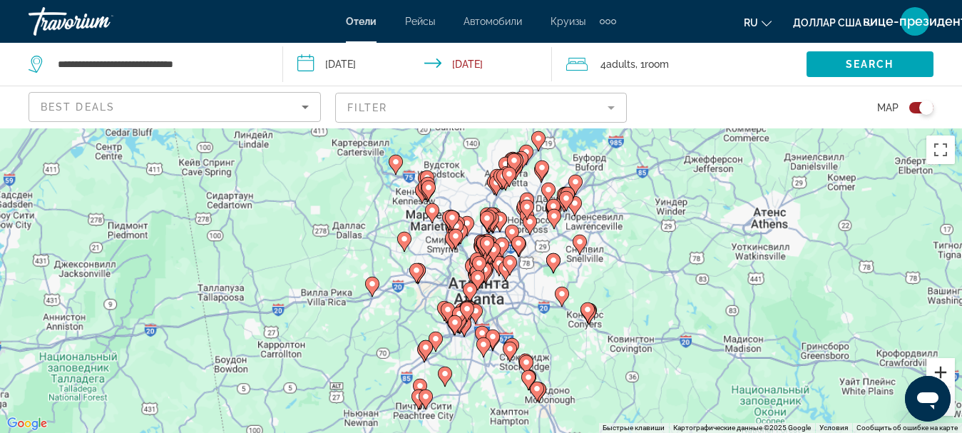
click at [935, 370] on button "Увеличить" at bounding box center [941, 372] width 29 height 29
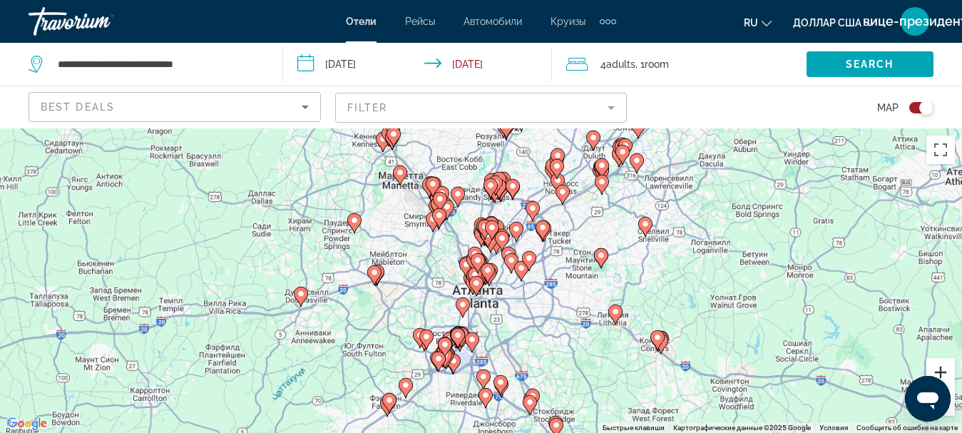
click at [935, 370] on button "Увеличить" at bounding box center [941, 372] width 29 height 29
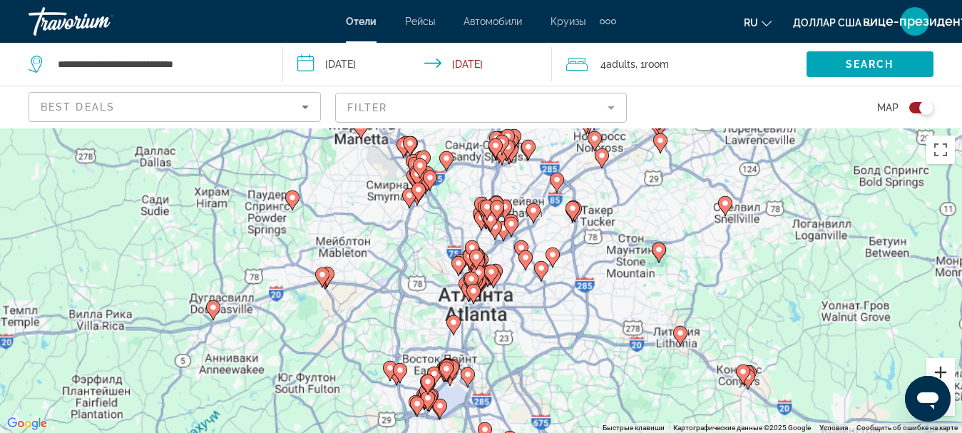
click at [935, 370] on button "Увеличить" at bounding box center [941, 372] width 29 height 29
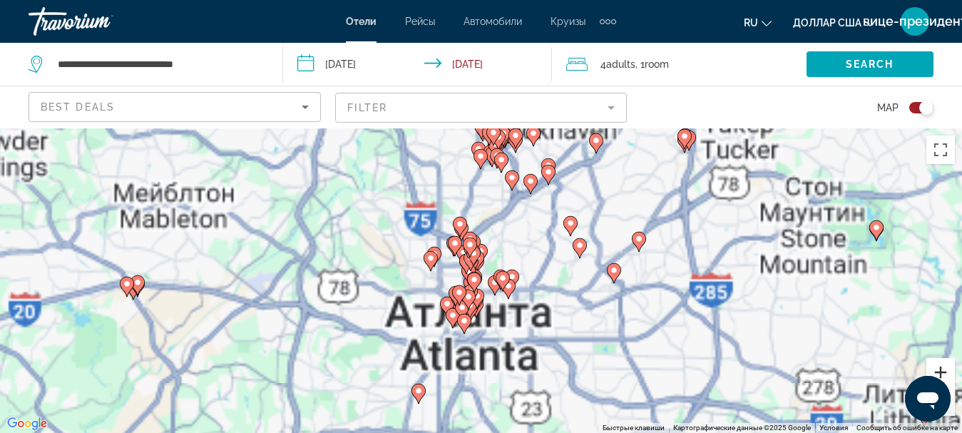
click at [935, 370] on button "Увеличить" at bounding box center [941, 372] width 29 height 29
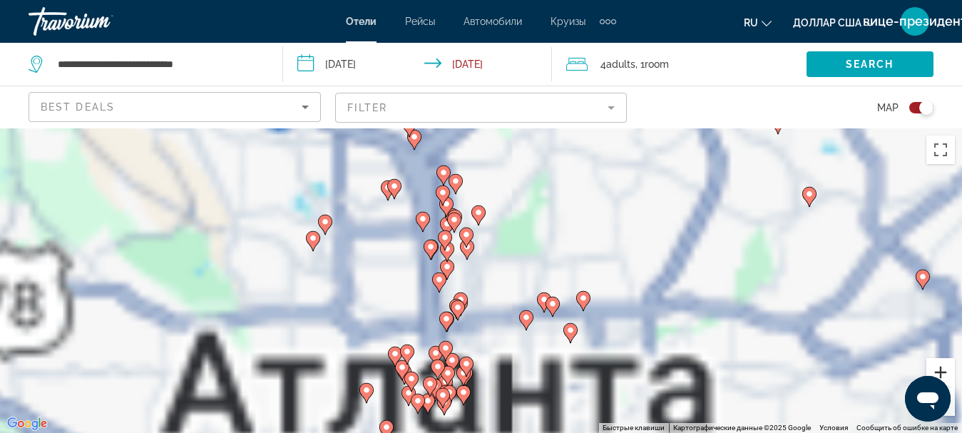
click at [935, 370] on button "Увеличить" at bounding box center [941, 372] width 29 height 29
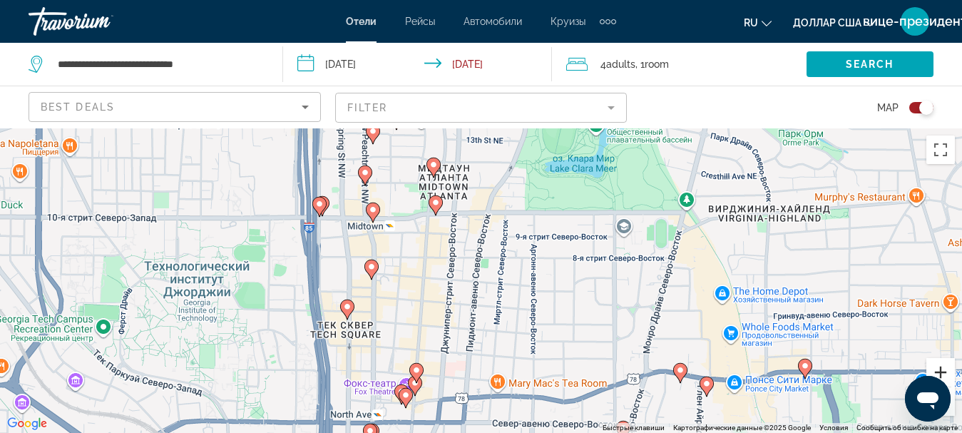
click at [935, 370] on button "Увеличить" at bounding box center [941, 372] width 29 height 29
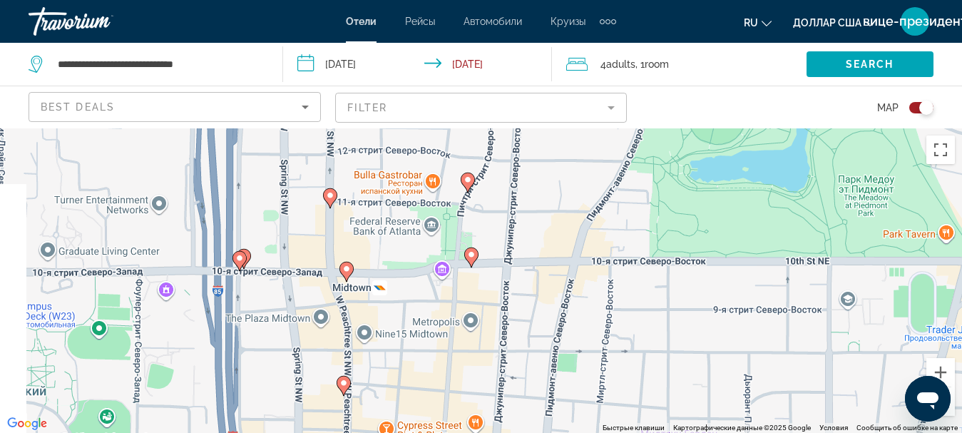
drag, startPoint x: 449, startPoint y: 335, endPoint x: 531, endPoint y: 452, distance: 142.9
click at [531, 432] on html "**********" at bounding box center [481, 216] width 962 height 433
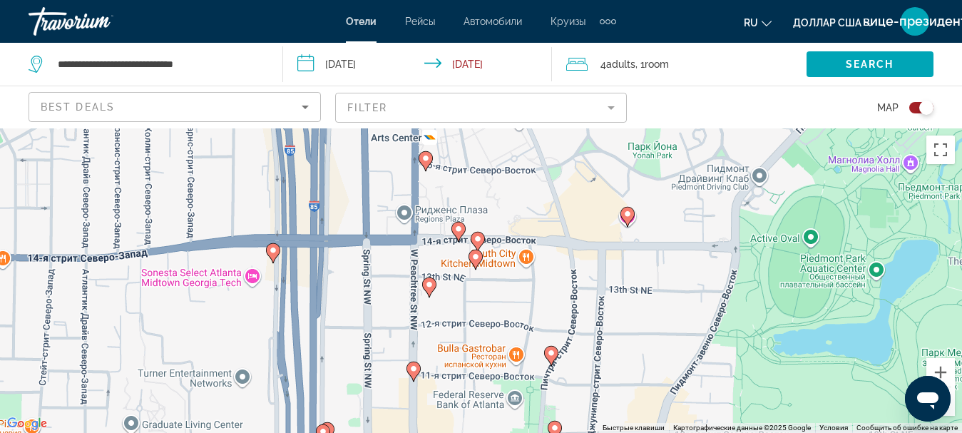
drag, startPoint x: 501, startPoint y: 312, endPoint x: 541, endPoint y: 434, distance: 129.3
click at [541, 432] on html "**********" at bounding box center [481, 216] width 962 height 433
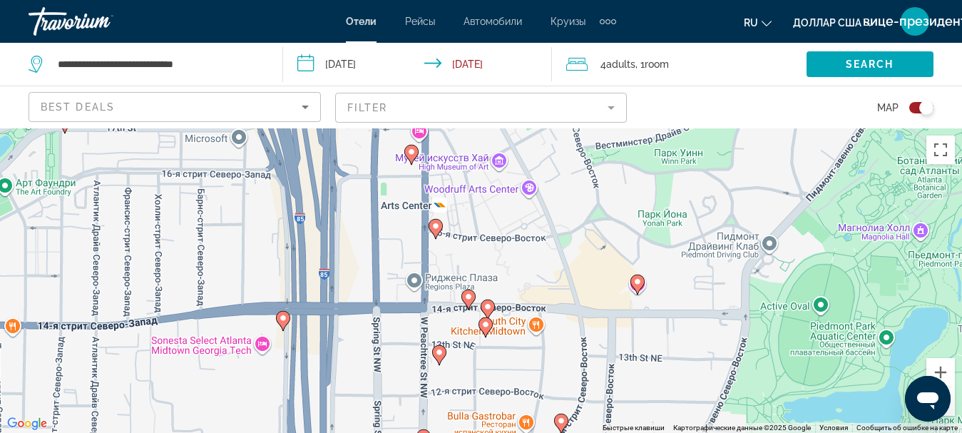
drag, startPoint x: 515, startPoint y: 309, endPoint x: 497, endPoint y: 421, distance: 113.4
click at [493, 410] on div "Чтобы активировать перетаскивание с помощью клавиатуры, нажмите Alt + Ввод. Пос…" at bounding box center [481, 280] width 962 height 305
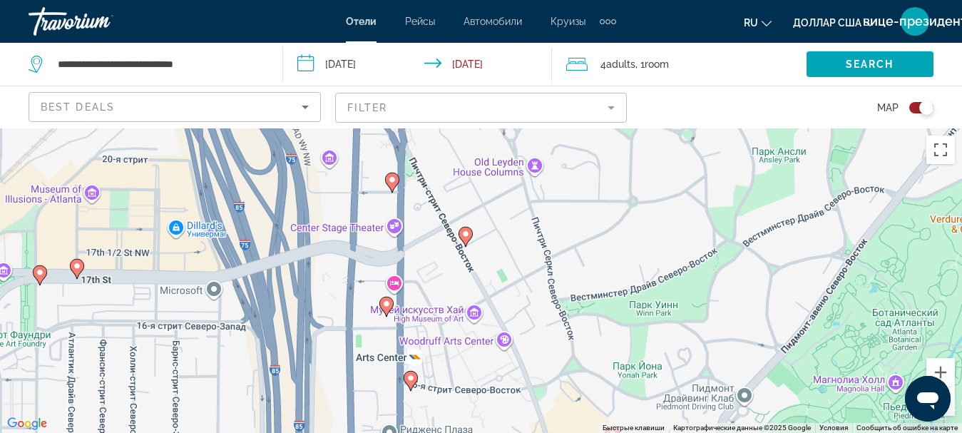
drag, startPoint x: 490, startPoint y: 283, endPoint x: 479, endPoint y: 302, distance: 22.0
click at [480, 299] on div "Чтобы активировать перетаскивание с помощью клавиатуры, нажмите Alt + Ввод. Пос…" at bounding box center [481, 280] width 962 height 305
click at [942, 366] on button "Увеличить" at bounding box center [941, 372] width 29 height 29
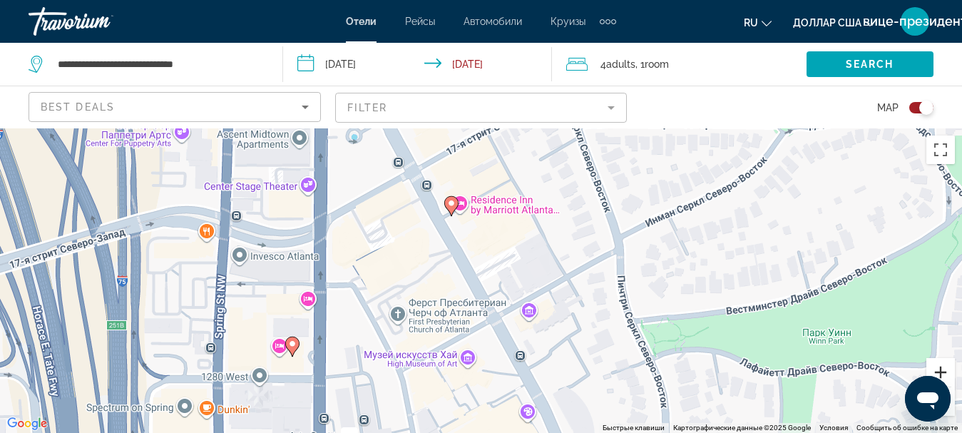
click at [942, 366] on button "Увеличить" at bounding box center [941, 372] width 29 height 29
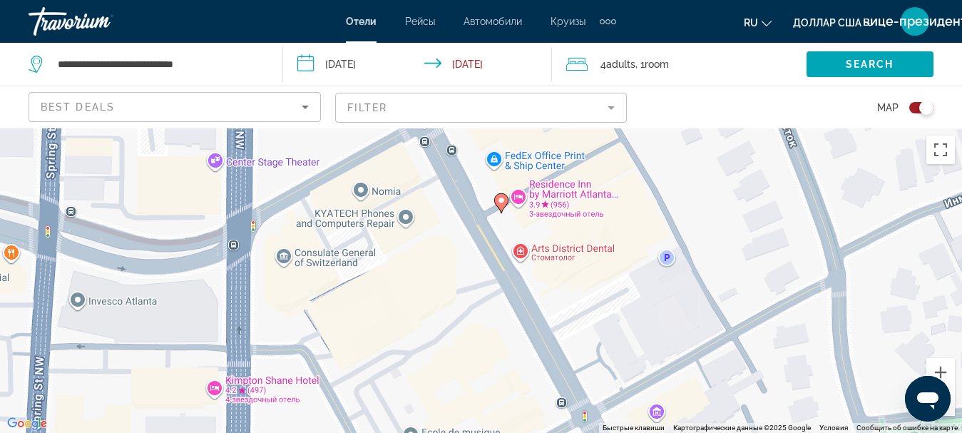
drag, startPoint x: 595, startPoint y: 257, endPoint x: 718, endPoint y: 345, distance: 151.9
click at [724, 349] on div "Чтобы активировать перетаскивание с помощью клавиатуры, нажмите Alt + Ввод. Пос…" at bounding box center [481, 280] width 962 height 305
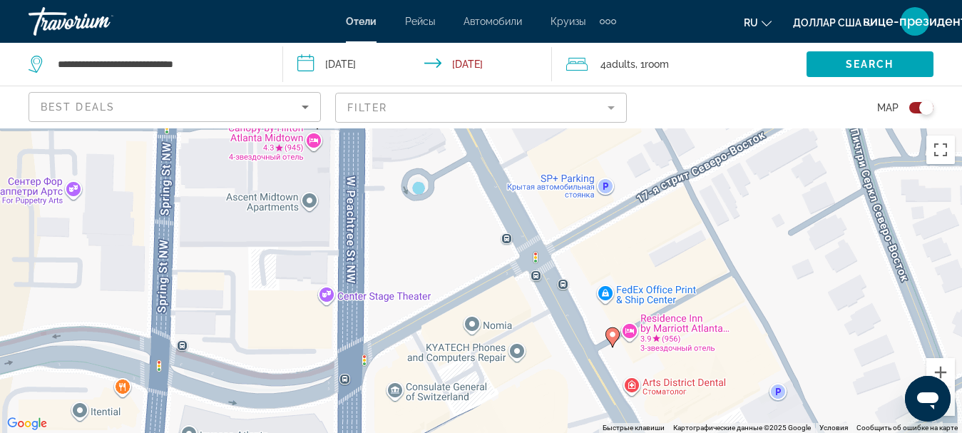
drag, startPoint x: 662, startPoint y: 240, endPoint x: 675, endPoint y: 320, distance: 80.2
click at [675, 320] on div "Чтобы активировать перетаскивание с помощью клавиатуры, нажмите Alt + Ввод. Пос…" at bounding box center [481, 280] width 962 height 305
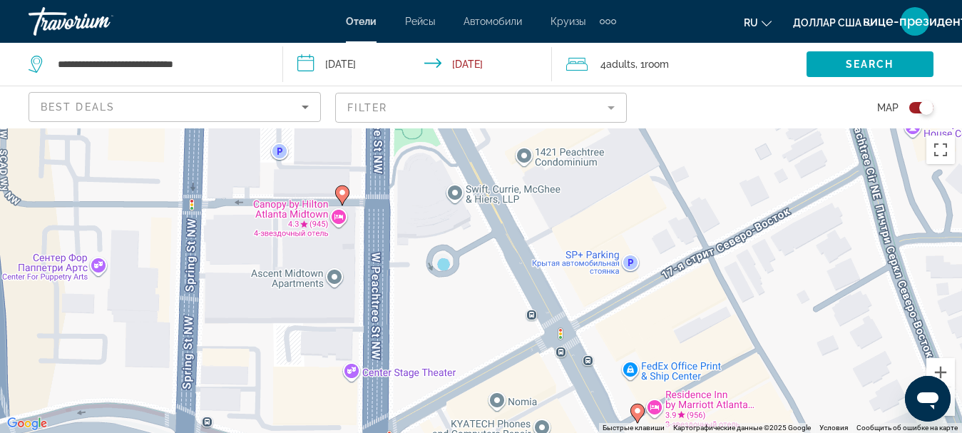
drag, startPoint x: 595, startPoint y: 255, endPoint x: 621, endPoint y: 326, distance: 76.1
click at [621, 328] on div "Чтобы активировать перетаскивание с помощью клавиатуры, нажмите Alt + Ввод. Пос…" at bounding box center [481, 280] width 962 height 305
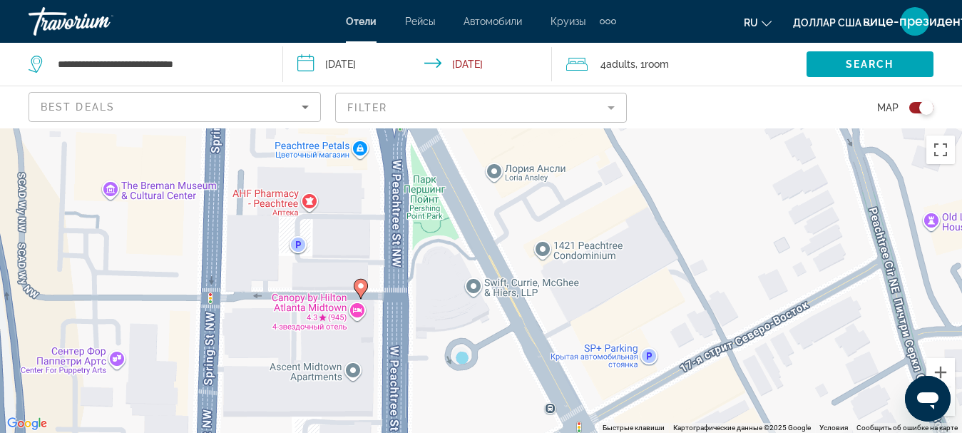
drag, startPoint x: 594, startPoint y: 233, endPoint x: 617, endPoint y: 351, distance: 120.7
click at [614, 347] on div "Чтобы активировать перетаскивание с помощью клавиатуры, нажмите Alt + Ввод. Пос…" at bounding box center [481, 280] width 962 height 305
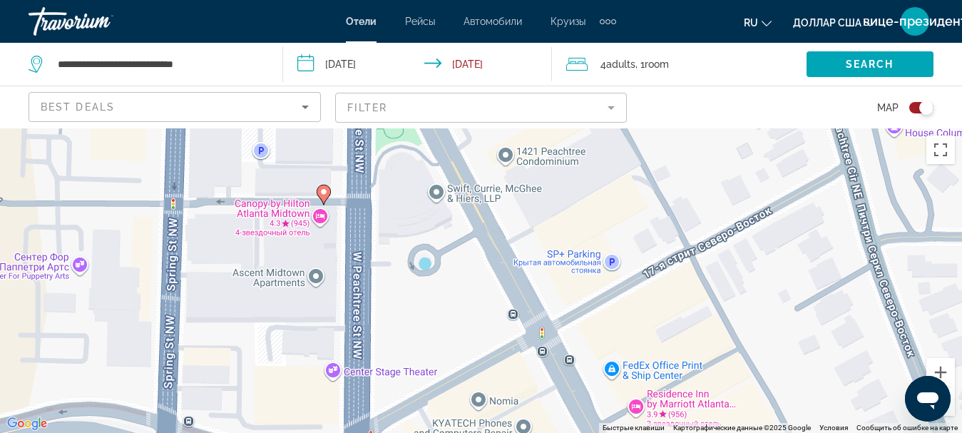
drag, startPoint x: 625, startPoint y: 321, endPoint x: 557, endPoint y: 268, distance: 85.9
click at [567, 243] on div "Чтобы активировать перетаскивание с помощью клавиатуры, нажмите Alt + Ввод. Пос…" at bounding box center [481, 280] width 962 height 305
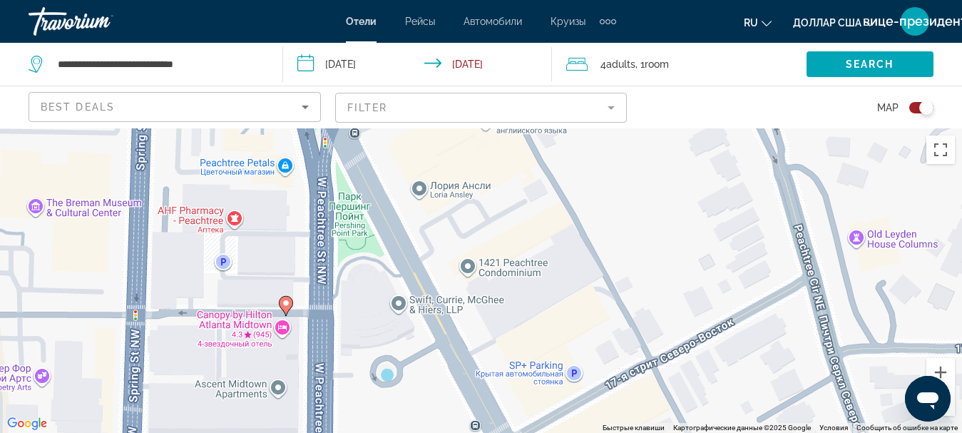
click at [546, 227] on div "Чтобы активировать перетаскивание с помощью клавиатуры, нажмите Alt + Ввод. Пос…" at bounding box center [481, 280] width 962 height 305
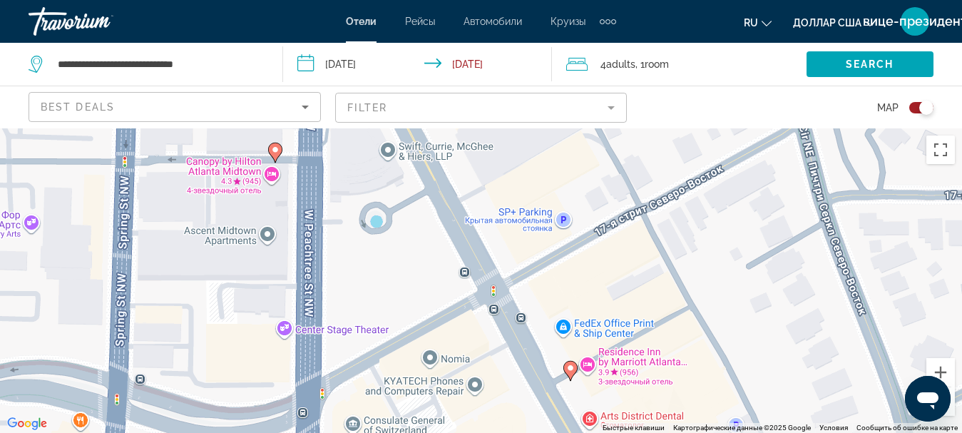
drag, startPoint x: 588, startPoint y: 349, endPoint x: 578, endPoint y: 203, distance: 146.6
click at [578, 203] on div "Чтобы активировать перетаскивание с помощью клавиатуры, нажмите Alt + Ввод. Пос…" at bounding box center [481, 280] width 962 height 305
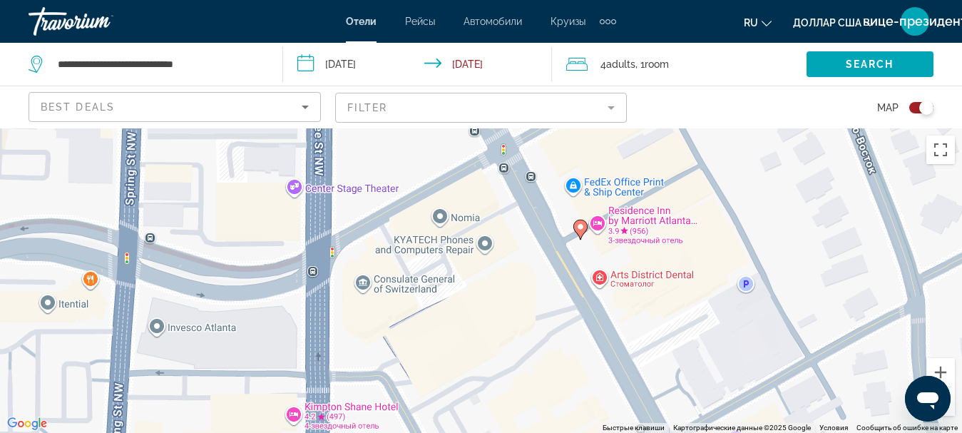
drag, startPoint x: 595, startPoint y: 293, endPoint x: 605, endPoint y: 176, distance: 117.4
click at [608, 176] on div "Чтобы активировать перетаскивание с помощью клавиатуры, нажмите Alt + Ввод. Пос…" at bounding box center [481, 280] width 962 height 305
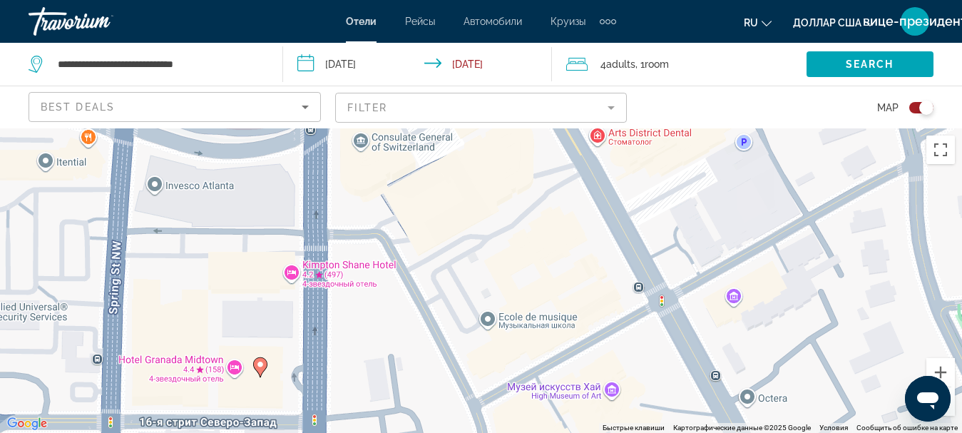
drag, startPoint x: 596, startPoint y: 367, endPoint x: 578, endPoint y: 213, distance: 154.5
click at [577, 213] on div "Чтобы активировать перетаскивание с помощью клавиатуры, нажмите Alt + Ввод. Пос…" at bounding box center [481, 280] width 962 height 305
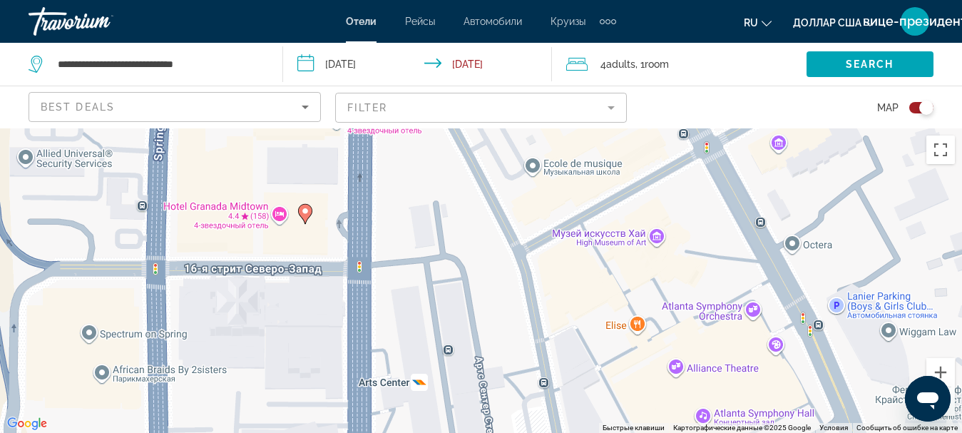
drag, startPoint x: 509, startPoint y: 323, endPoint x: 557, endPoint y: 213, distance: 120.8
click at [557, 213] on div "Чтобы активировать перетаскивание с помощью клавиатуры, нажмите Alt + Ввод. Пос…" at bounding box center [481, 280] width 962 height 305
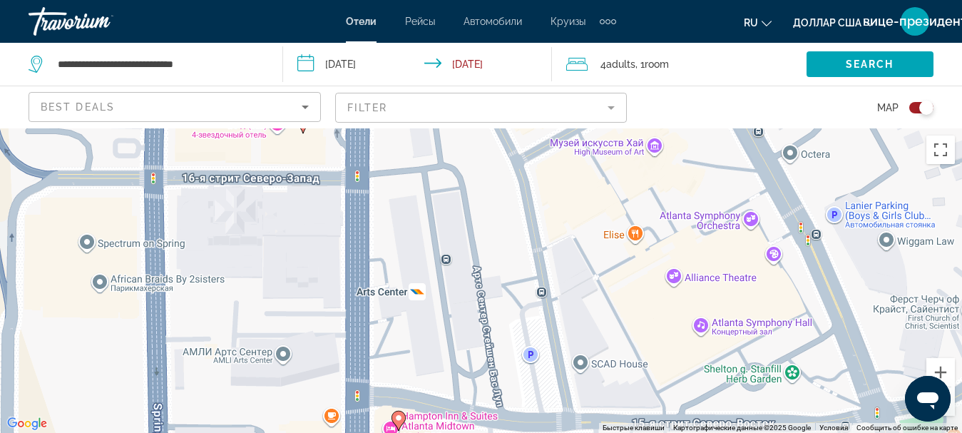
drag, startPoint x: 502, startPoint y: 300, endPoint x: 507, endPoint y: 220, distance: 79.3
click at [507, 222] on div "Чтобы активировать перетаскивание с помощью клавиатуры, нажмите Alt + Ввод. Пос…" at bounding box center [481, 280] width 962 height 305
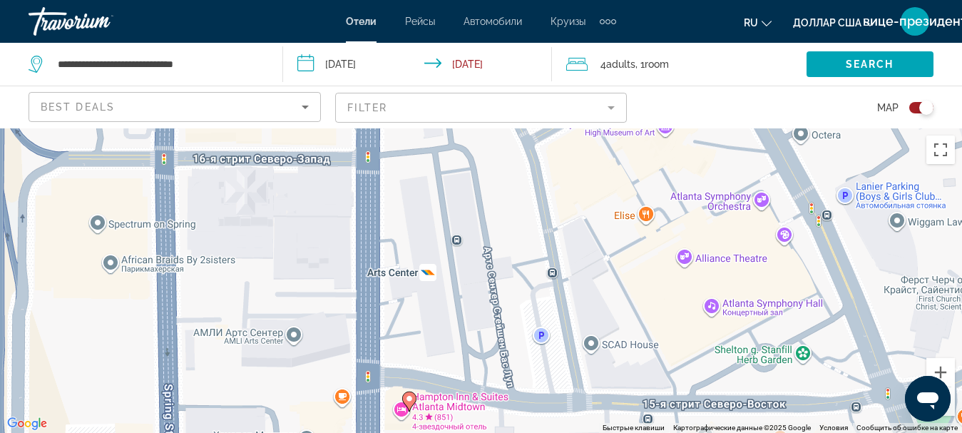
drag, startPoint x: 520, startPoint y: 298, endPoint x: 524, endPoint y: 378, distance: 80.0
click at [519, 332] on div "Чтобы активировать перетаскивание с помощью клавиатуры, нажмите Alt + Ввод. Пос…" at bounding box center [481, 280] width 962 height 305
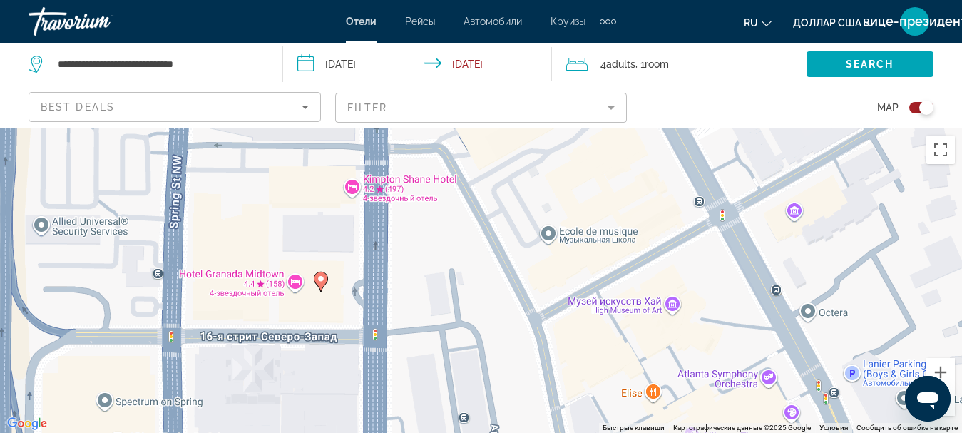
drag, startPoint x: 524, startPoint y: 225, endPoint x: 534, endPoint y: 370, distance: 144.5
click at [534, 362] on div "Чтобы активировать перетаскивание с помощью клавиатуры, нажмите Alt + Ввод. Пос…" at bounding box center [481, 280] width 962 height 305
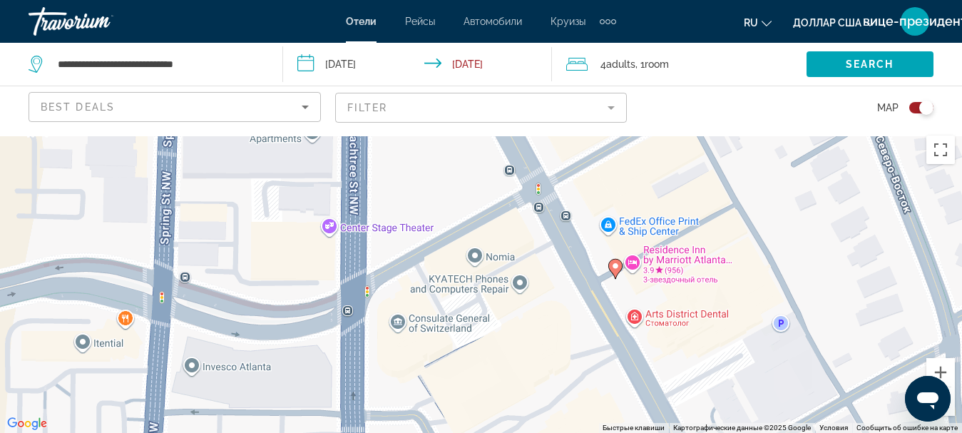
drag, startPoint x: 538, startPoint y: 258, endPoint x: 517, endPoint y: 352, distance: 96.6
click at [517, 352] on div "Чтобы активировать перетаскивание с помощью клавиатуры, нажмите Alt + Ввод. Пос…" at bounding box center [481, 280] width 962 height 305
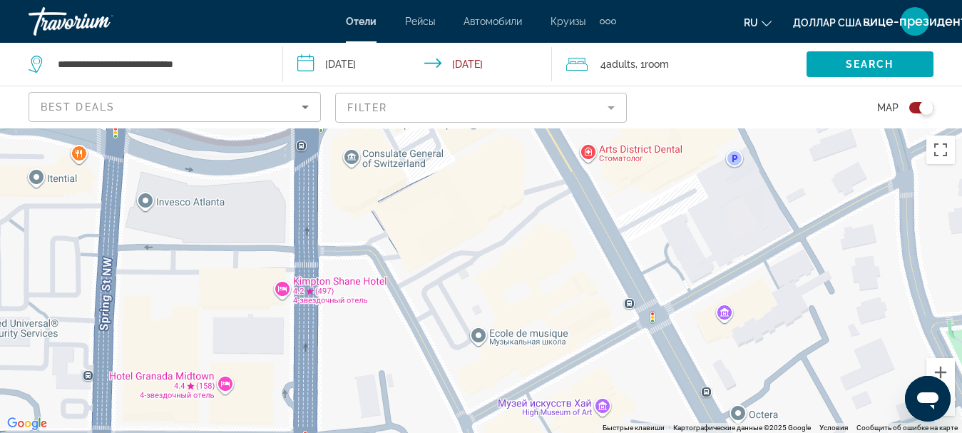
drag, startPoint x: 538, startPoint y: 386, endPoint x: 477, endPoint y: 219, distance: 177.6
click at [482, 214] on div "Чтобы активировать перетаскивание с помощью клавиатуры, нажмите Alt + Ввод. Пос…" at bounding box center [481, 280] width 962 height 305
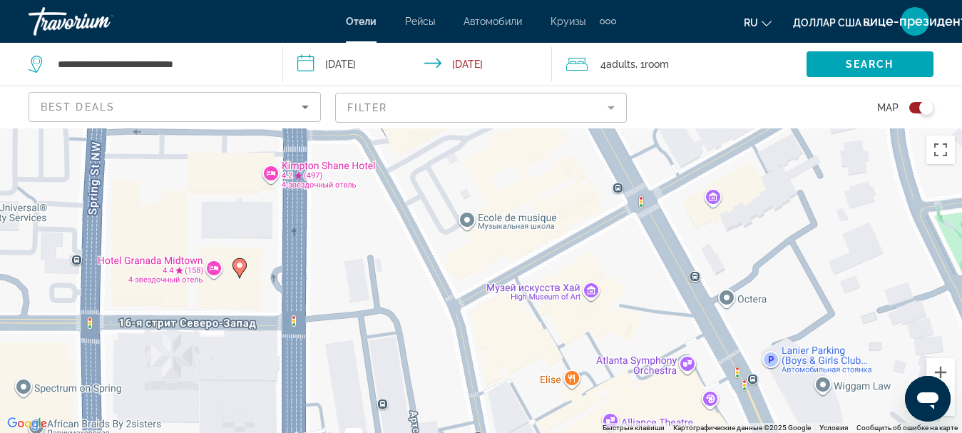
drag, startPoint x: 497, startPoint y: 331, endPoint x: 503, endPoint y: 205, distance: 125.7
click at [504, 205] on div "Чтобы активировать перетаскивание с помощью клавиатуры, нажмите Alt + Ввод. Пос…" at bounding box center [481, 280] width 962 height 305
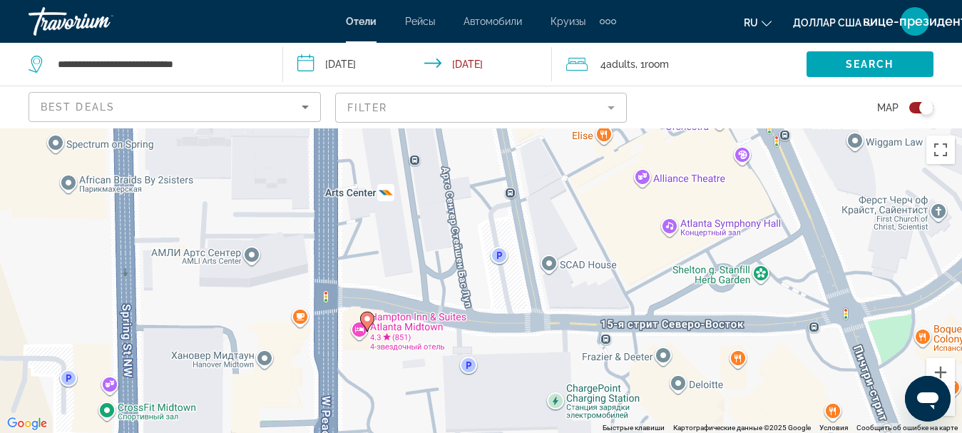
drag, startPoint x: 467, startPoint y: 333, endPoint x: 478, endPoint y: 194, distance: 139.5
click at [489, 181] on div "Чтобы активировать перетаскивание с помощью клавиатуры, нажмите Alt + Ввод. Пос…" at bounding box center [481, 280] width 962 height 305
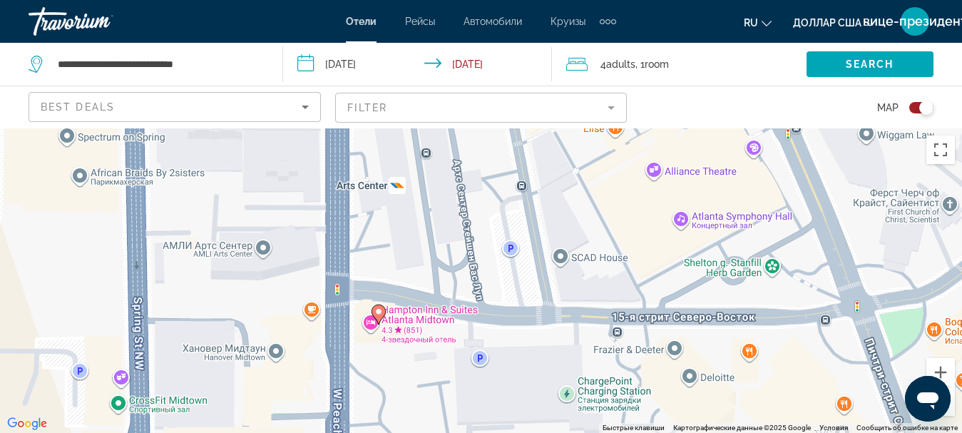
click at [379, 310] on image "Основное содержание" at bounding box center [379, 311] width 9 height 9
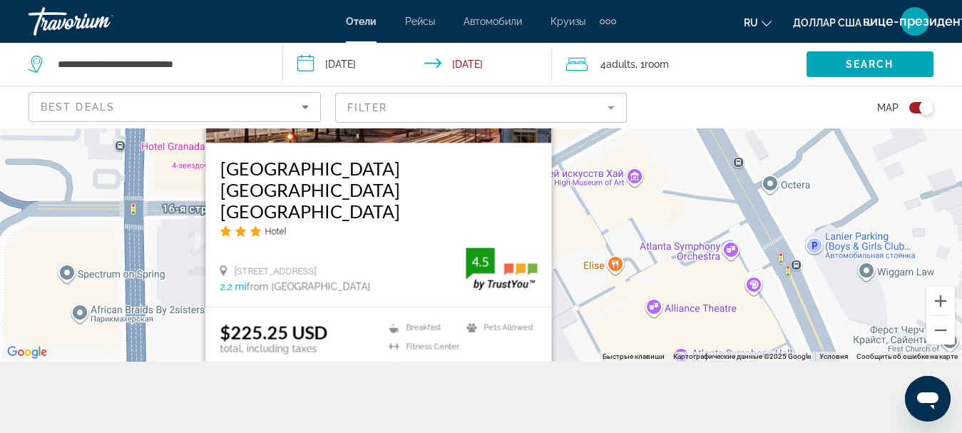
scroll to position [128, 0]
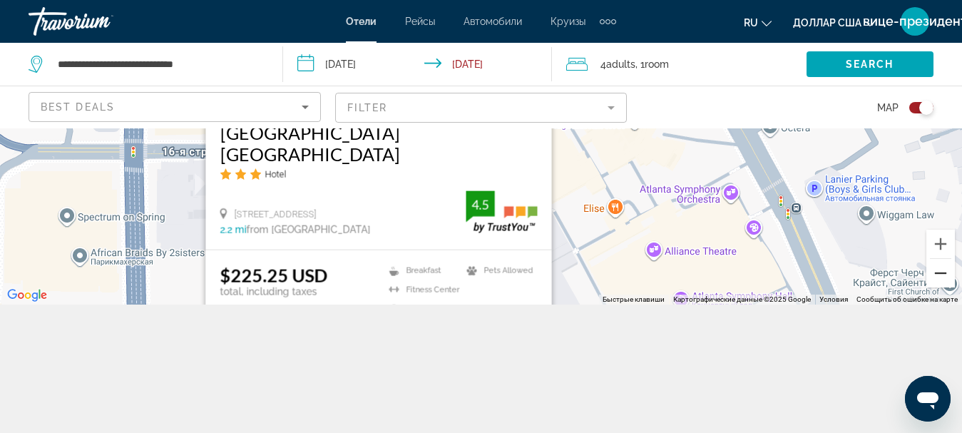
drag, startPoint x: 937, startPoint y: 273, endPoint x: 871, endPoint y: 303, distance: 72.8
click at [937, 274] on button "Уменьшить" at bounding box center [941, 273] width 29 height 29
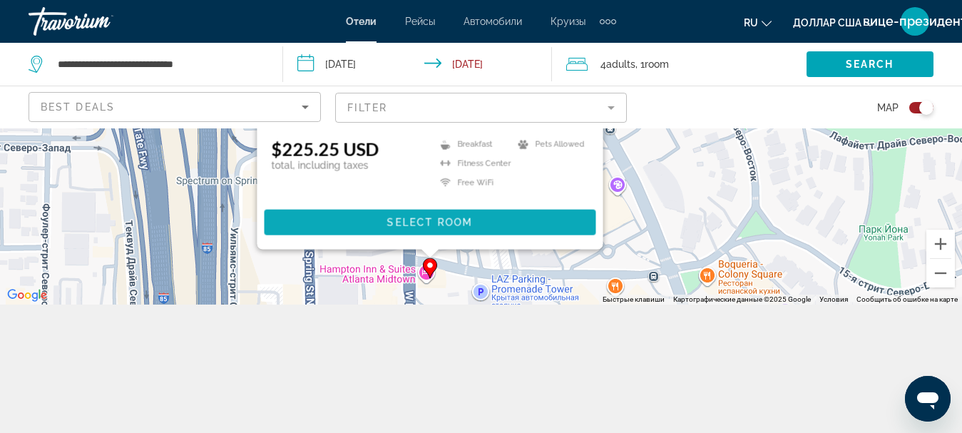
click at [576, 224] on span "Основное содержание" at bounding box center [430, 222] width 332 height 34
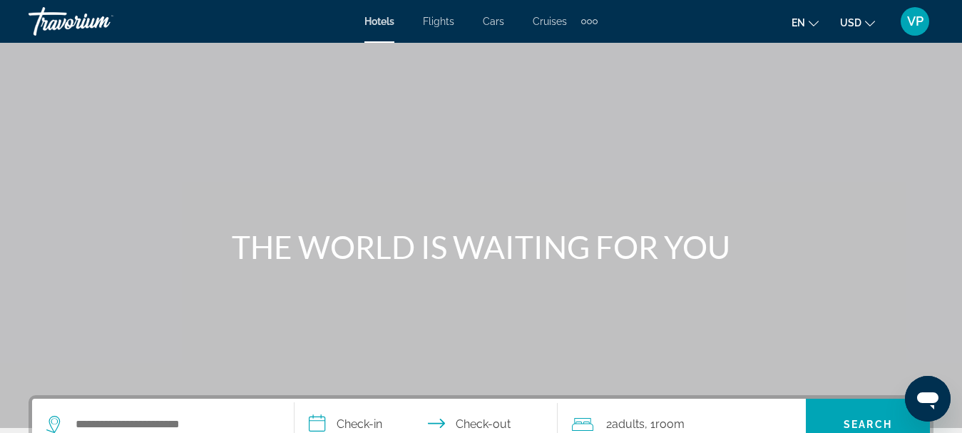
scroll to position [143, 0]
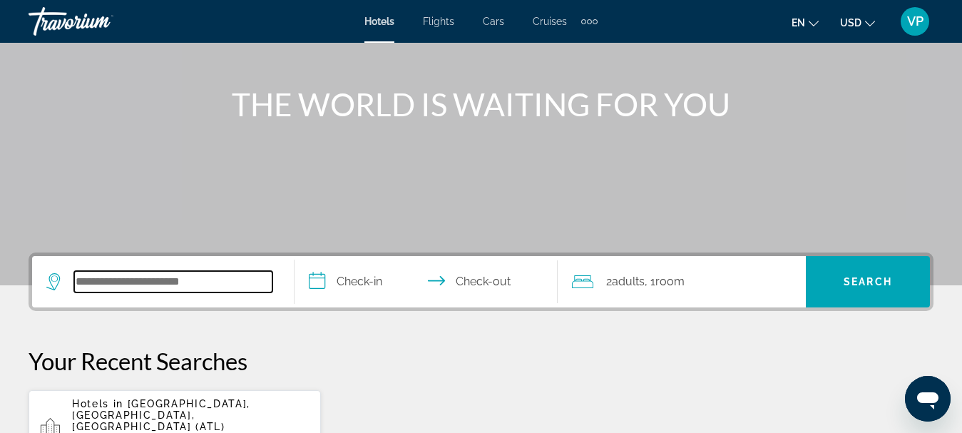
click at [197, 284] on input "Search widget" at bounding box center [173, 281] width 198 height 21
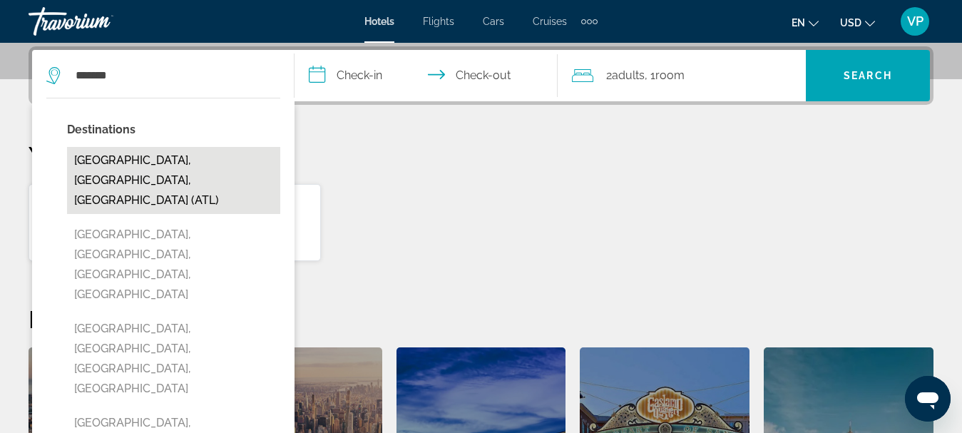
click at [214, 166] on button "[GEOGRAPHIC_DATA], [GEOGRAPHIC_DATA], [GEOGRAPHIC_DATA] (ATL)" at bounding box center [173, 180] width 213 height 67
type input "**********"
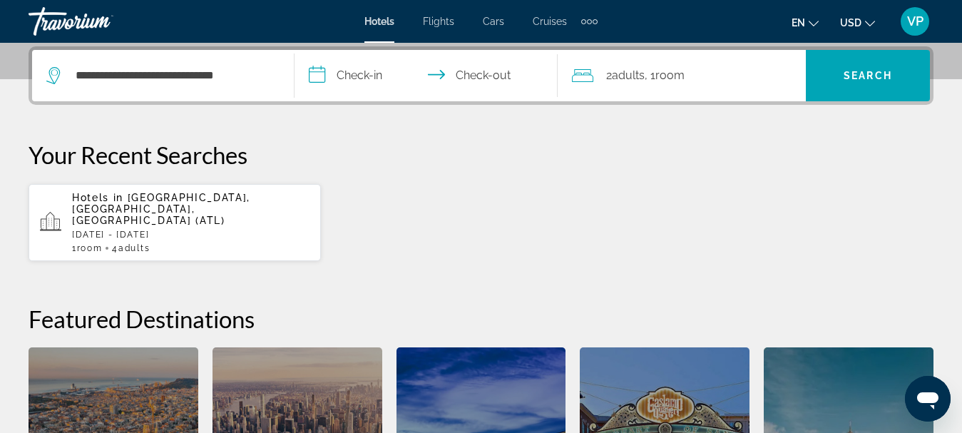
click at [376, 66] on input "**********" at bounding box center [429, 78] width 268 height 56
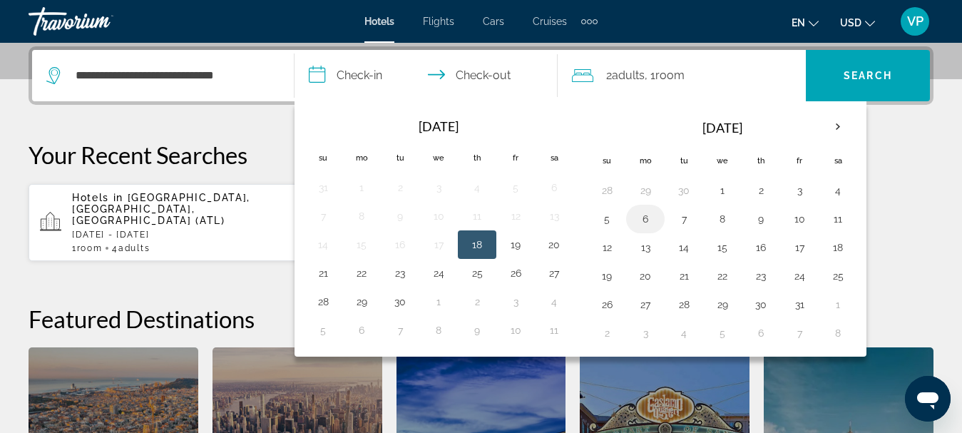
drag, startPoint x: 639, startPoint y: 222, endPoint x: 663, endPoint y: 225, distance: 24.4
click at [640, 222] on button "6" at bounding box center [645, 219] width 23 height 20
click at [685, 224] on button "7" at bounding box center [684, 219] width 23 height 20
type input "**********"
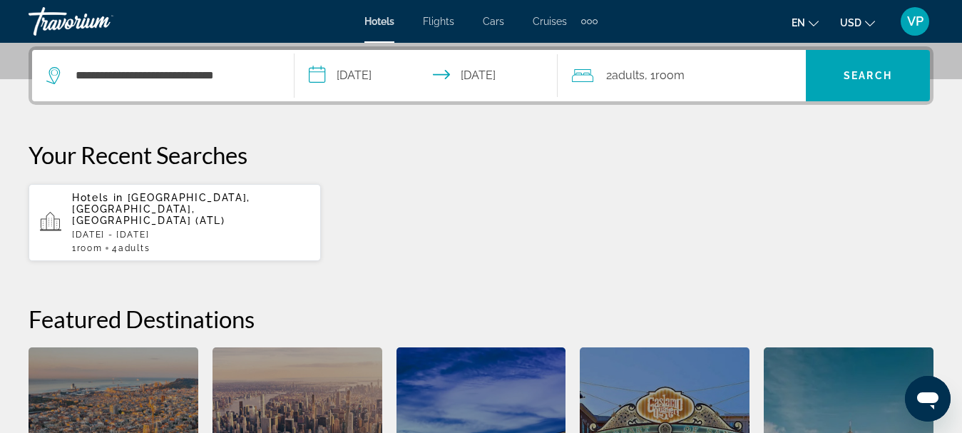
click at [638, 81] on span "Adults" at bounding box center [628, 75] width 33 height 14
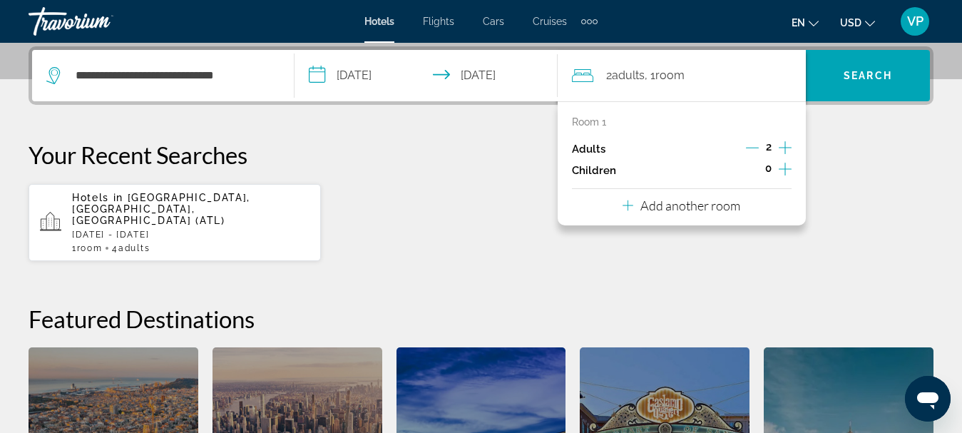
click at [788, 148] on icon "Increment adults" at bounding box center [785, 147] width 13 height 13
click at [754, 148] on icon "Decrement adults" at bounding box center [752, 147] width 13 height 13
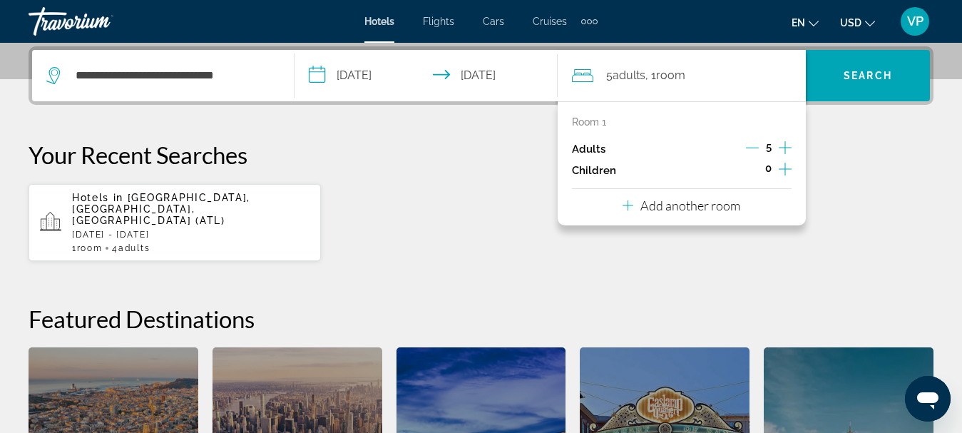
click at [739, 205] on p "Add another room" at bounding box center [691, 206] width 100 height 16
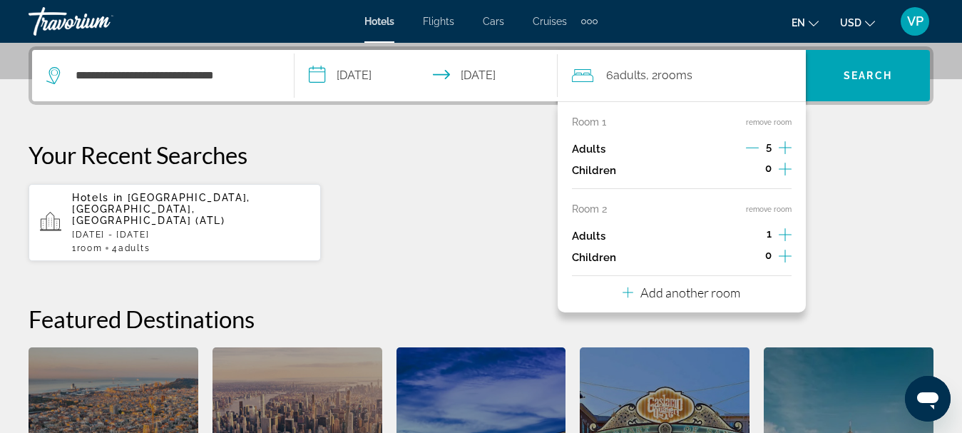
click at [749, 148] on icon "Decrement adults" at bounding box center [752, 147] width 13 height 13
click at [749, 150] on icon "Decrement adults" at bounding box center [752, 147] width 13 height 13
click at [785, 228] on icon "Increment adults" at bounding box center [785, 234] width 13 height 17
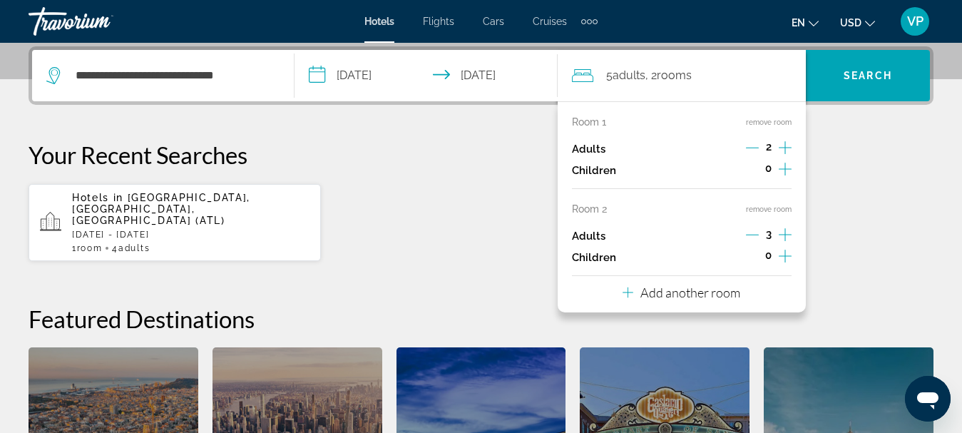
click at [751, 232] on icon "Decrement adults" at bounding box center [752, 234] width 13 height 13
click at [865, 71] on span "Search" at bounding box center [868, 75] width 49 height 11
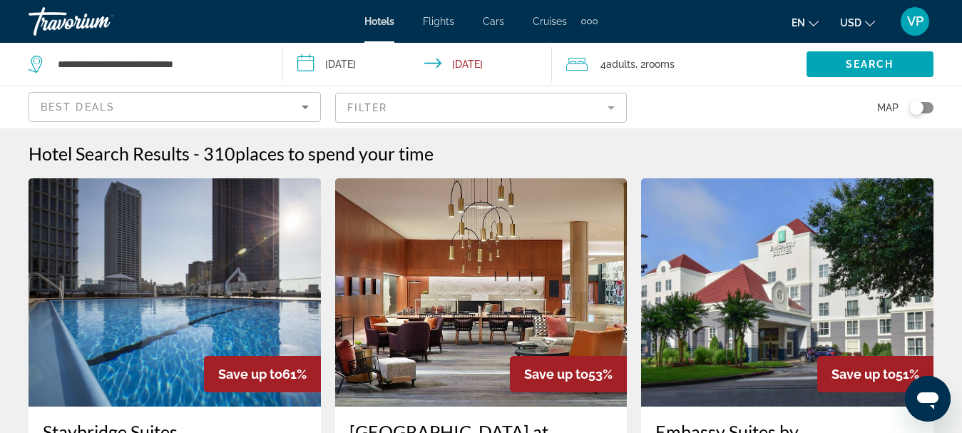
click at [917, 101] on div "Toggle map" at bounding box center [917, 108] width 14 height 14
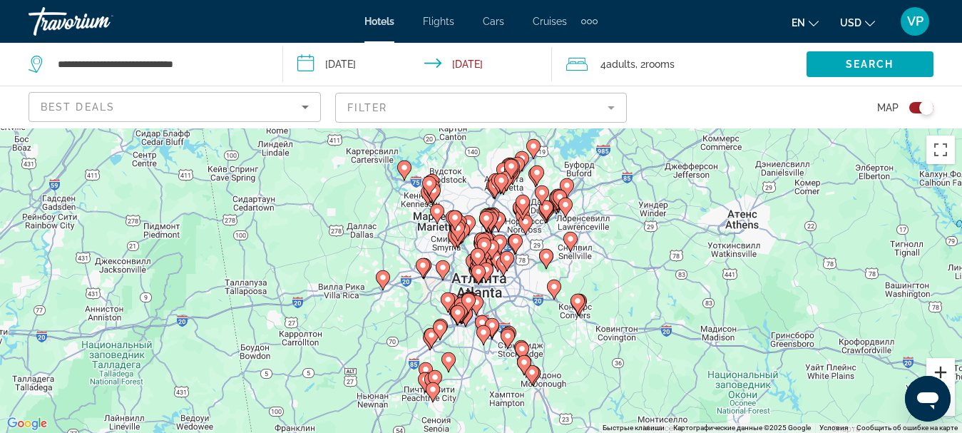
click at [946, 363] on button "Увеличить" at bounding box center [941, 372] width 29 height 29
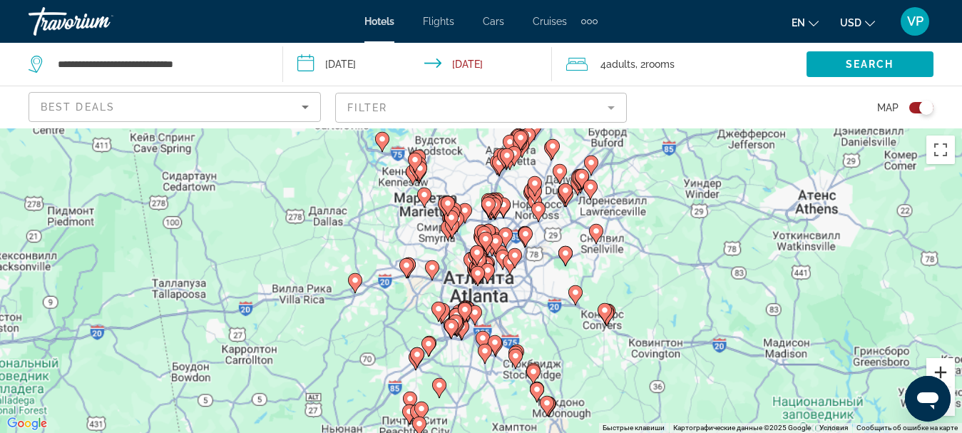
click at [946, 363] on button "Увеличить" at bounding box center [941, 372] width 29 height 29
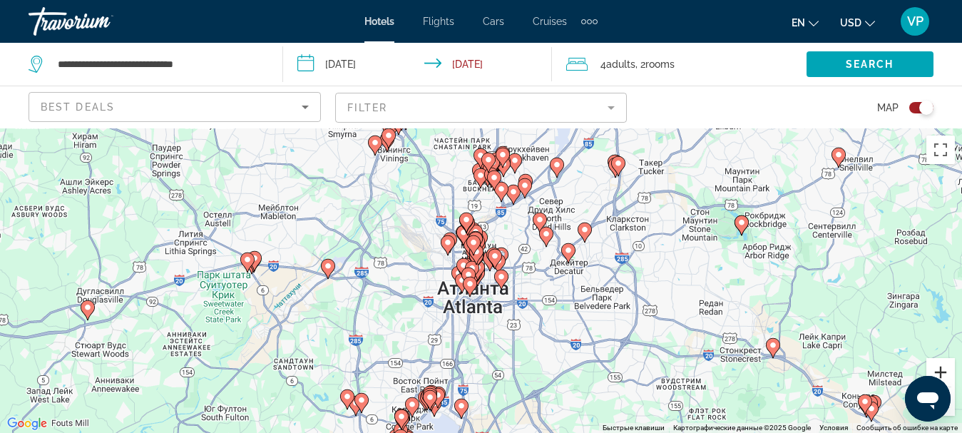
click at [946, 363] on button "Увеличить" at bounding box center [941, 372] width 29 height 29
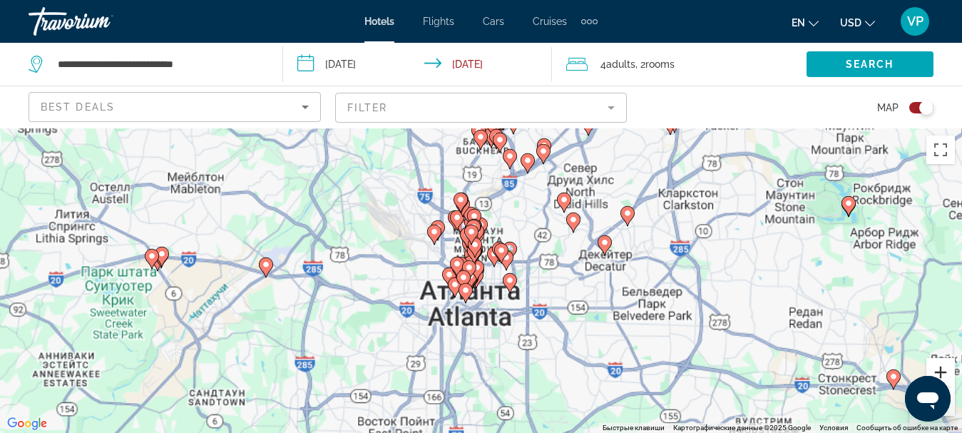
click at [946, 363] on button "Увеличить" at bounding box center [941, 372] width 29 height 29
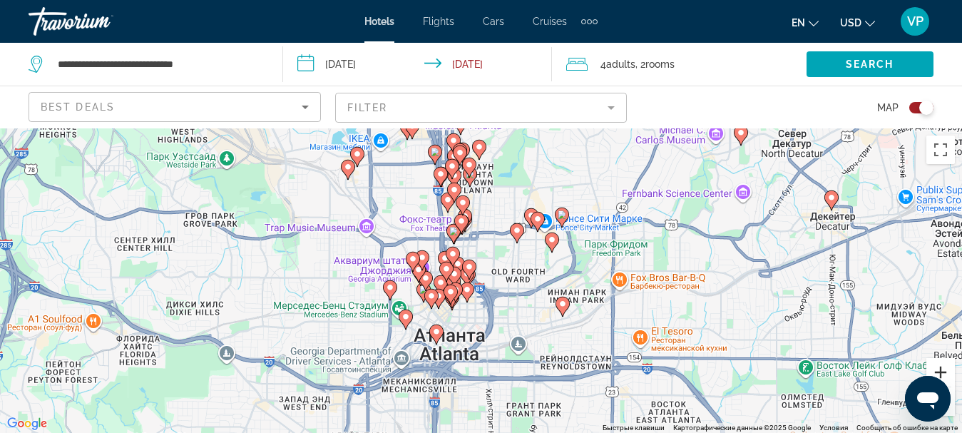
click at [946, 363] on button "Увеличить" at bounding box center [941, 372] width 29 height 29
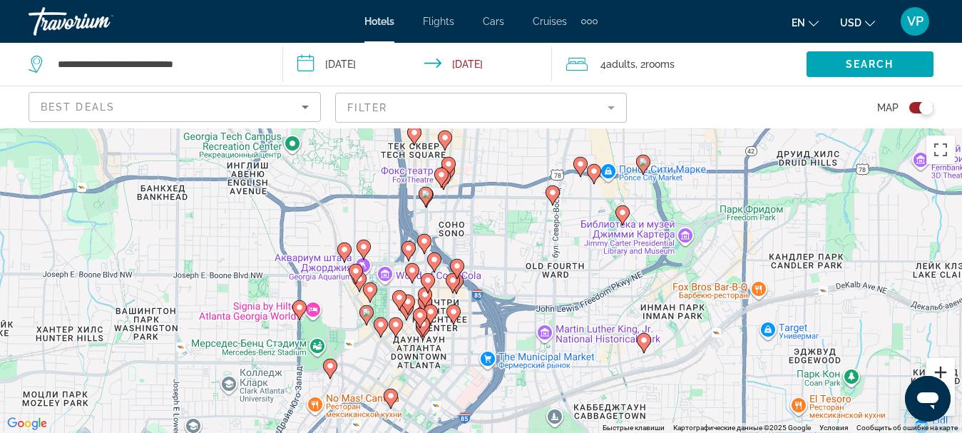
click at [946, 363] on button "Увеличить" at bounding box center [941, 372] width 29 height 29
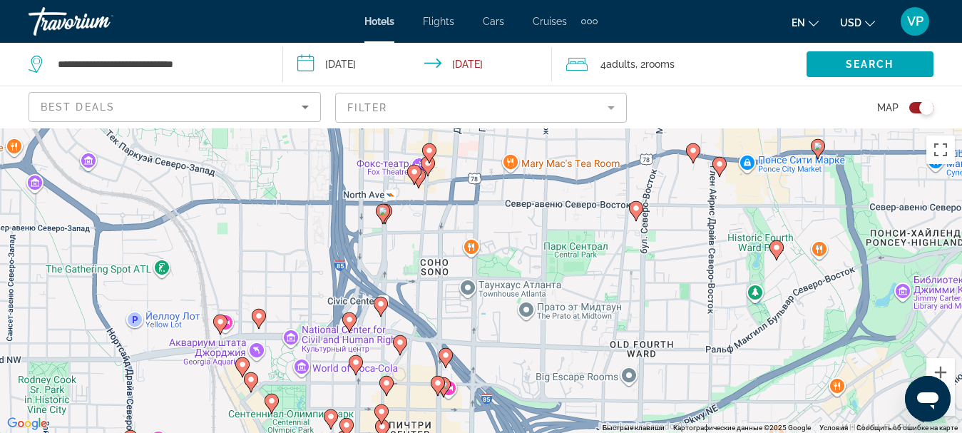
drag, startPoint x: 444, startPoint y: 225, endPoint x: 467, endPoint y: 371, distance: 148.0
click at [460, 343] on div "Чтобы активировать перетаскивание с помощью клавиатуры, нажмите Alt + Ввод. Пос…" at bounding box center [481, 280] width 962 height 305
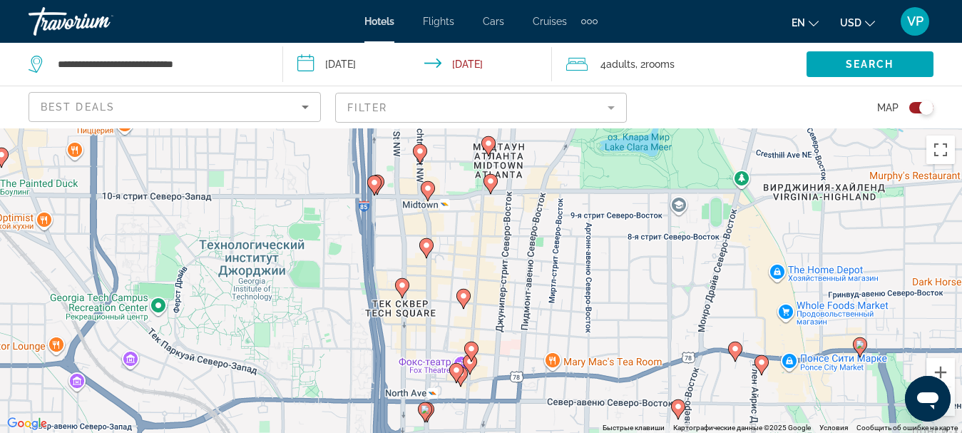
drag, startPoint x: 460, startPoint y: 235, endPoint x: 497, endPoint y: 370, distance: 139.7
click at [496, 352] on div "Чтобы активировать перетаскивание с помощью клавиатуры, нажмите Alt + Ввод. Пос…" at bounding box center [481, 280] width 962 height 305
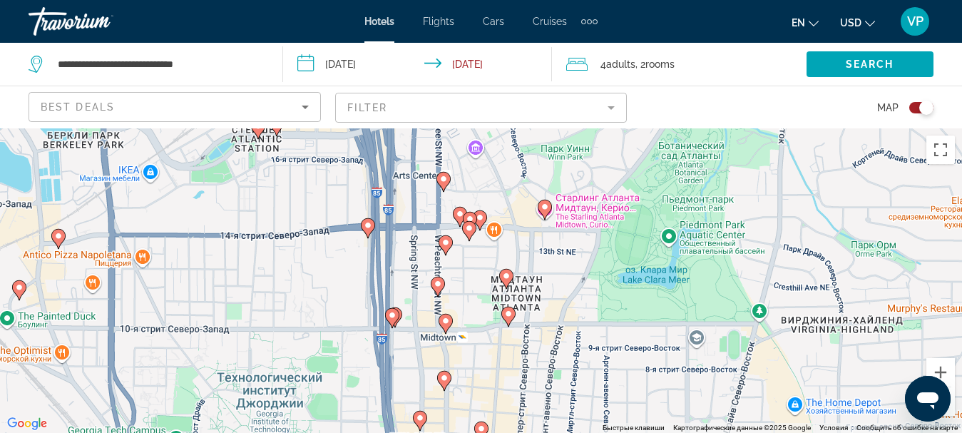
drag, startPoint x: 481, startPoint y: 255, endPoint x: 487, endPoint y: 342, distance: 87.3
click at [487, 331] on div "Чтобы активировать перетаскивание с помощью клавиатуры, нажмите Alt + Ввод. Пос…" at bounding box center [481, 280] width 962 height 305
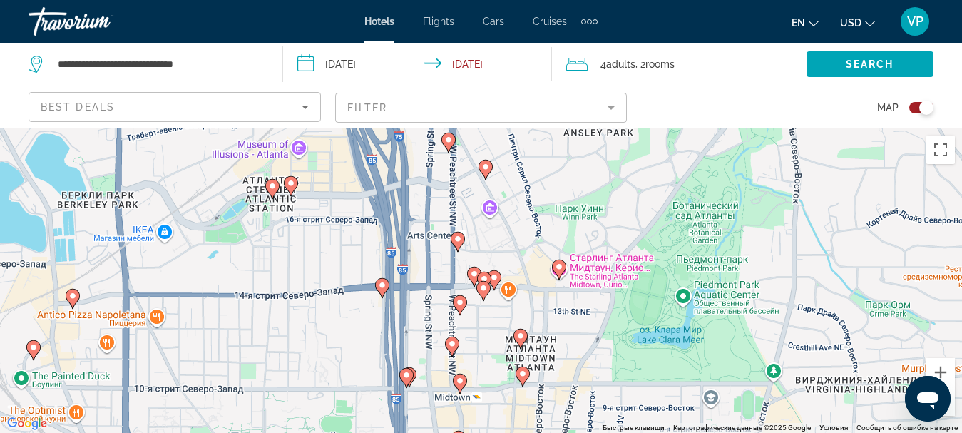
drag, startPoint x: 711, startPoint y: 268, endPoint x: 728, endPoint y: 363, distance: 96.4
click at [728, 361] on div "Чтобы активировать перетаскивание с помощью клавиатуры, нажмите Alt + Ввод. Пос…" at bounding box center [481, 280] width 962 height 305
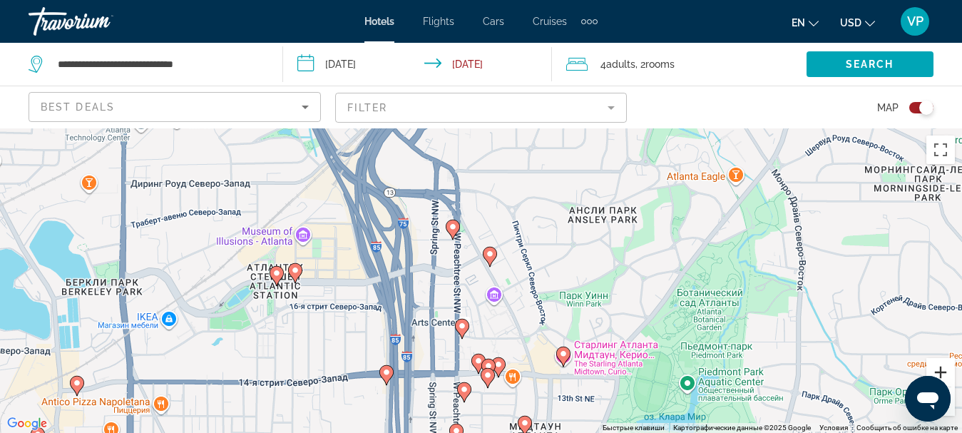
click at [944, 370] on button "Увеличить" at bounding box center [941, 372] width 29 height 29
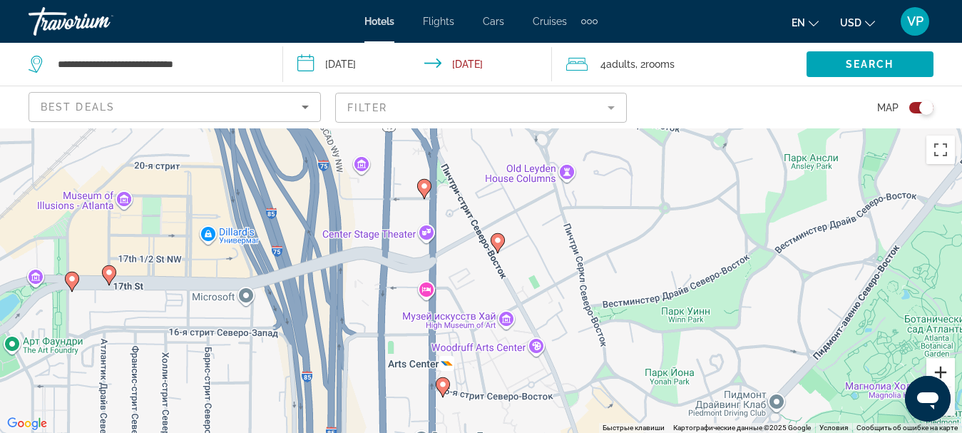
click at [944, 370] on button "Увеличить" at bounding box center [941, 372] width 29 height 29
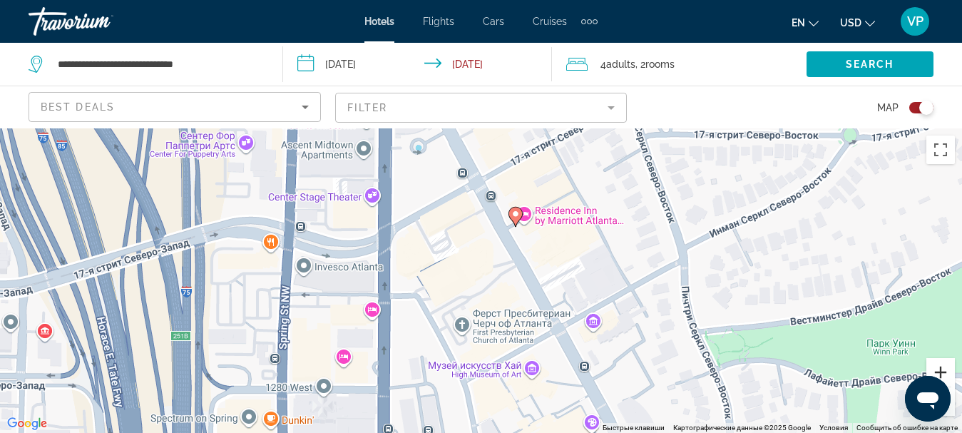
click at [943, 371] on button "Увеличить" at bounding box center [941, 372] width 29 height 29
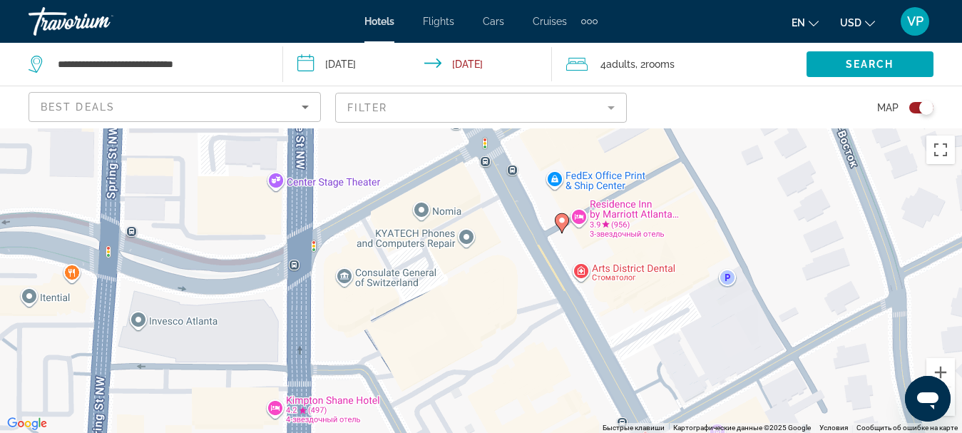
drag, startPoint x: 504, startPoint y: 247, endPoint x: 517, endPoint y: 309, distance: 63.4
click at [517, 309] on div "Чтобы активировать перетаскивание с помощью клавиатуры, нажмите Alt + Ввод. Пос…" at bounding box center [481, 280] width 962 height 305
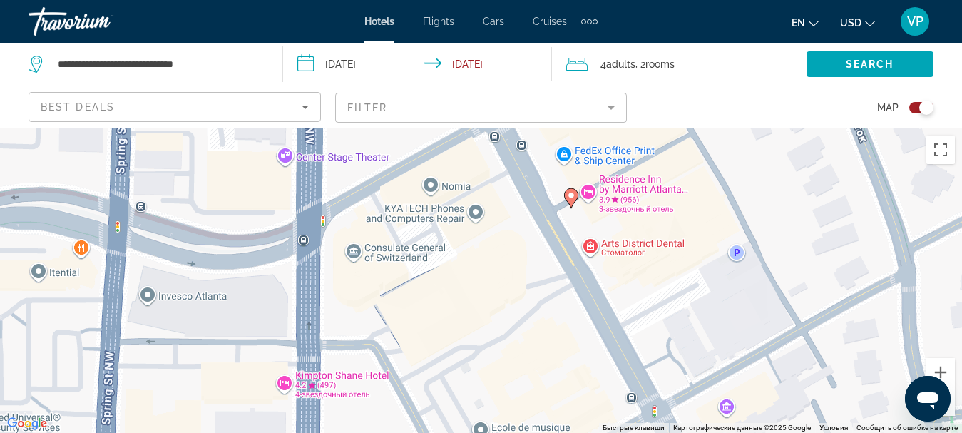
drag, startPoint x: 514, startPoint y: 331, endPoint x: 524, endPoint y: 278, distance: 54.6
click at [524, 278] on div "Чтобы активировать перетаскивание с помощью клавиатуры, нажмите Alt + Ввод. Пос…" at bounding box center [481, 280] width 962 height 305
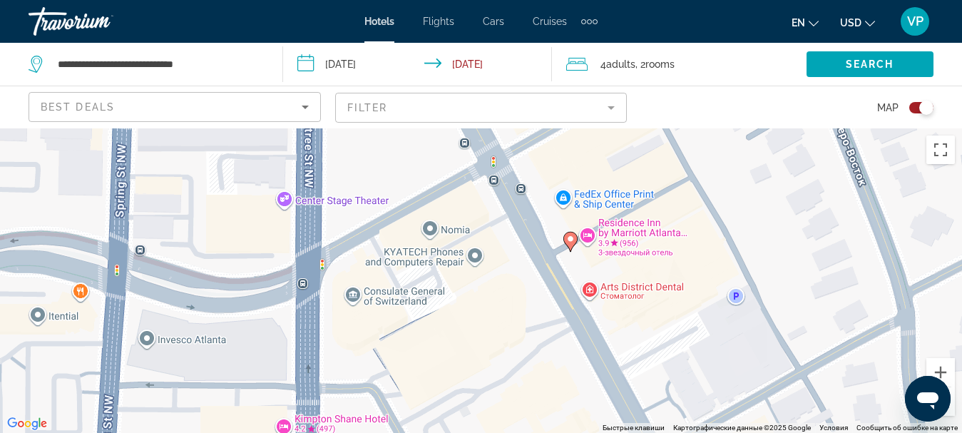
drag, startPoint x: 405, startPoint y: 257, endPoint x: 418, endPoint y: 317, distance: 61.4
click at [405, 323] on div "Чтобы активировать перетаскивание с помощью клавиатуры, нажмите Alt + Ввод. Пос…" at bounding box center [481, 280] width 962 height 305
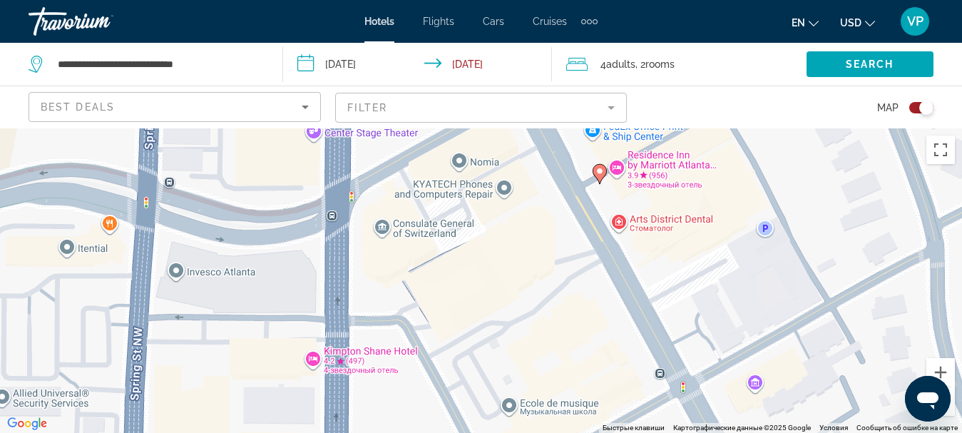
drag, startPoint x: 485, startPoint y: 347, endPoint x: 512, endPoint y: 275, distance: 76.3
click at [512, 276] on div "Чтобы активировать перетаскивание с помощью клавиатуры, нажмите Alt + Ввод. Пос…" at bounding box center [481, 280] width 962 height 305
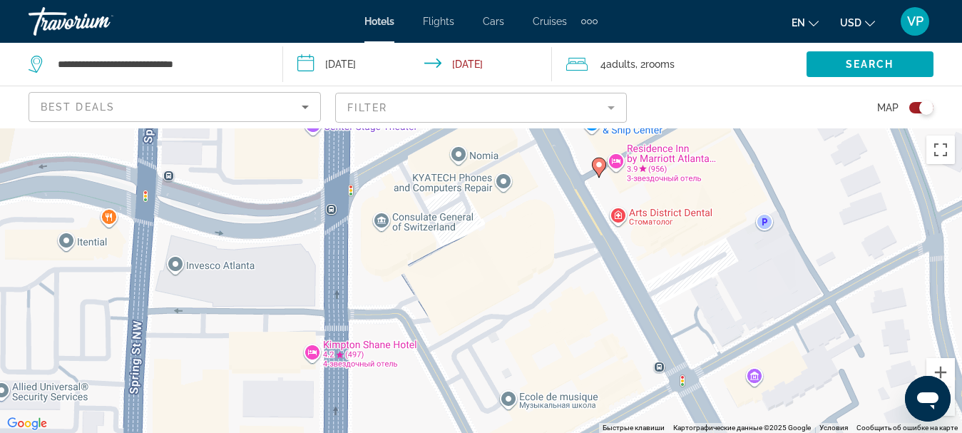
click at [620, 162] on div "Чтобы активировать перетаскивание с помощью клавиатуры, нажмите Alt + Ввод. Пос…" at bounding box center [481, 280] width 962 height 305
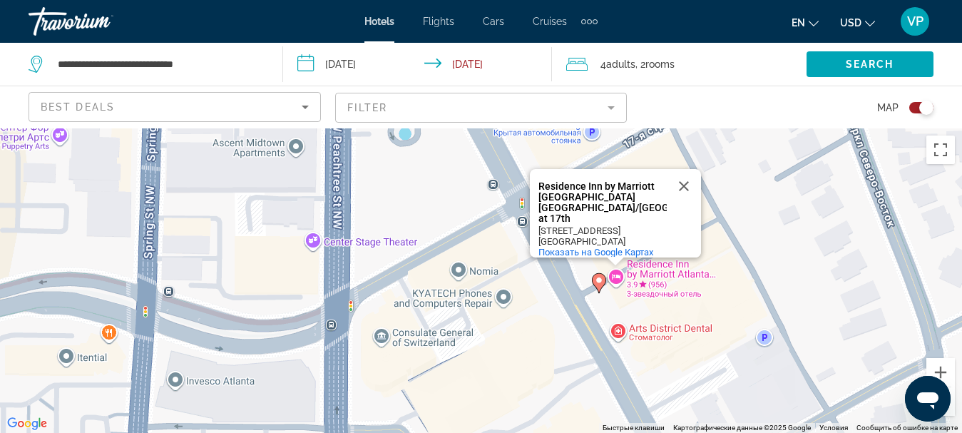
click at [616, 273] on div "Чтобы активировать перетаскивание с помощью клавиатуры, нажмите Alt + Ввод. Пос…" at bounding box center [481, 280] width 962 height 305
click at [599, 278] on image "Main content" at bounding box center [599, 280] width 9 height 9
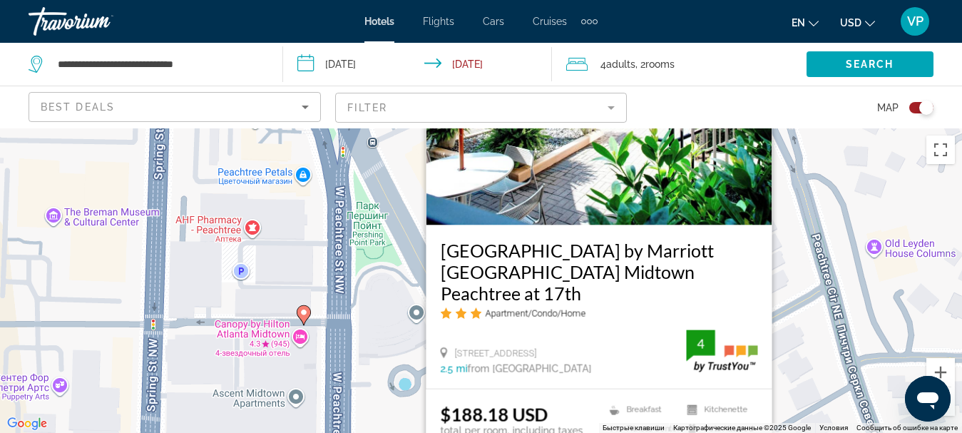
scroll to position [128, 0]
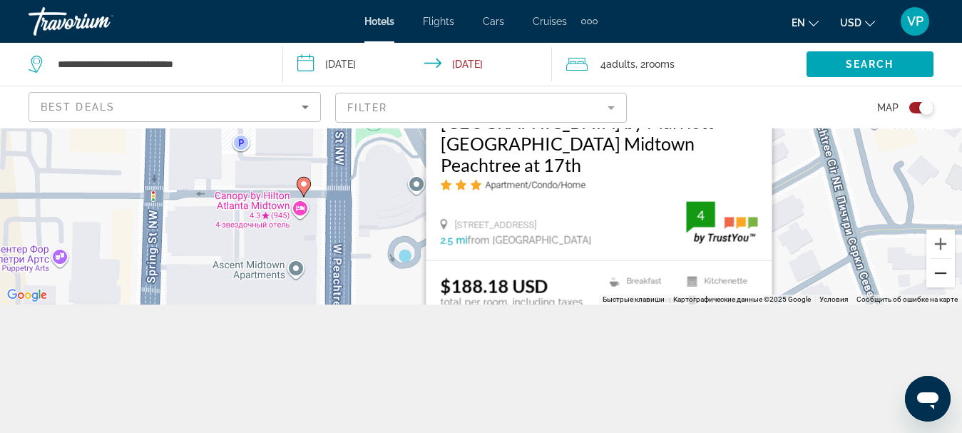
click at [935, 276] on button "Уменьшить" at bounding box center [941, 273] width 29 height 29
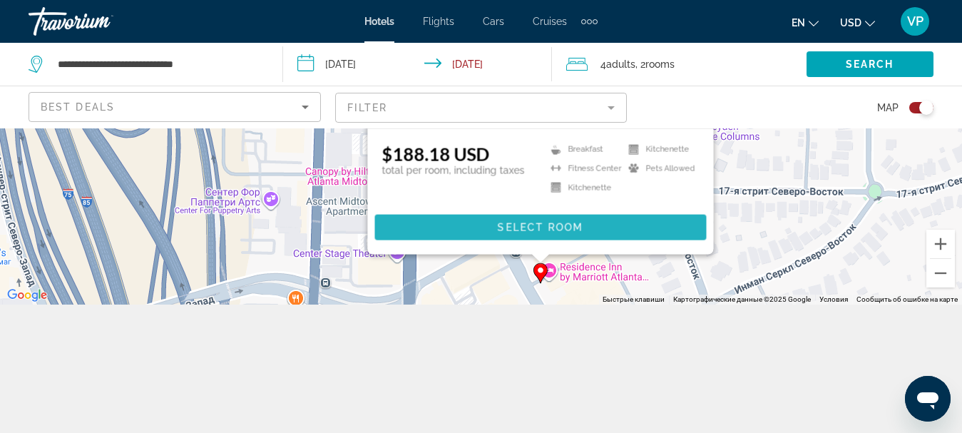
click at [558, 224] on span "Select Room" at bounding box center [540, 227] width 86 height 11
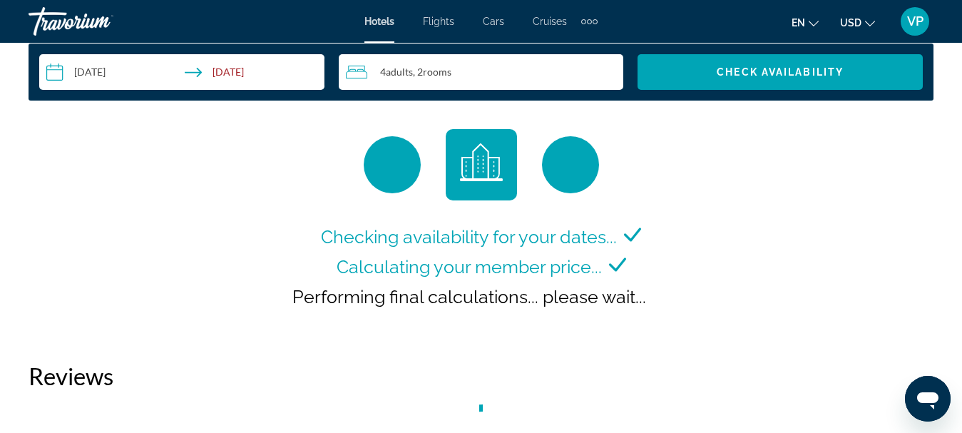
scroll to position [2212, 0]
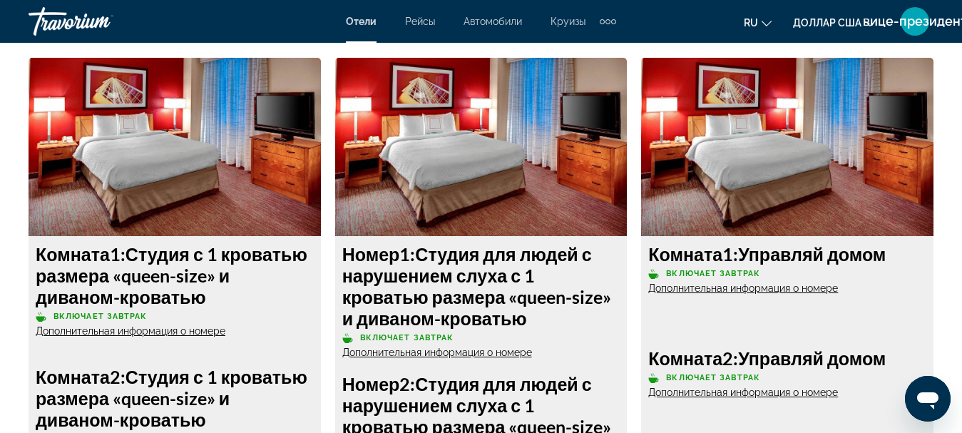
click at [641, 261] on div "Комната 1: Управляй домом Включает завтрак Дополнительная информация о номере К…" at bounding box center [787, 441] width 307 height 767
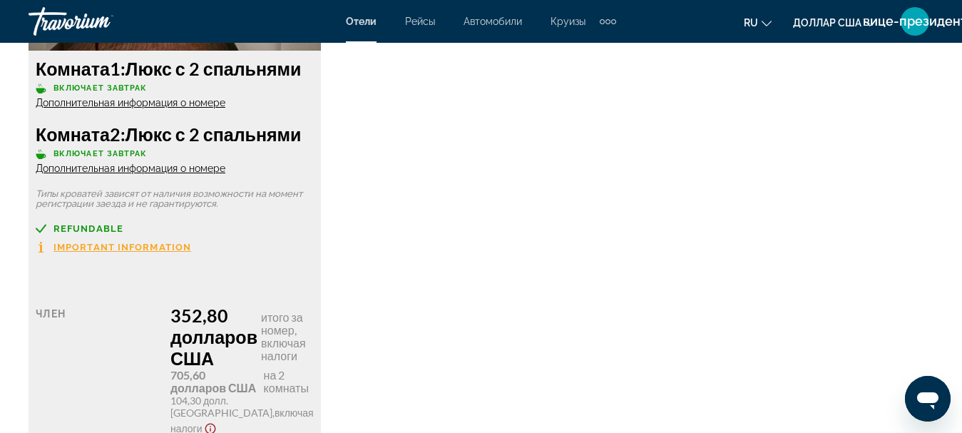
scroll to position [4923, 0]
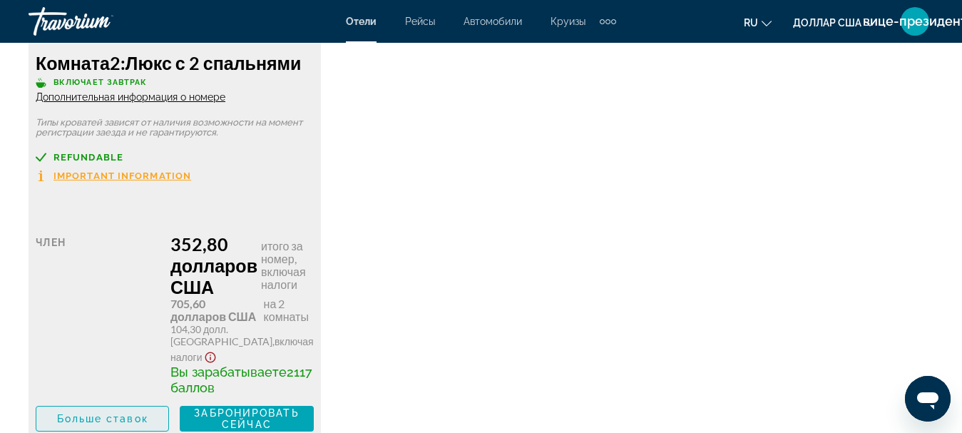
click at [108, 413] on font "Больше ставок" at bounding box center [102, 418] width 91 height 11
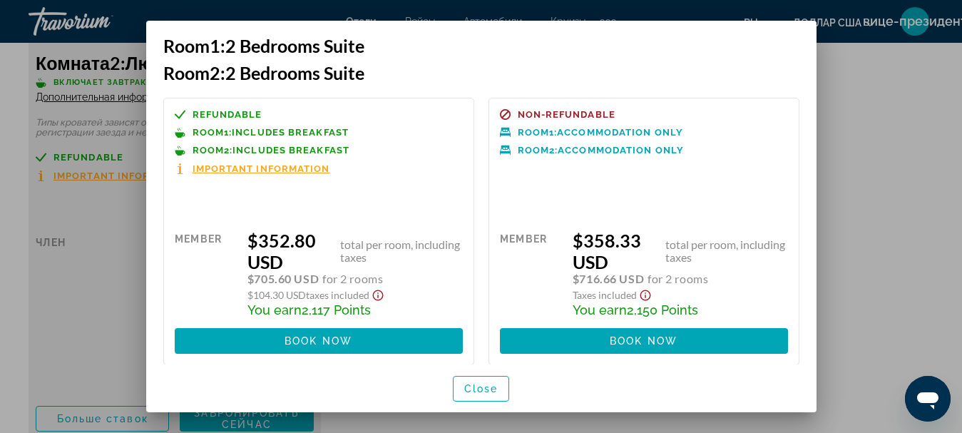
scroll to position [0, 0]
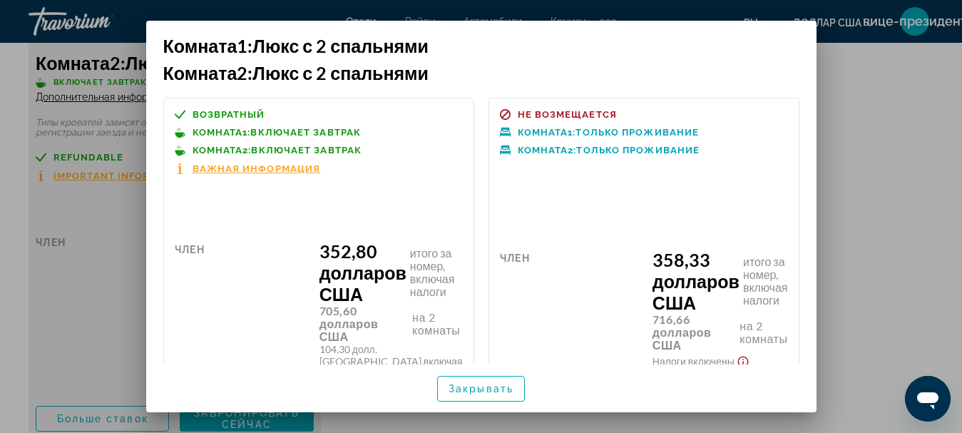
click at [229, 170] on font "Важная информация" at bounding box center [257, 168] width 128 height 11
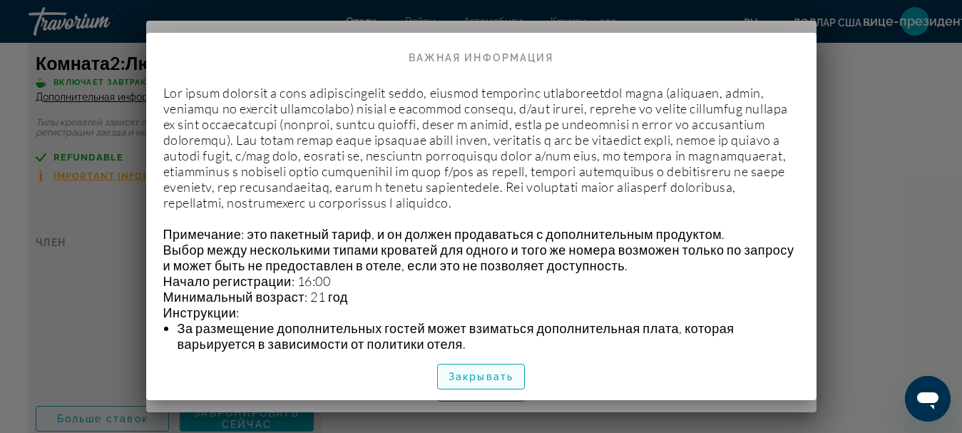
click at [492, 379] on font "Закрывать" at bounding box center [481, 376] width 65 height 11
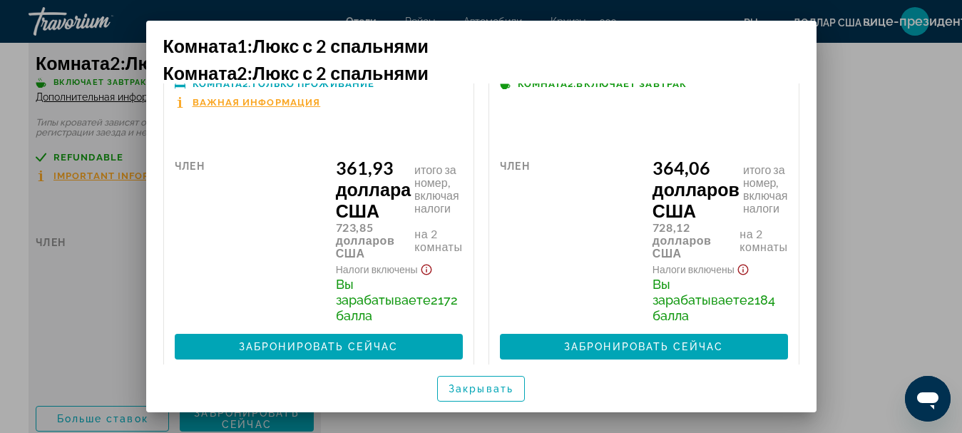
scroll to position [146, 0]
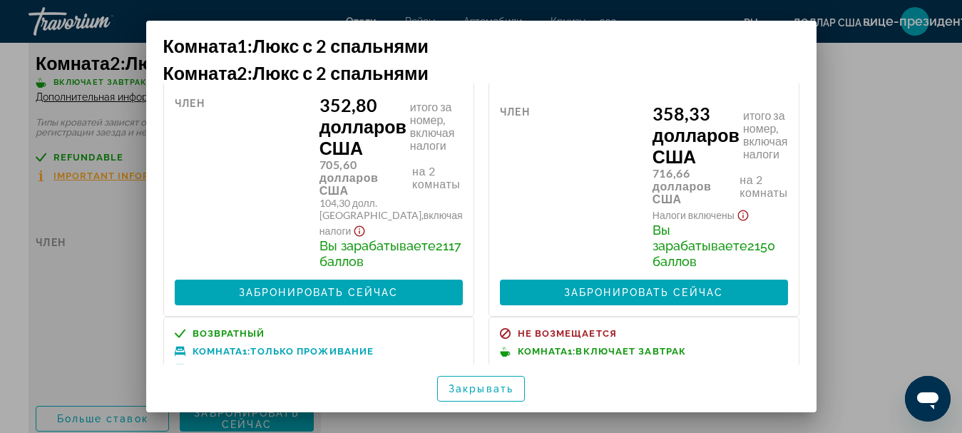
click at [870, 70] on div at bounding box center [481, 216] width 962 height 433
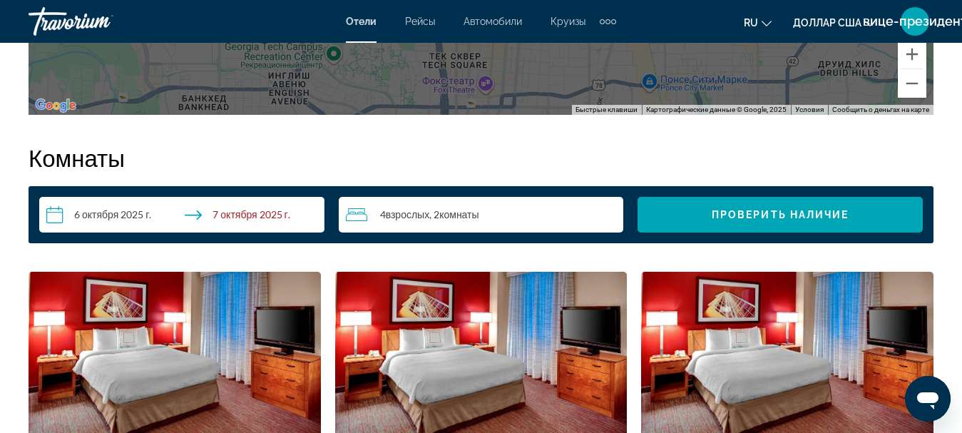
scroll to position [2069, 0]
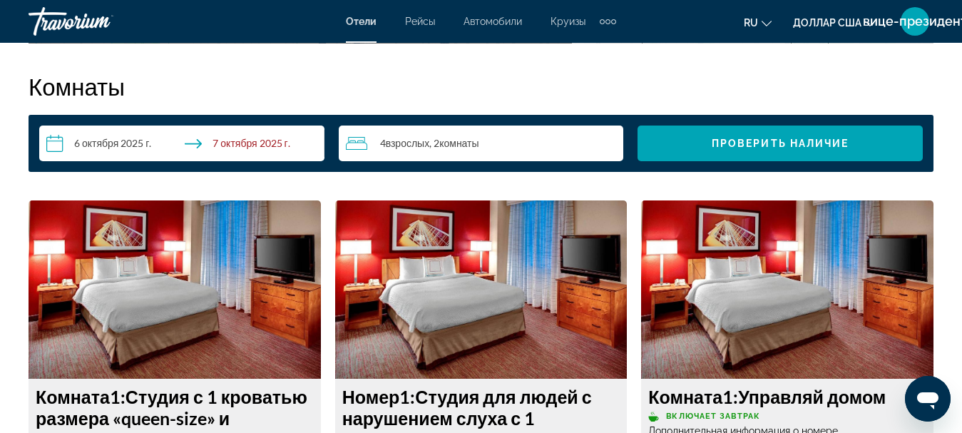
click at [527, 141] on div "4 взрослых Adult , 2 комнаты Room" at bounding box center [485, 143] width 278 height 17
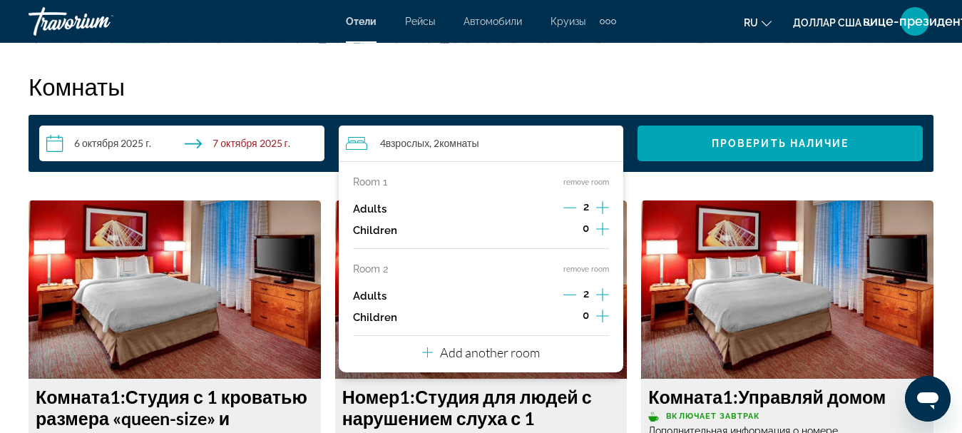
click at [605, 203] on icon "Increment adults" at bounding box center [602, 207] width 13 height 17
click at [566, 293] on icon "Decrement adults" at bounding box center [570, 294] width 13 height 13
click at [483, 145] on div "4 взрослых Adult , 2 комнаты Room" at bounding box center [485, 143] width 278 height 17
click at [469, 144] on font "комнаты" at bounding box center [458, 143] width 39 height 12
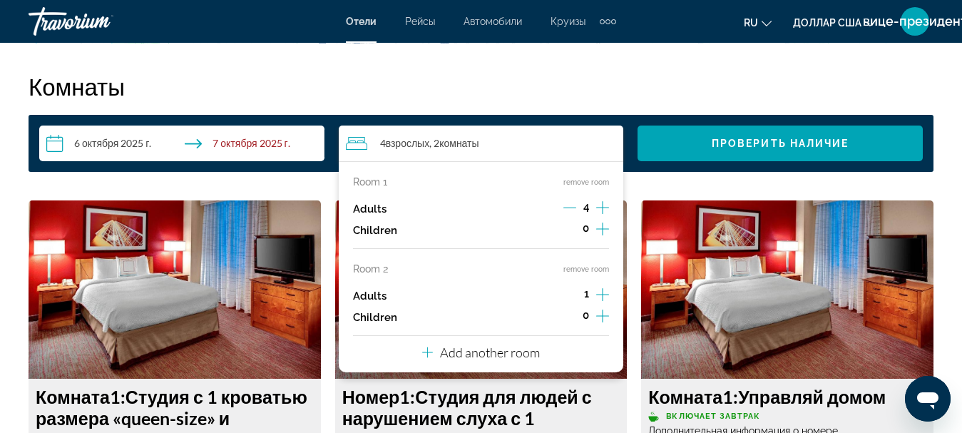
click at [604, 208] on icon "Increment adults" at bounding box center [602, 207] width 13 height 17
click at [519, 148] on div "4 взрослых Adult , 2 комнаты Room" at bounding box center [485, 143] width 278 height 17
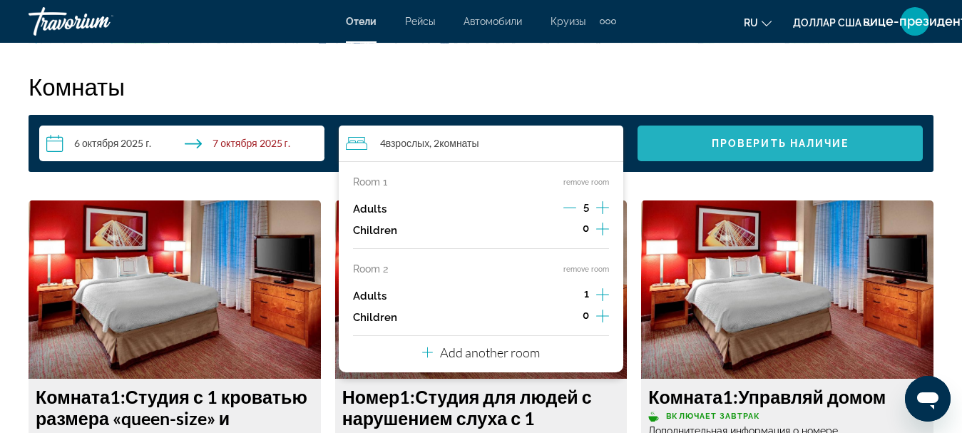
click at [727, 146] on font "Проверить наличие" at bounding box center [781, 143] width 138 height 11
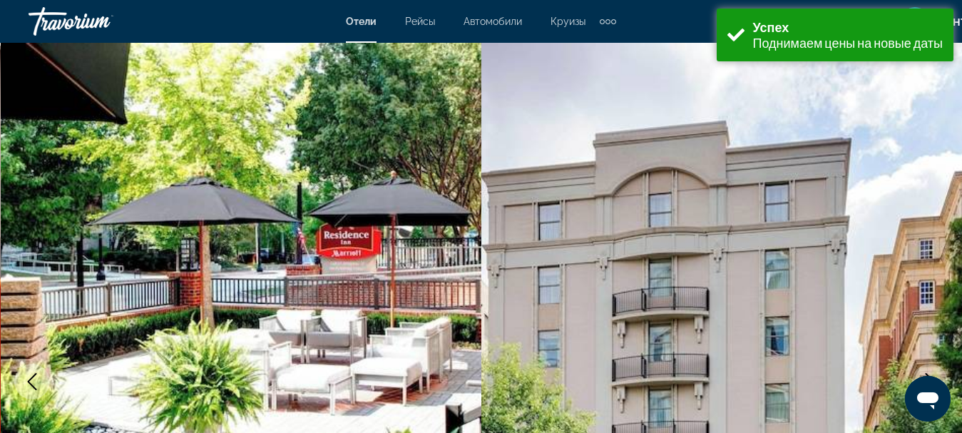
scroll to position [2055, 0]
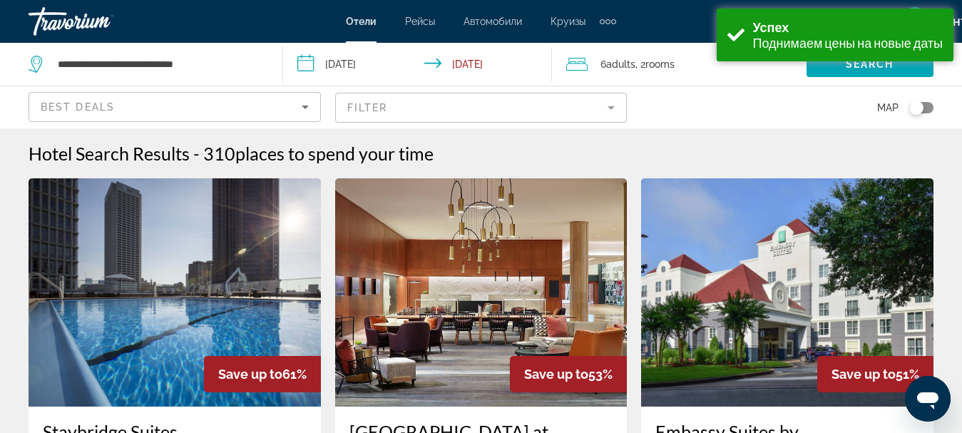
click at [618, 66] on span "Adults" at bounding box center [620, 64] width 29 height 11
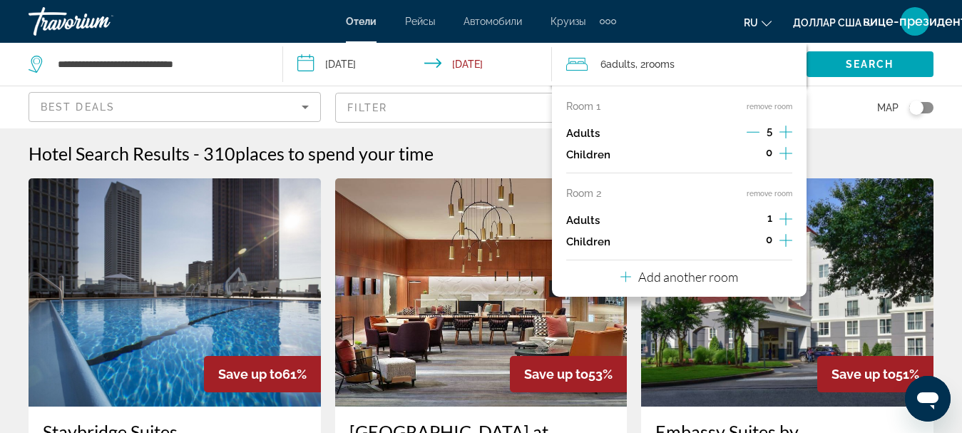
click at [485, 68] on input "**********" at bounding box center [420, 66] width 275 height 47
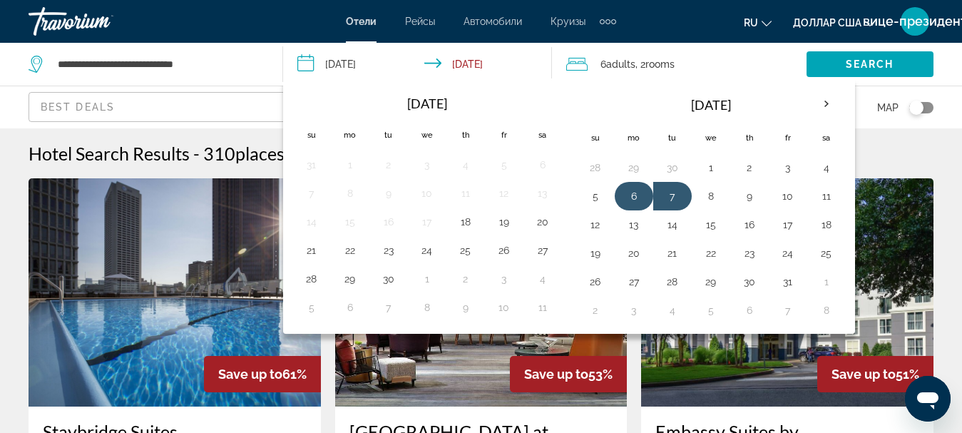
click at [633, 199] on button "6" at bounding box center [634, 196] width 23 height 20
click at [677, 196] on button "7" at bounding box center [672, 196] width 23 height 20
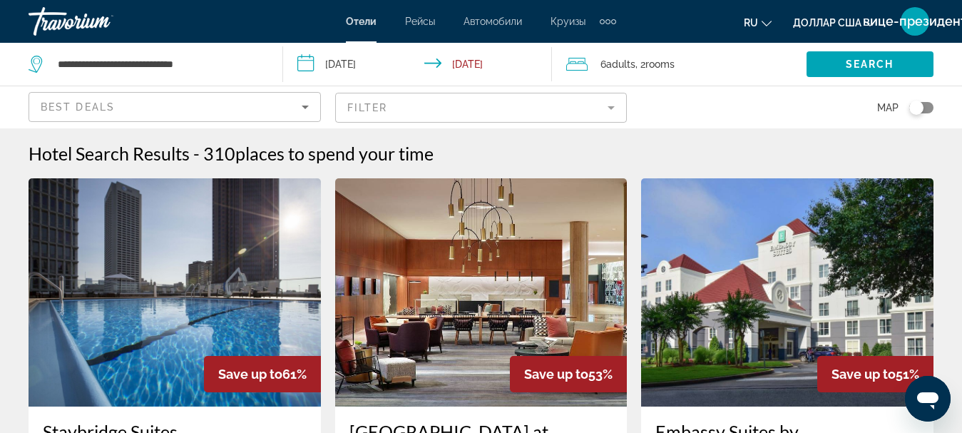
click at [641, 66] on span ", 2 Room rooms" at bounding box center [655, 64] width 39 height 20
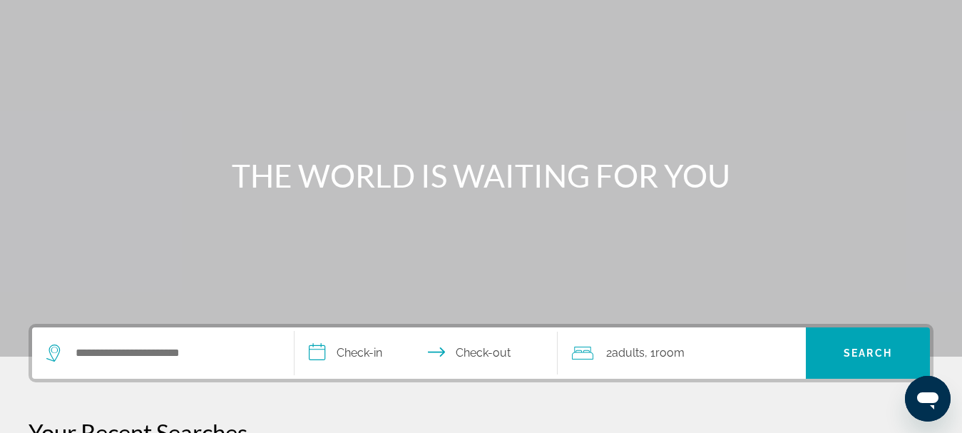
scroll to position [143, 0]
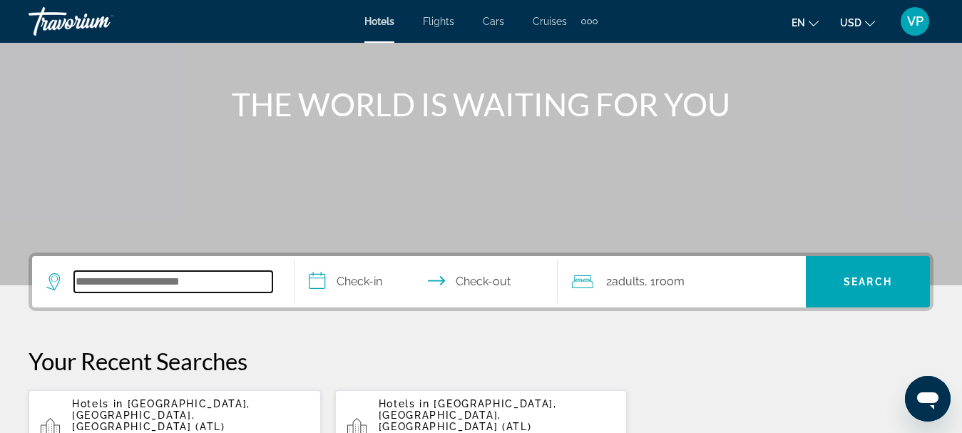
click at [229, 275] on input "Search widget" at bounding box center [173, 281] width 198 height 21
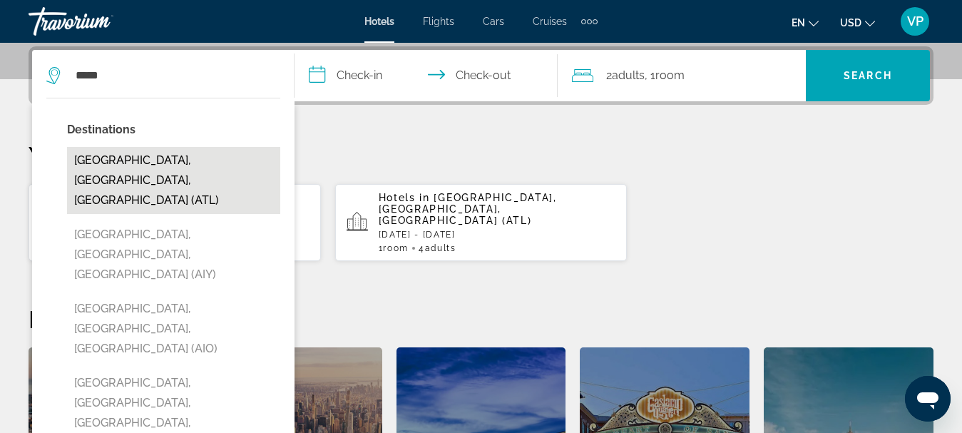
click at [203, 153] on button "[GEOGRAPHIC_DATA], [GEOGRAPHIC_DATA], [GEOGRAPHIC_DATA] (ATL)" at bounding box center [173, 180] width 213 height 67
type input "**********"
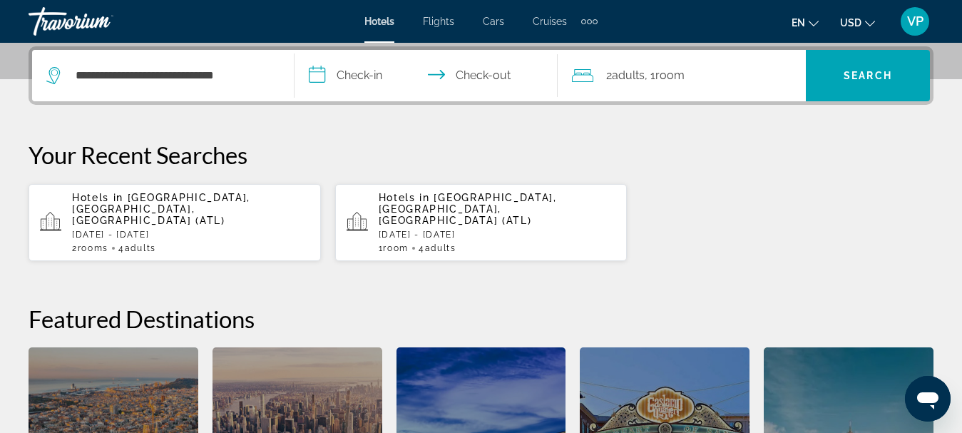
click at [370, 78] on input "**********" at bounding box center [429, 78] width 268 height 56
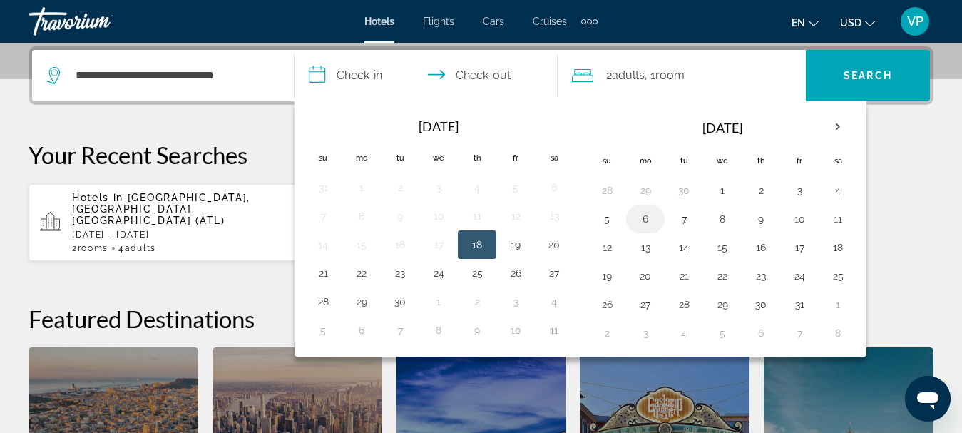
click at [651, 220] on button "6" at bounding box center [645, 219] width 23 height 20
click at [678, 223] on button "7" at bounding box center [684, 219] width 23 height 20
type input "**********"
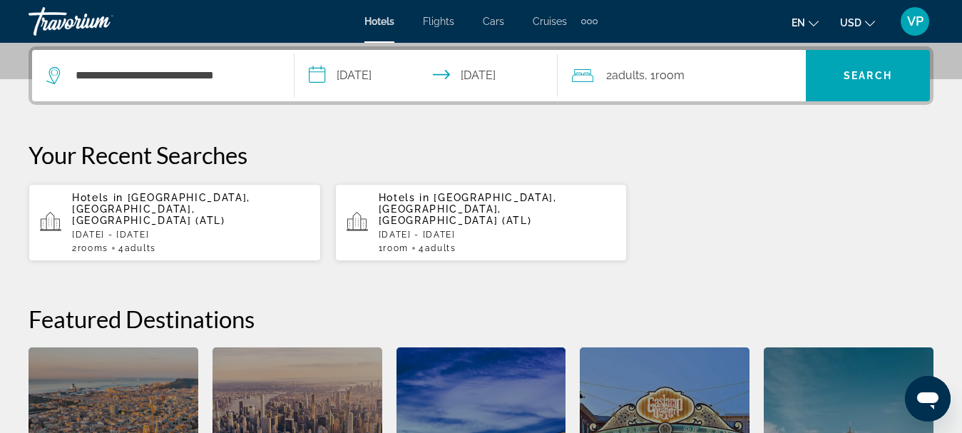
click at [666, 81] on span ", 1 Room rooms" at bounding box center [665, 76] width 40 height 20
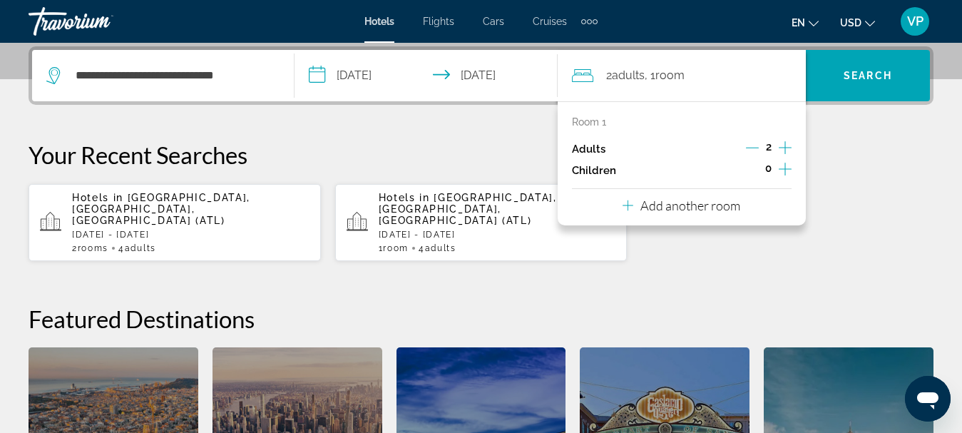
click at [783, 148] on icon "Increment adults" at bounding box center [785, 147] width 13 height 17
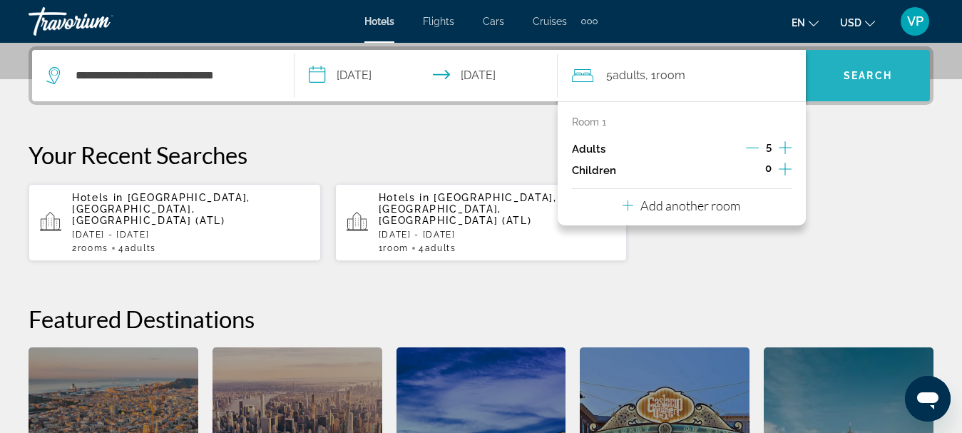
click at [867, 86] on span "Search widget" at bounding box center [868, 76] width 124 height 34
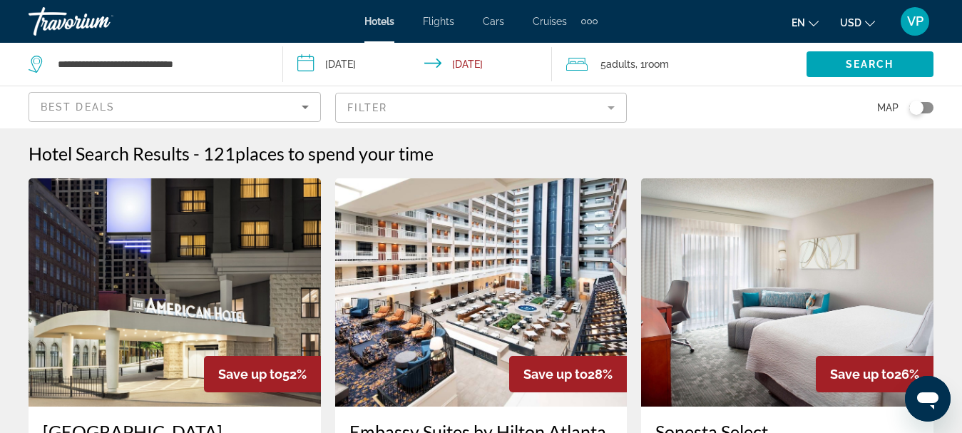
click at [920, 108] on div "Toggle map" at bounding box center [917, 108] width 14 height 14
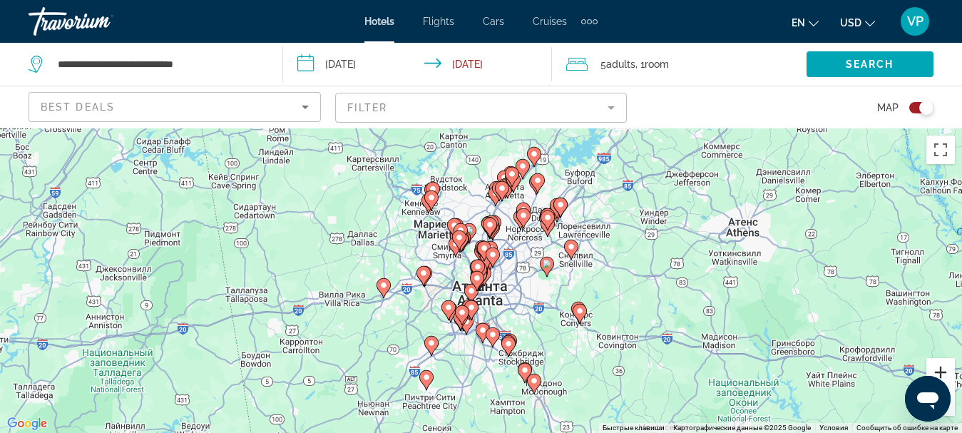
click at [938, 365] on button "Увеличить" at bounding box center [941, 372] width 29 height 29
click at [940, 366] on button "Увеличить" at bounding box center [941, 372] width 29 height 29
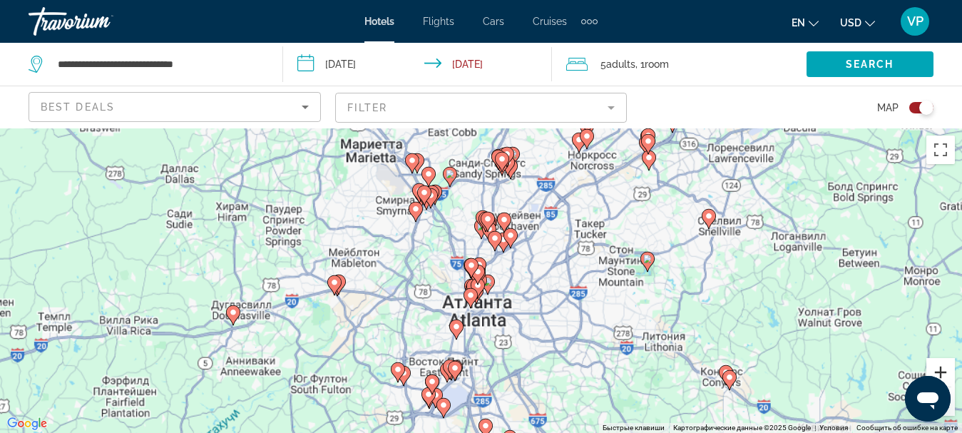
click at [940, 366] on button "Увеличить" at bounding box center [941, 372] width 29 height 29
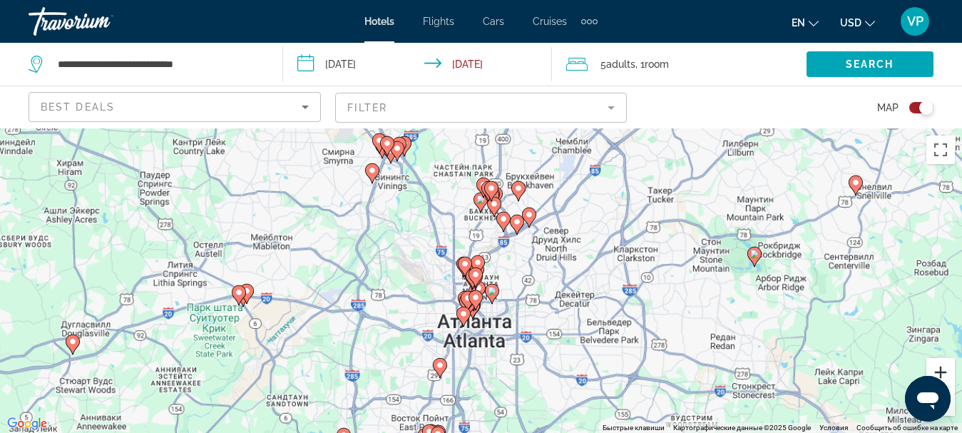
click at [940, 366] on button "Увеличить" at bounding box center [941, 372] width 29 height 29
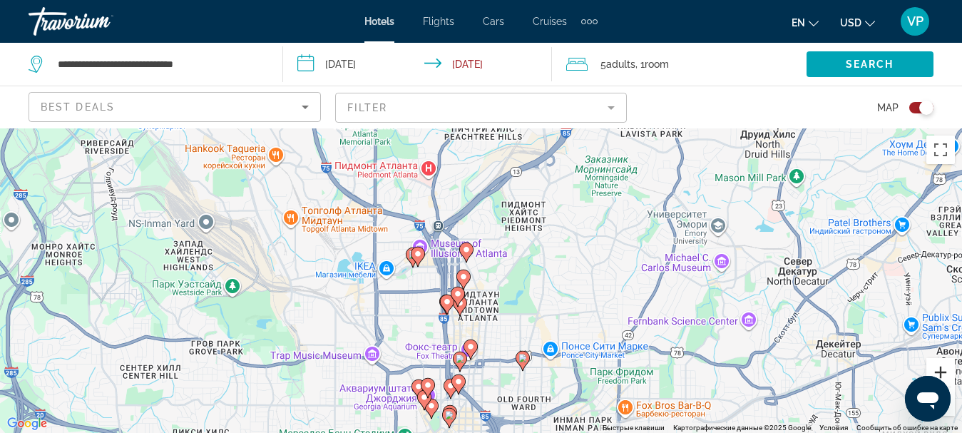
click at [940, 366] on button "Увеличить" at bounding box center [941, 372] width 29 height 29
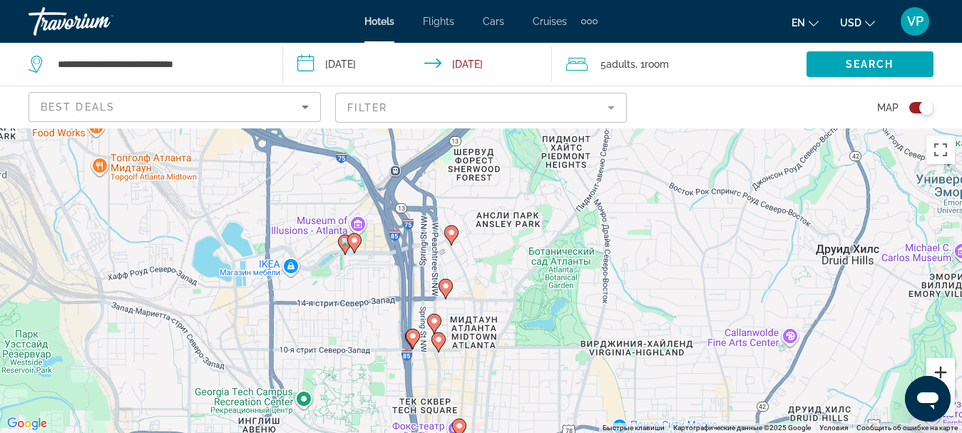
click at [940, 366] on button "Увеличить" at bounding box center [941, 372] width 29 height 29
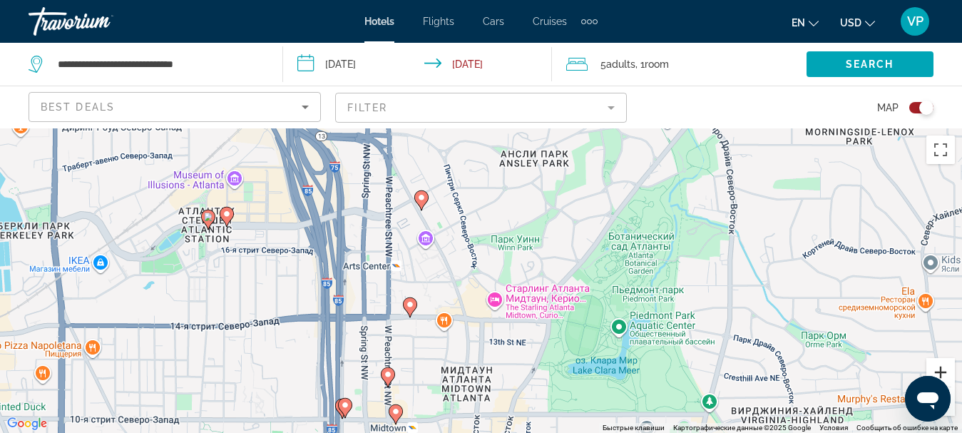
click at [940, 366] on button "Увеличить" at bounding box center [941, 372] width 29 height 29
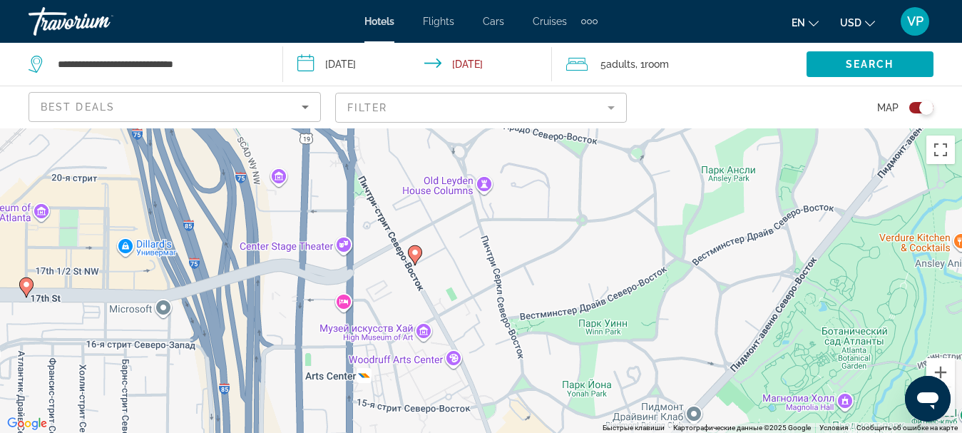
drag, startPoint x: 310, startPoint y: 183, endPoint x: 370, endPoint y: 325, distance: 154.1
click at [370, 325] on div "Чтобы активировать перетаскивание с помощью клавиатуры, нажмите Alt + Ввод. Пос…" at bounding box center [481, 280] width 962 height 305
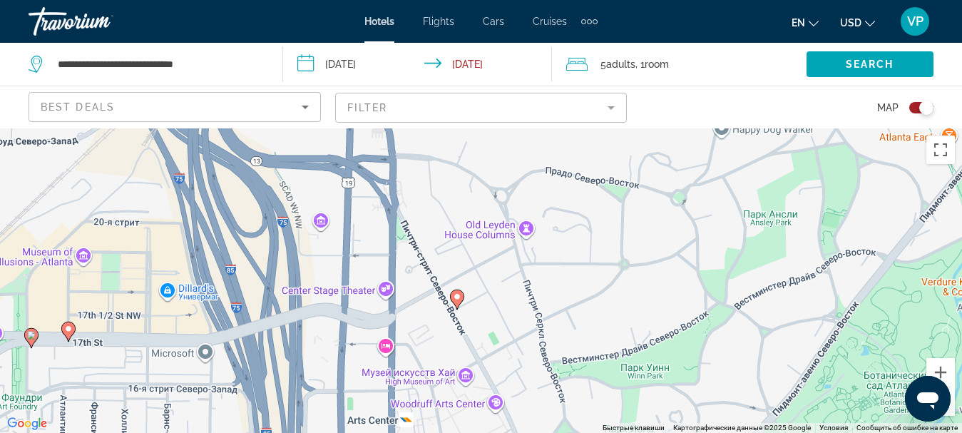
drag, startPoint x: 359, startPoint y: 266, endPoint x: 397, endPoint y: 279, distance: 39.9
click at [397, 279] on div "Чтобы активировать перетаскивание с помощью клавиатуры, нажмите Alt + Ввод. Пос…" at bounding box center [481, 280] width 962 height 305
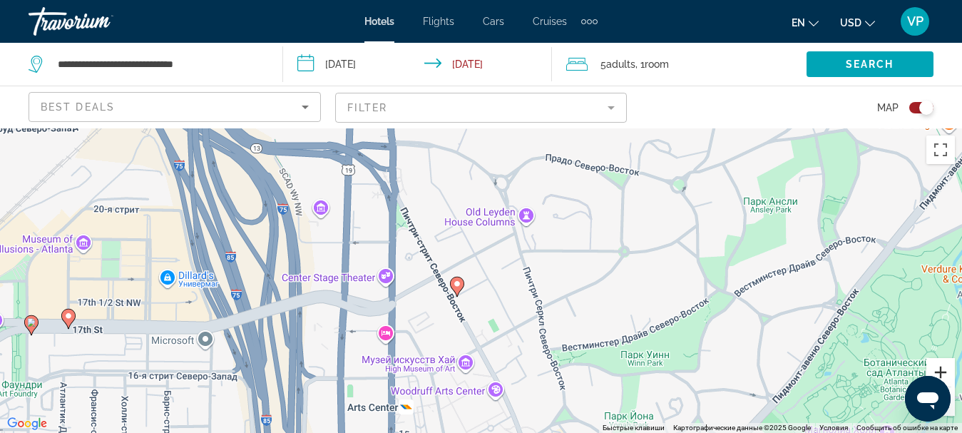
click at [936, 370] on button "Увеличить" at bounding box center [941, 372] width 29 height 29
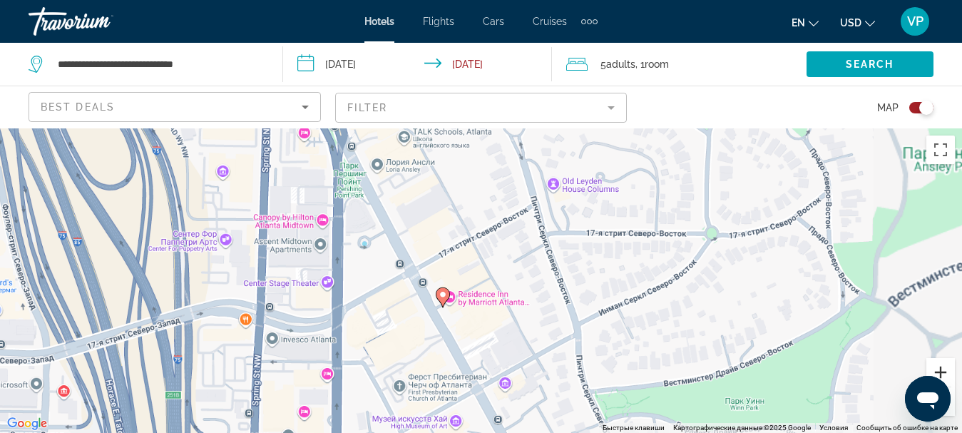
click at [936, 370] on button "Увеличить" at bounding box center [941, 372] width 29 height 29
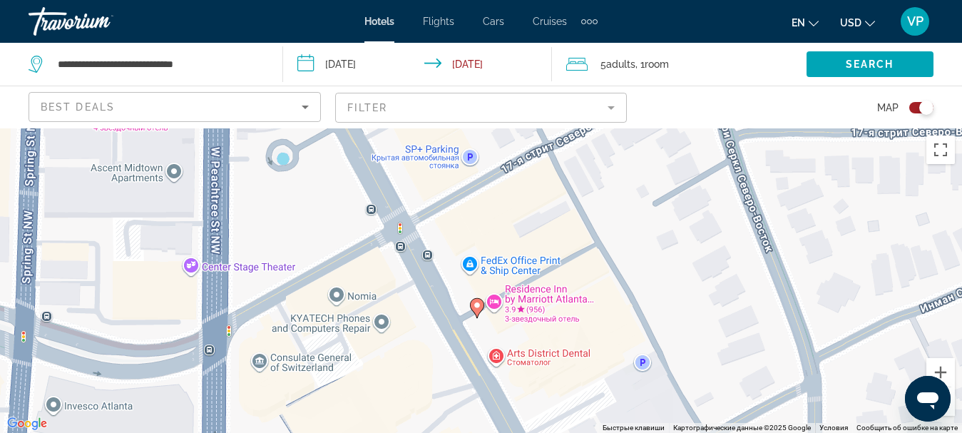
drag, startPoint x: 504, startPoint y: 248, endPoint x: 586, endPoint y: 205, distance: 92.2
click at [594, 207] on div "Чтобы активировать перетаскивание с помощью клавиатуры, нажмите Alt + Ввод. Пос…" at bounding box center [481, 280] width 962 height 305
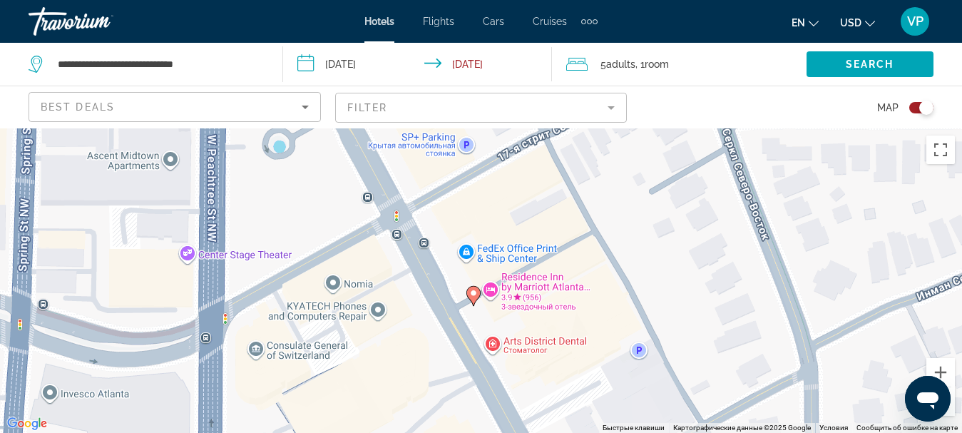
click at [489, 290] on div "Чтобы активировать перетаскивание с помощью клавиатуры, нажмите Alt + Ввод. Пос…" at bounding box center [481, 280] width 962 height 305
click at [475, 295] on image "Main content" at bounding box center [473, 293] width 9 height 9
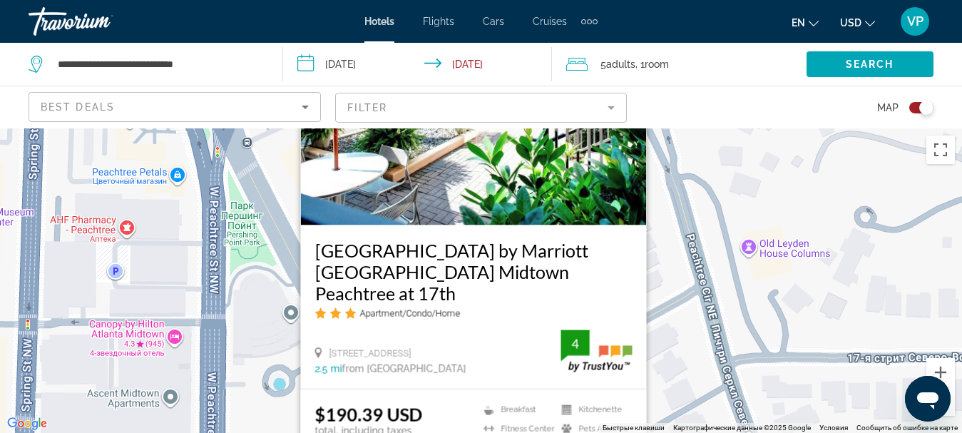
scroll to position [128, 0]
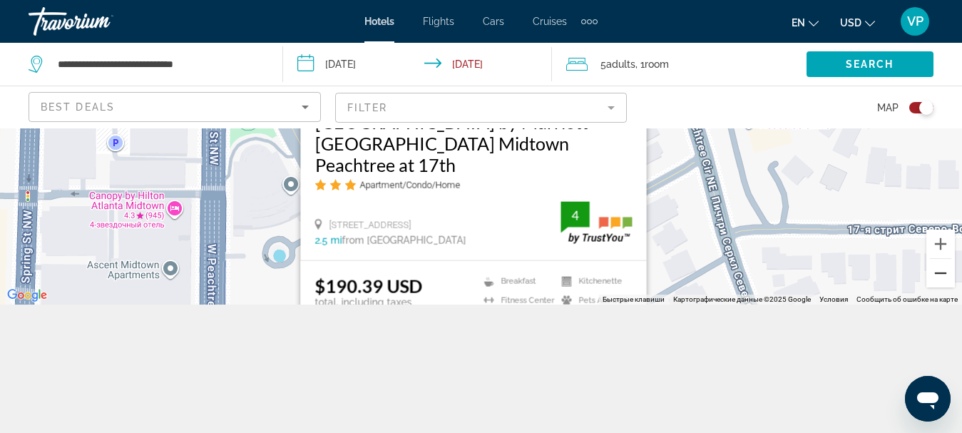
click at [932, 271] on button "Уменьшить" at bounding box center [941, 273] width 29 height 29
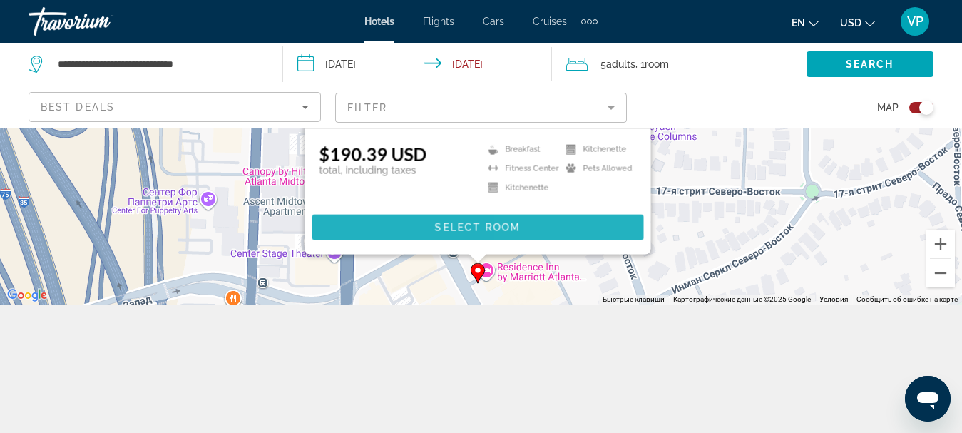
click at [607, 227] on span "Main content" at bounding box center [478, 227] width 332 height 34
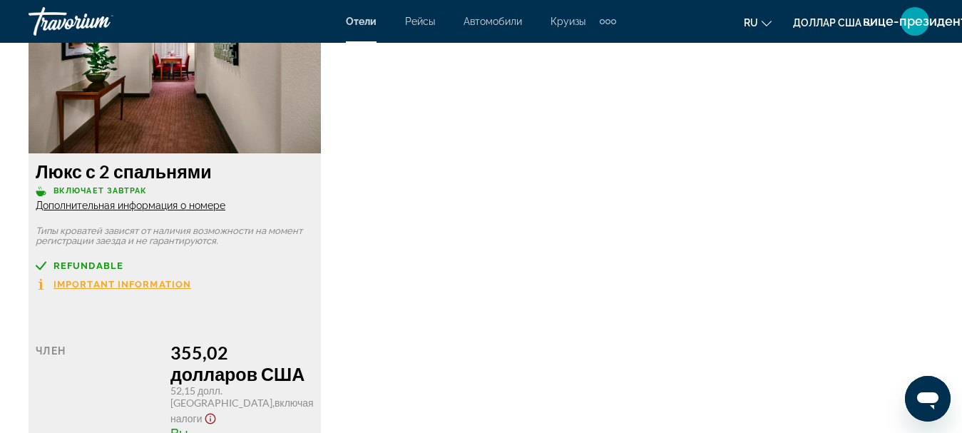
scroll to position [3068, 0]
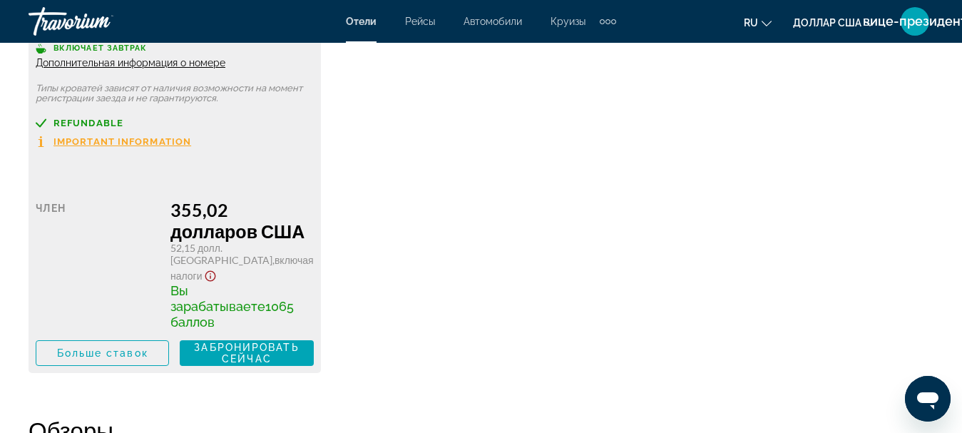
drag, startPoint x: 205, startPoint y: 365, endPoint x: 215, endPoint y: 392, distance: 28.0
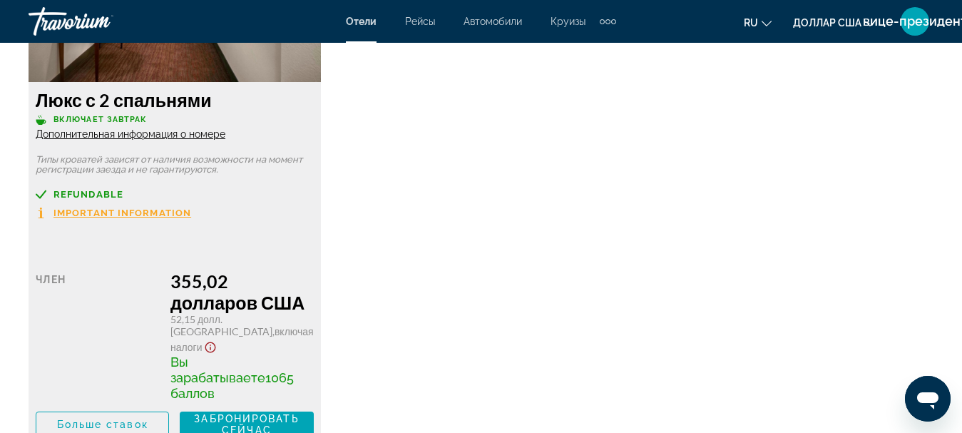
scroll to position [2925, 0]
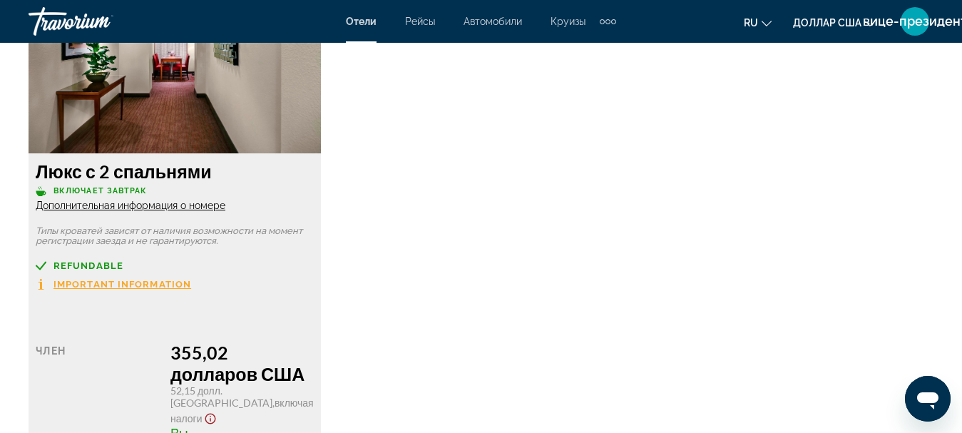
click at [202, 200] on font "Дополнительная информация о номере" at bounding box center [131, 205] width 190 height 11
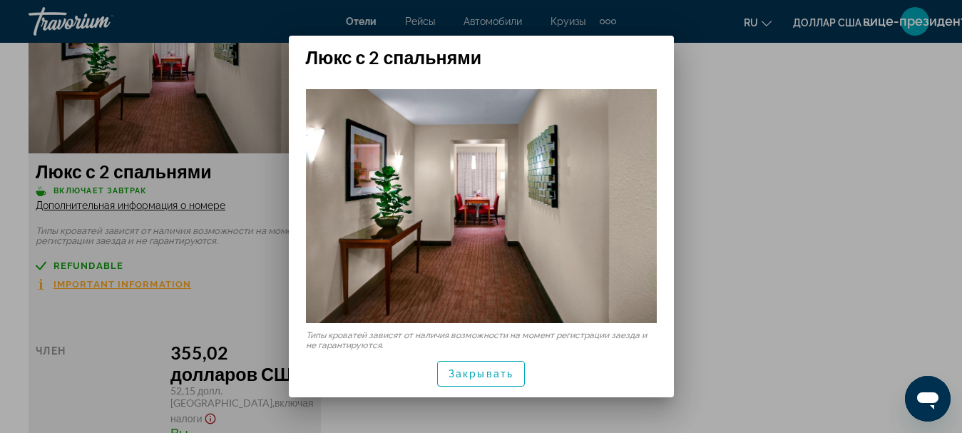
click at [601, 222] on img at bounding box center [481, 206] width 351 height 234
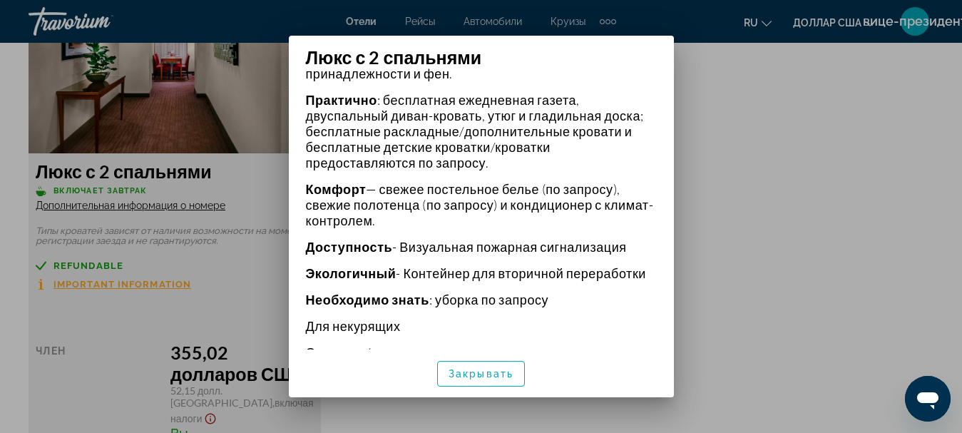
scroll to position [630, 0]
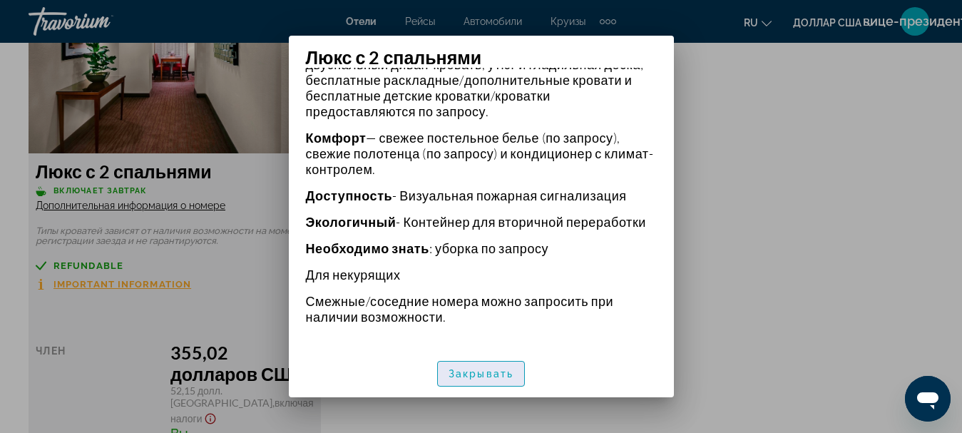
click at [504, 378] on font "Закрывать" at bounding box center [481, 373] width 65 height 11
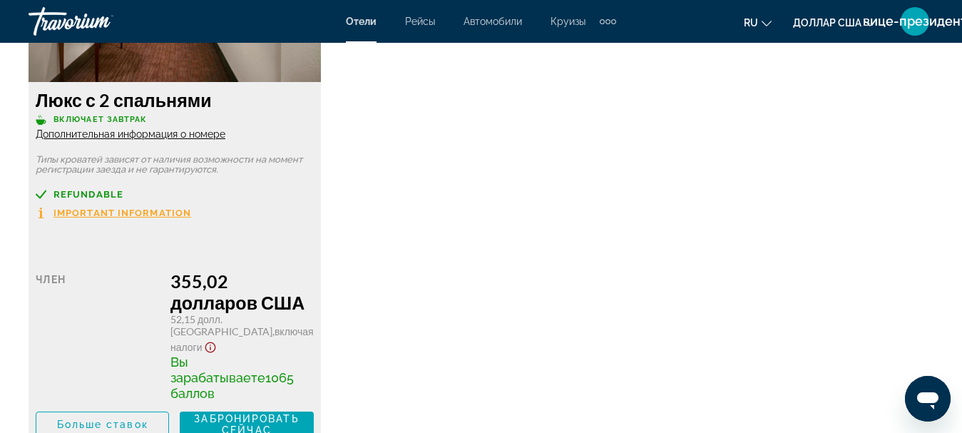
scroll to position [3210, 0]
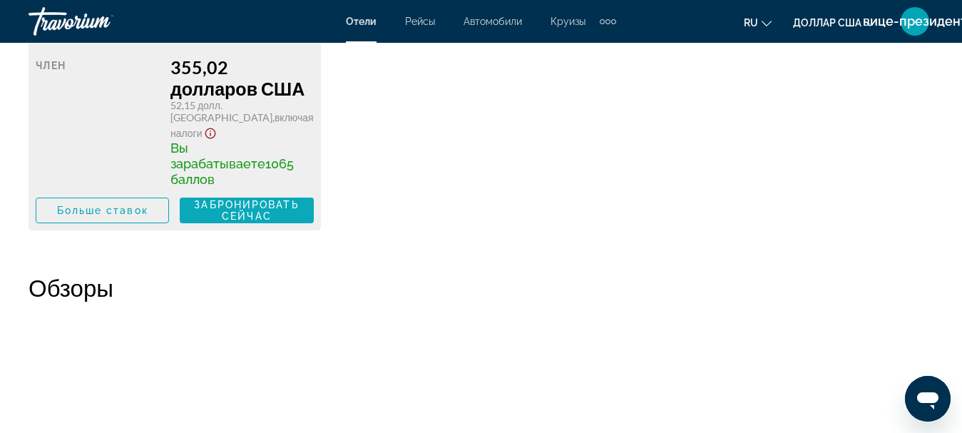
click at [283, 199] on font "Забронировать сейчас" at bounding box center [246, 210] width 105 height 23
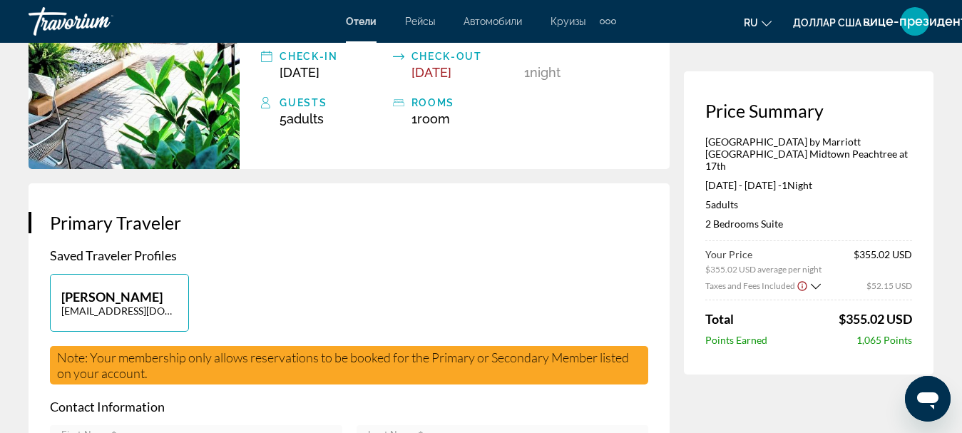
scroll to position [285, 0]
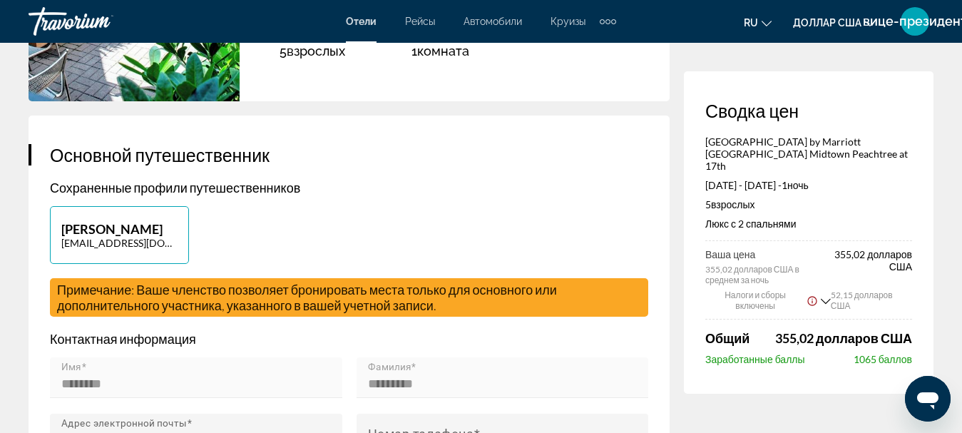
click at [614, 180] on p "Сохраненные профили путешественников" at bounding box center [349, 188] width 599 height 16
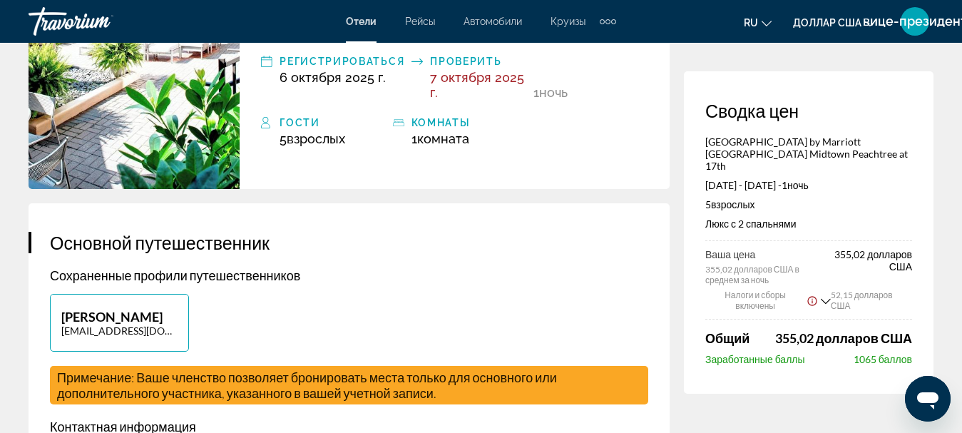
scroll to position [0, 0]
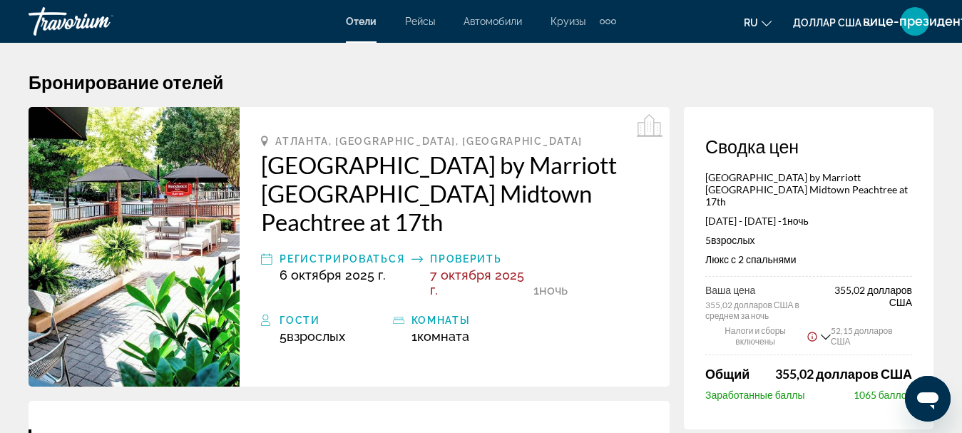
click at [615, 21] on div "Дополнительные элементы навигации" at bounding box center [613, 21] width 5 height 5
click at [609, 21] on div "Дополнительные элементы навигации" at bounding box center [608, 21] width 5 height 5
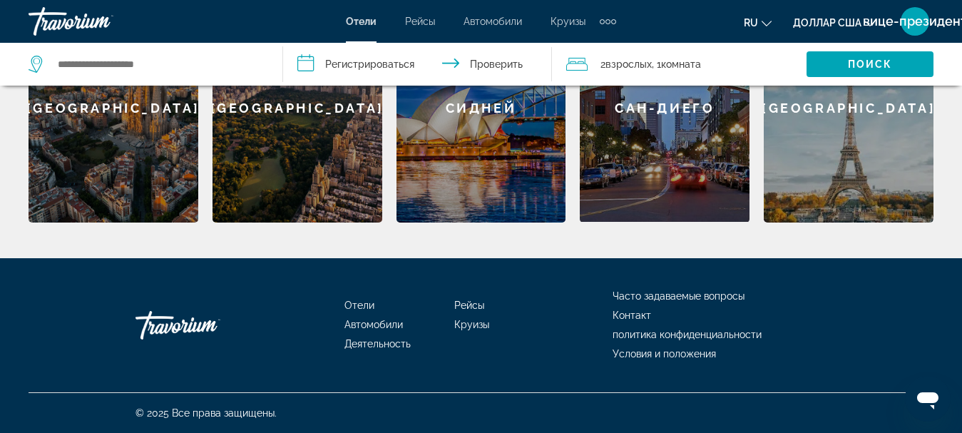
scroll to position [679, 0]
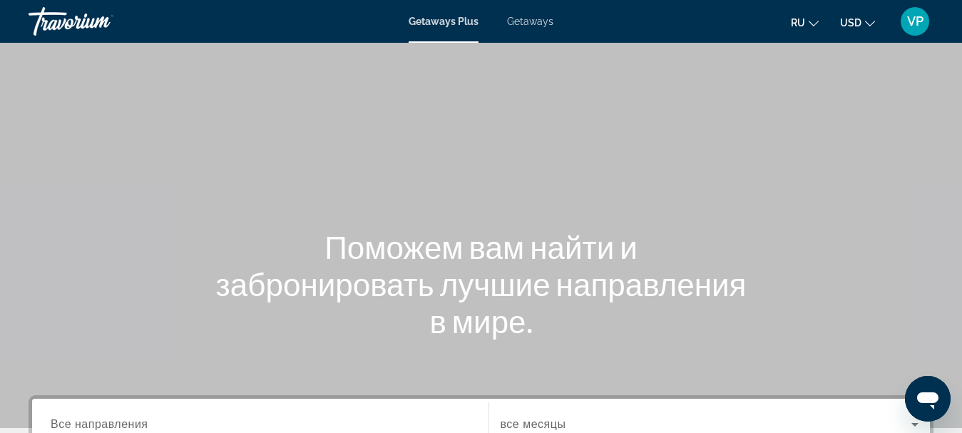
click at [531, 24] on span "Getaways" at bounding box center [530, 21] width 46 height 11
